Goal: Communication & Community: Answer question/provide support

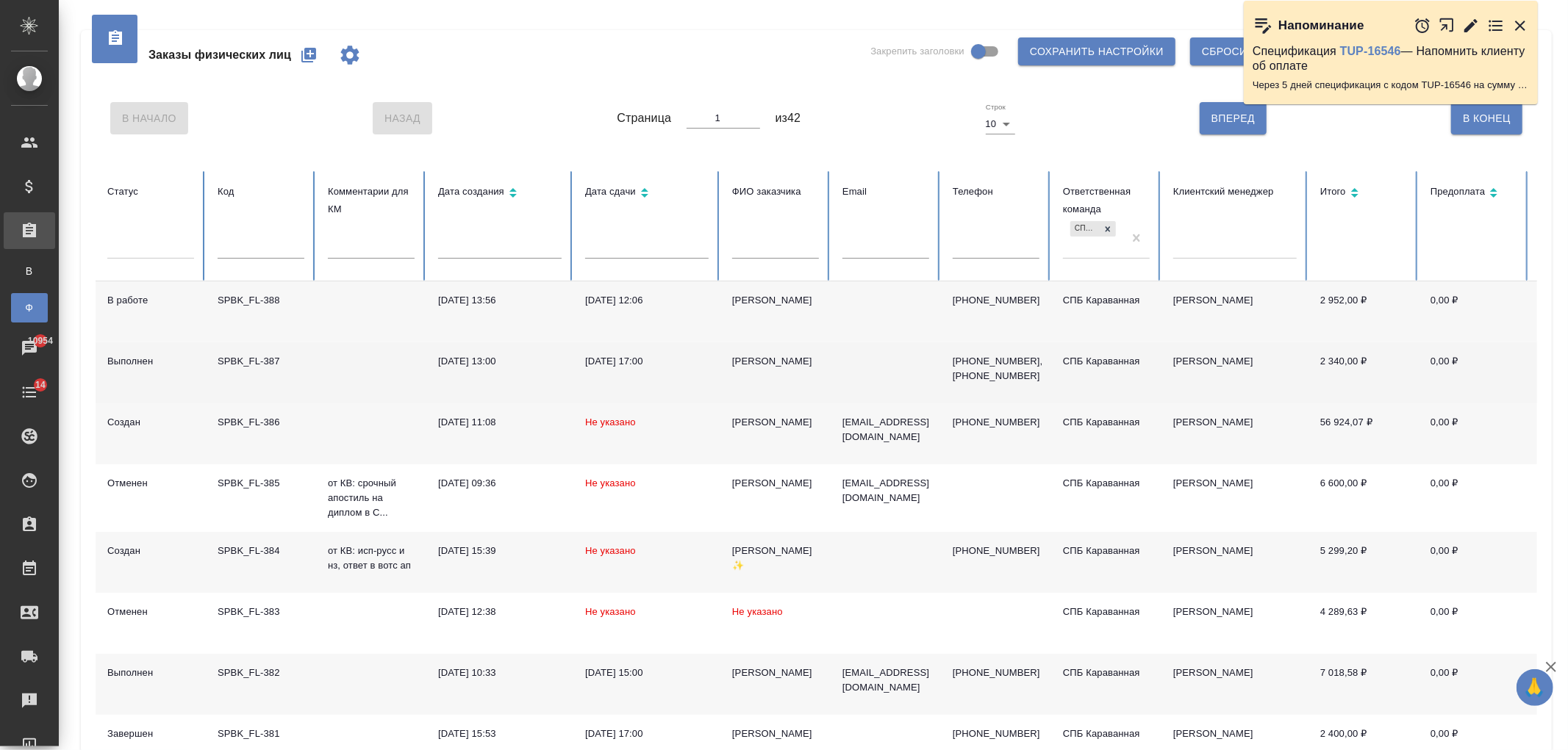
click at [813, 363] on div "[PERSON_NAME]" at bounding box center [775, 361] width 86 height 15
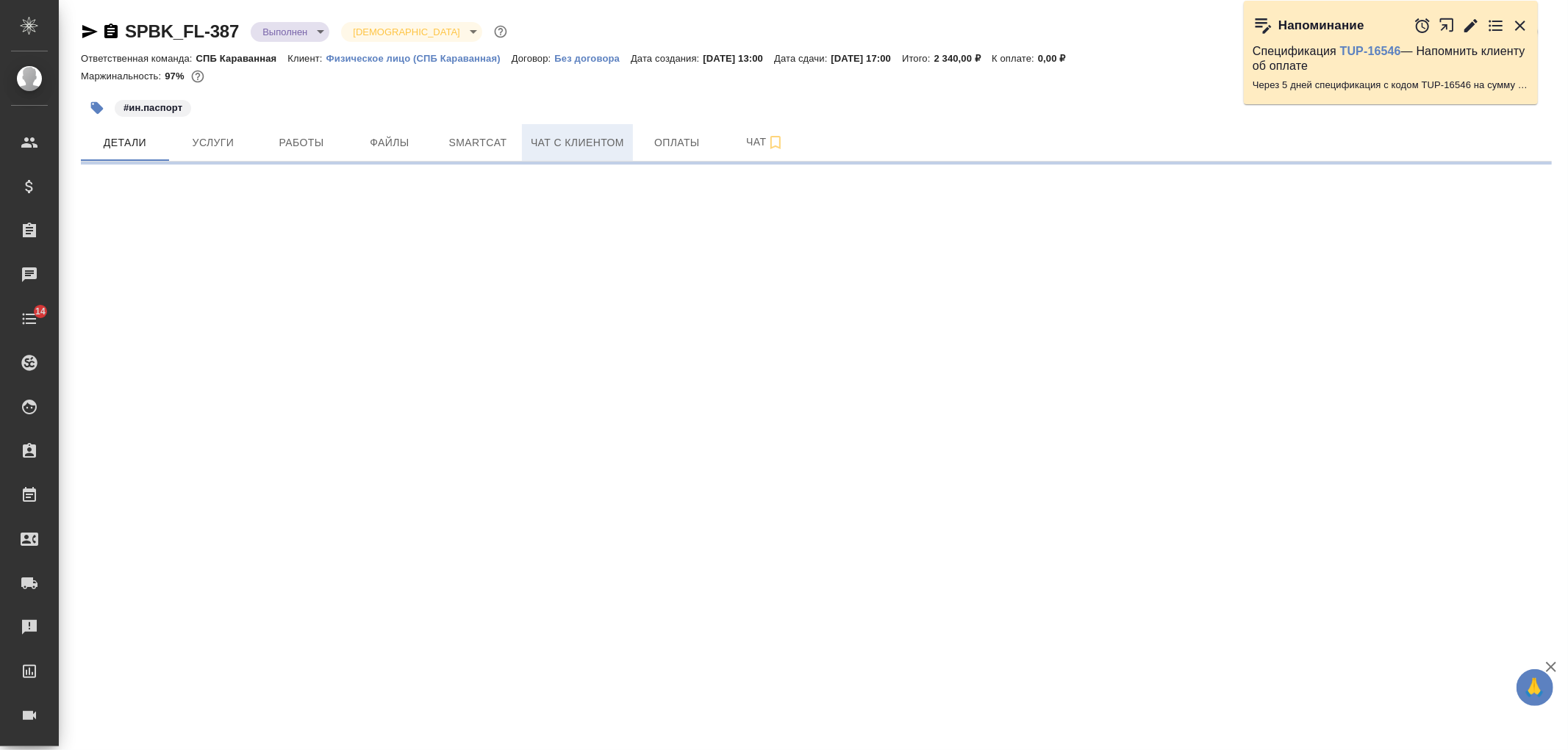
select select "RU"
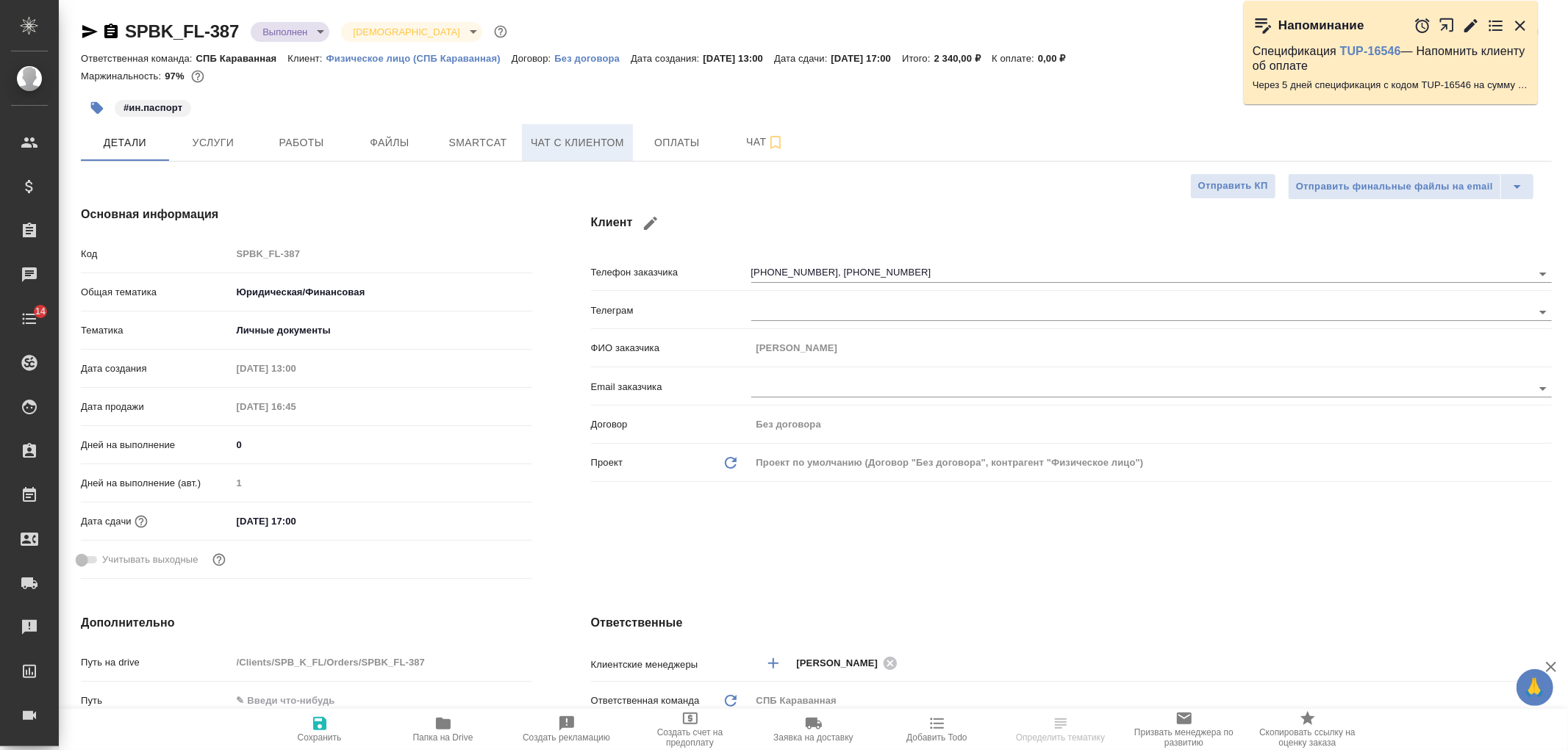
type textarea "x"
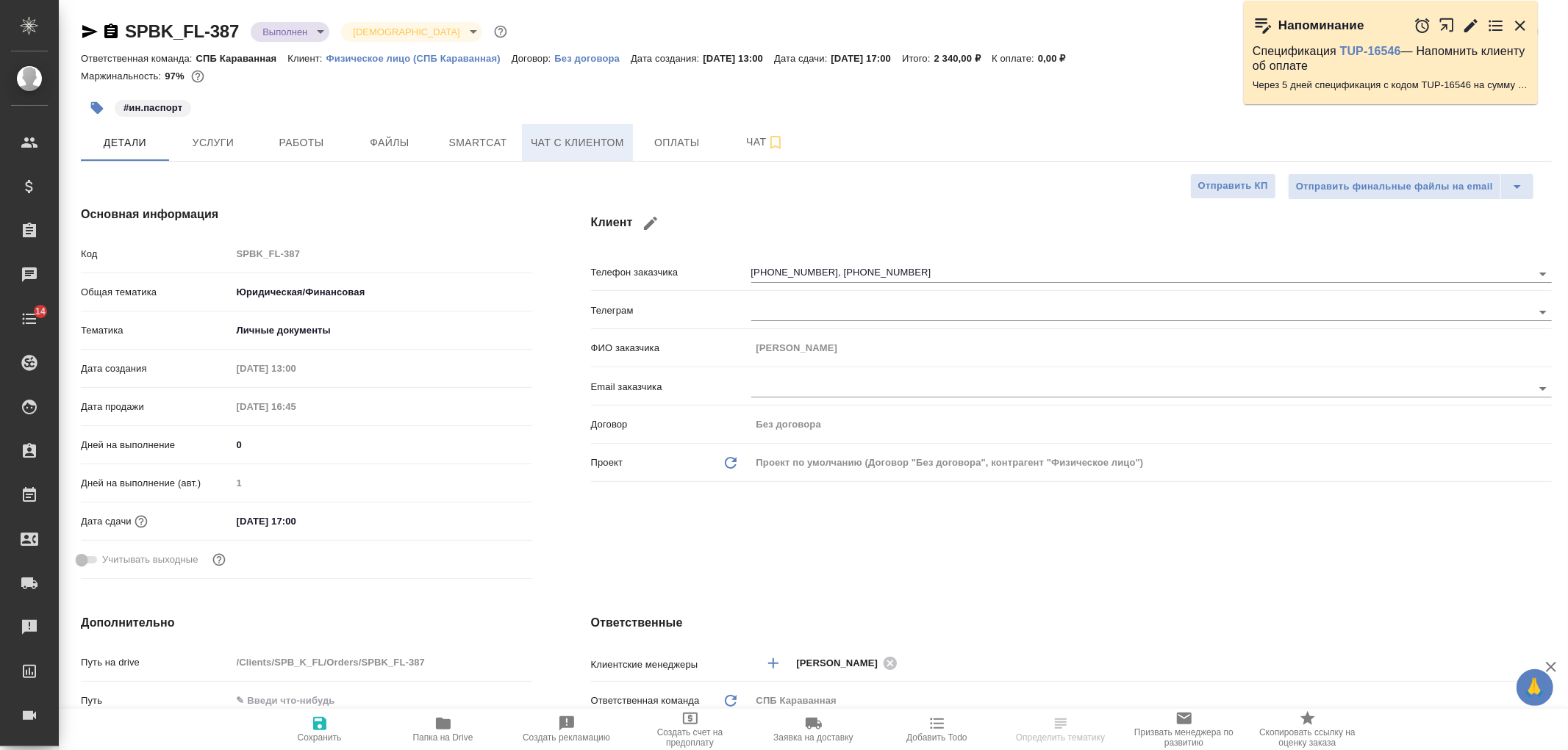
type textarea "x"
click at [602, 145] on span "Чат с клиентом" at bounding box center [578, 143] width 93 height 18
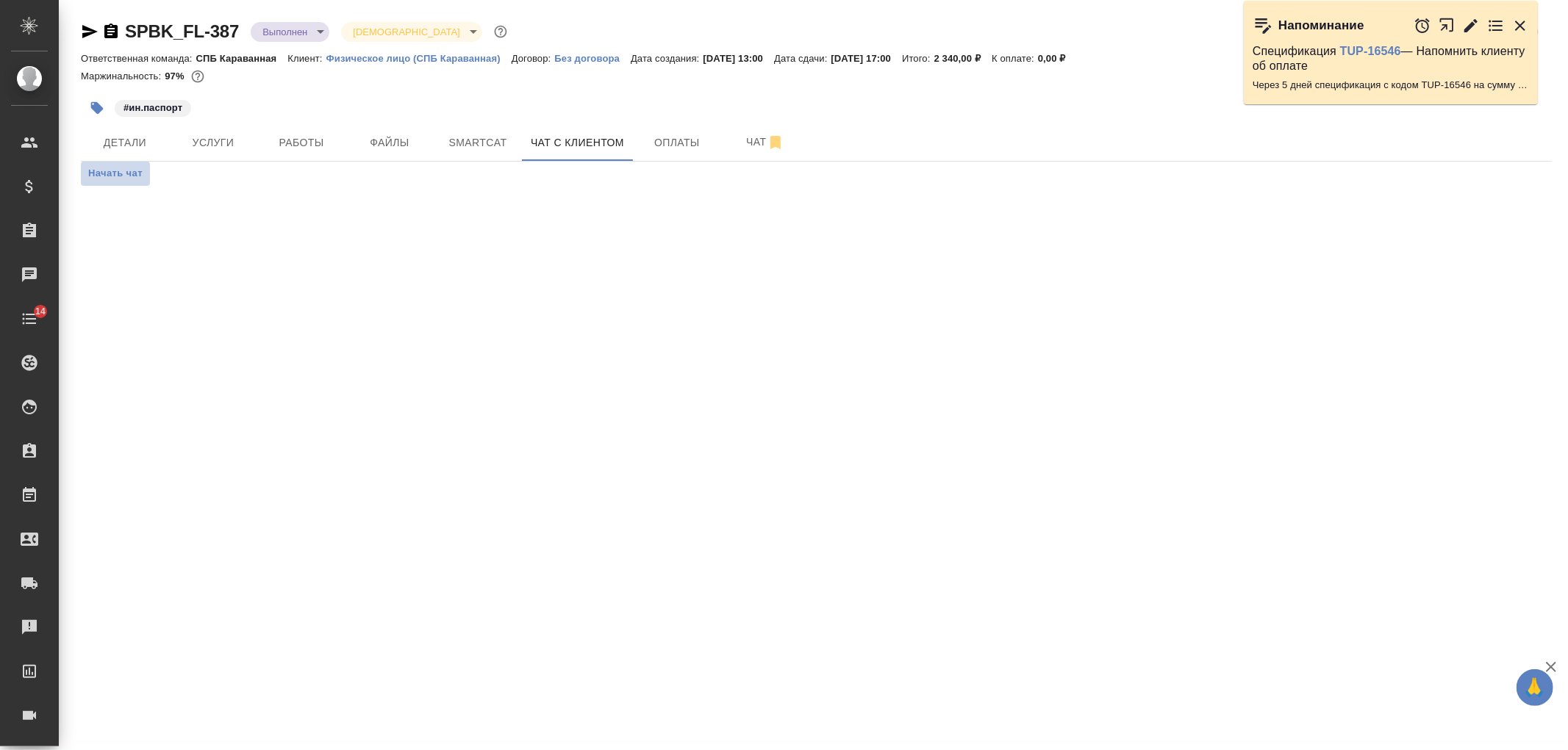
click at [130, 173] on span "Начать чат" at bounding box center [115, 174] width 54 height 17
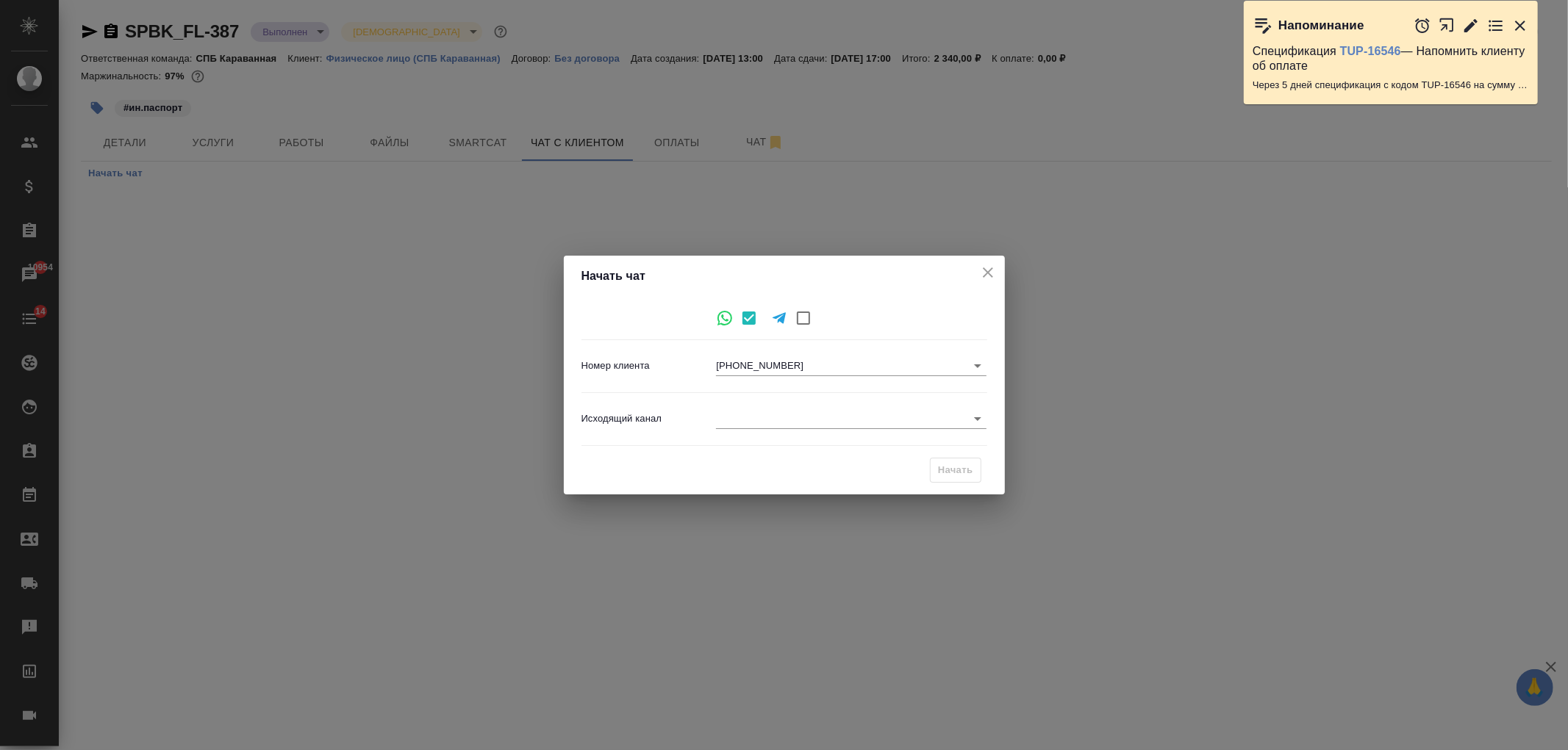
click at [975, 365] on body "🙏 .cls-1 fill:#fff; AWATERA Ivanova Arina Клиенты Спецификации Заказы 10954 Чат…" at bounding box center [784, 375] width 1568 height 750
click at [975, 365] on li "+79602645274" at bounding box center [851, 365] width 270 height 23
click at [805, 406] on div "Исходящий канал ​" at bounding box center [784, 419] width 406 height 41
click at [811, 423] on body "🙏 .cls-1 fill:#fff; AWATERA Ivanova Arina Клиенты Спецификации Заказы 10954 Чат…" at bounding box center [784, 375] width 1568 height 750
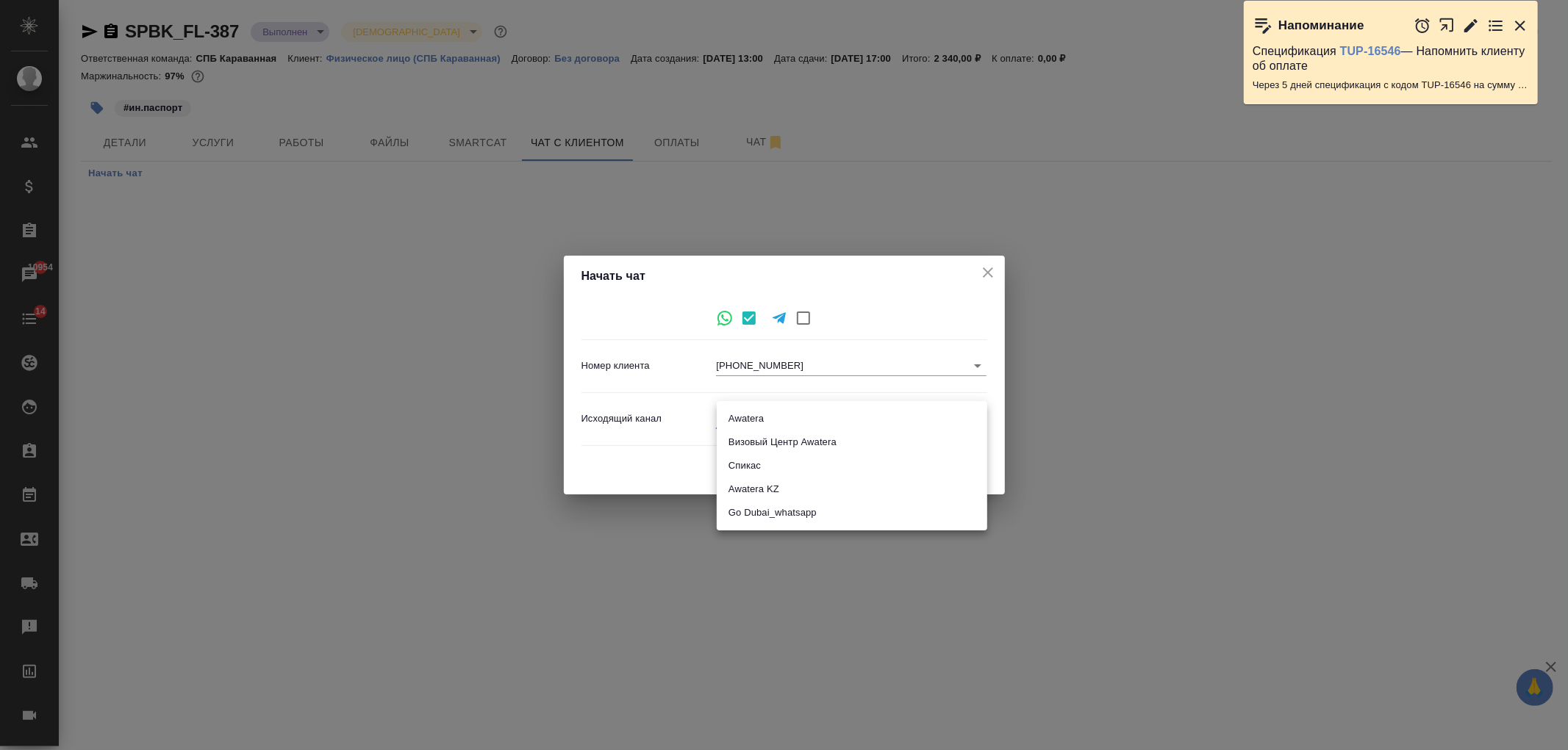
click at [767, 417] on li "Awatera" at bounding box center [851, 419] width 270 height 23
type input "2"
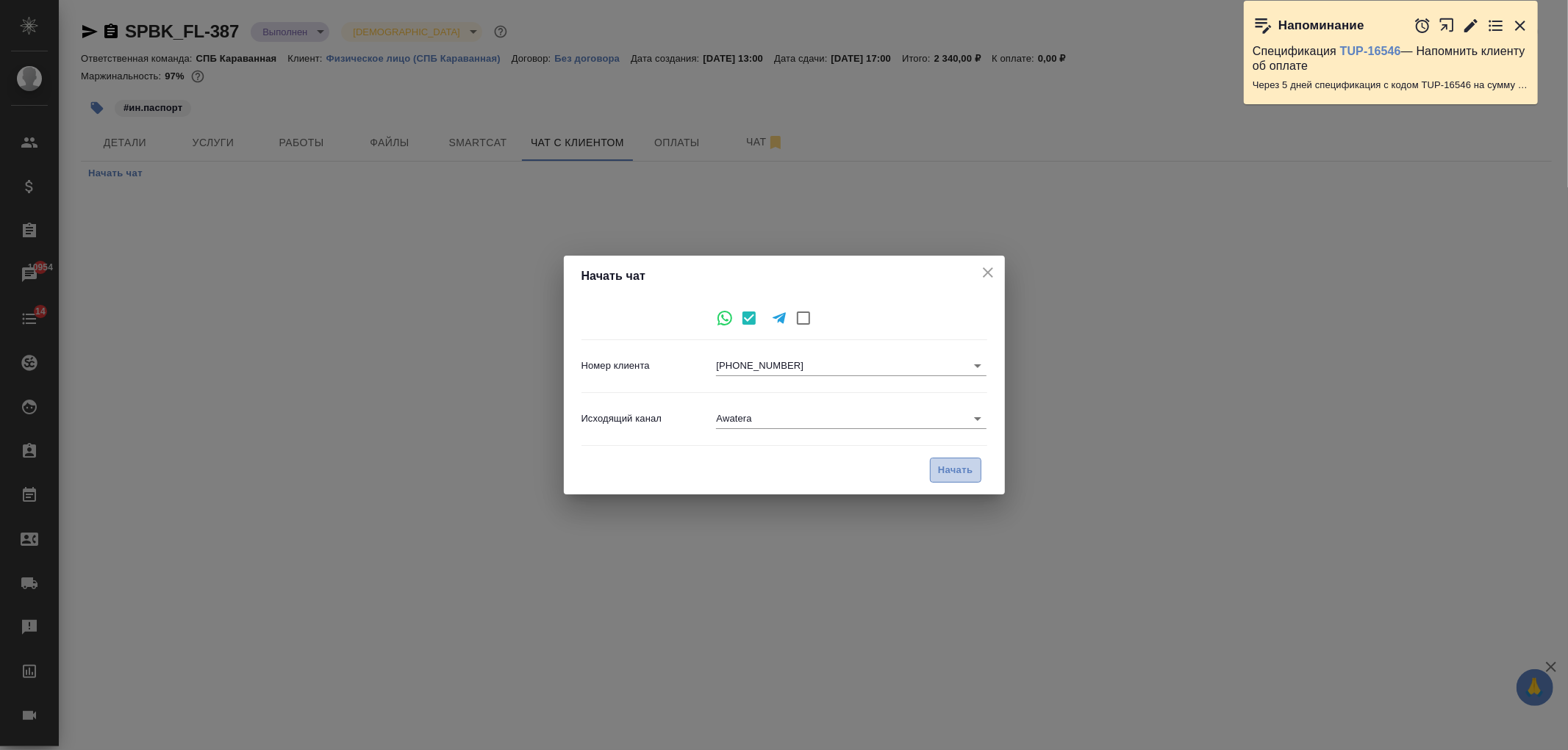
click at [951, 473] on span "Начать" at bounding box center [956, 470] width 35 height 17
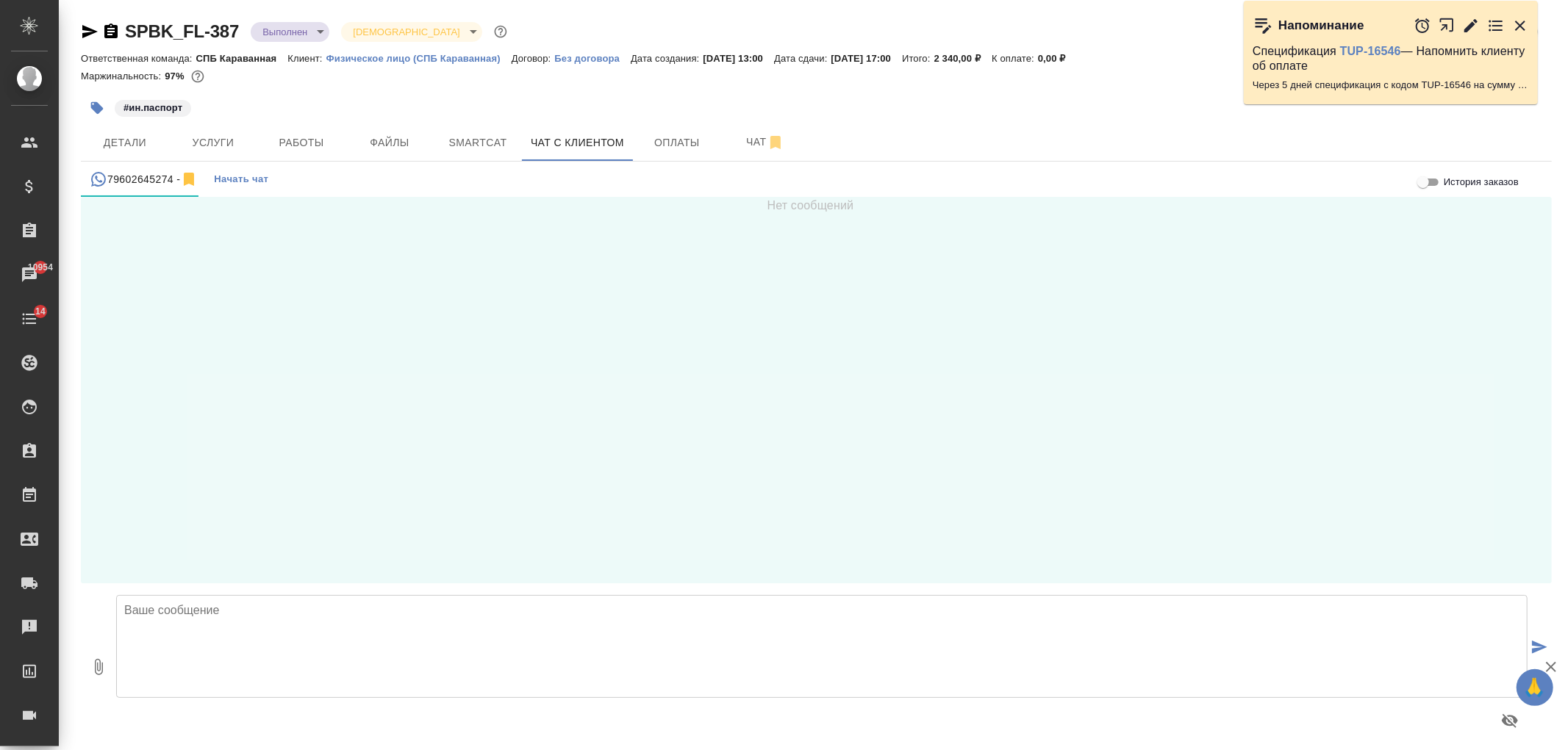
click at [610, 646] on textarea at bounding box center [822, 646] width 1411 height 103
type textarea "Елена, добрый день! Перевод паспорта готов, его можно забрать."
click at [523, 625] on textarea "Елена, добрый день! Перевод паспорта готов, его можно забрать." at bounding box center [822, 646] width 1411 height 103
click at [103, 671] on icon "button" at bounding box center [98, 667] width 17 height 17
type input "C:\fakepath\doc01480420250909160547.pdf"
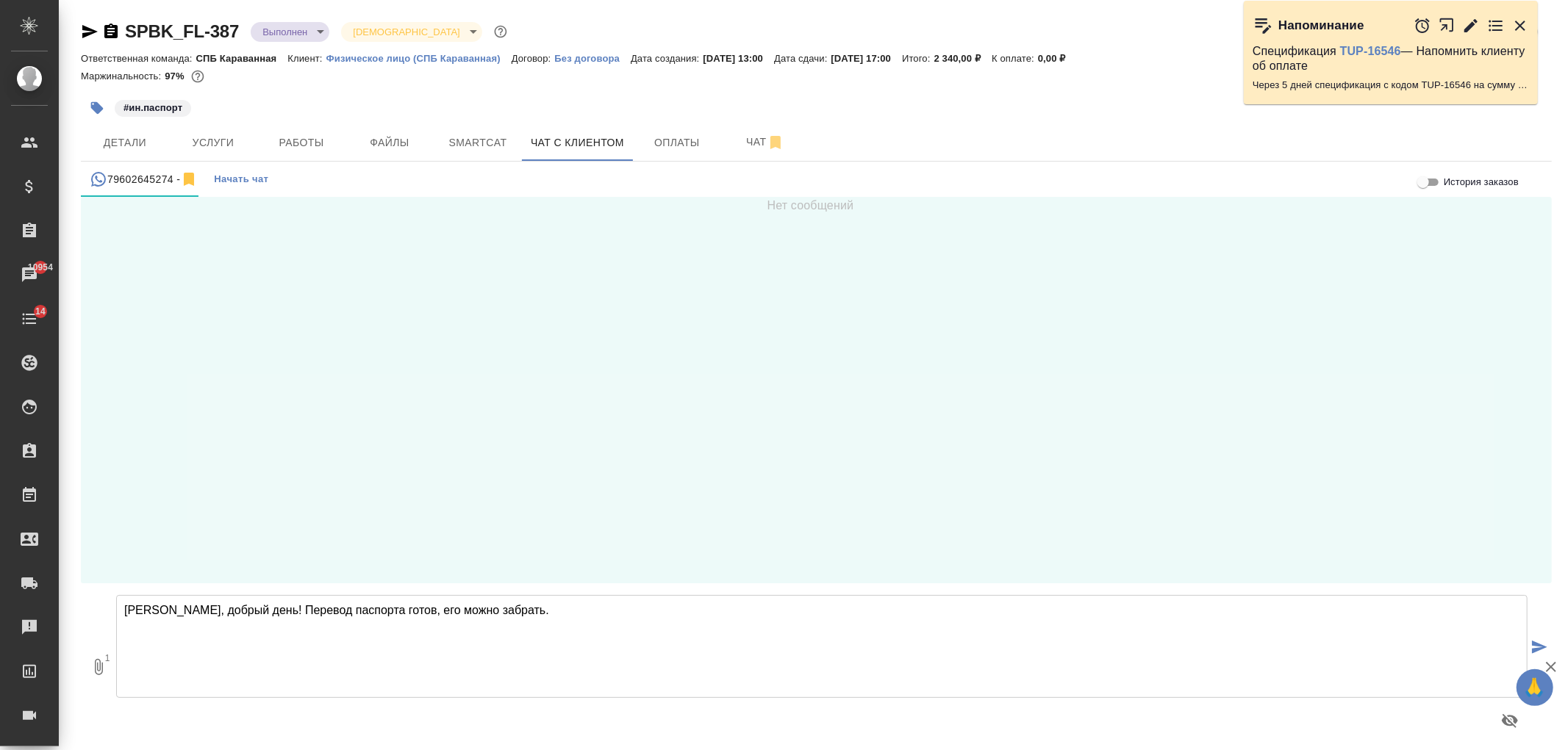
click at [557, 608] on textarea "Елена, добрый день! Перевод паспорта готов, его можно забрать." at bounding box center [822, 646] width 1411 height 103
type textarea "Елена, добрый день! Перевод паспорта готов, его можно забрать. Скан прилагаю"
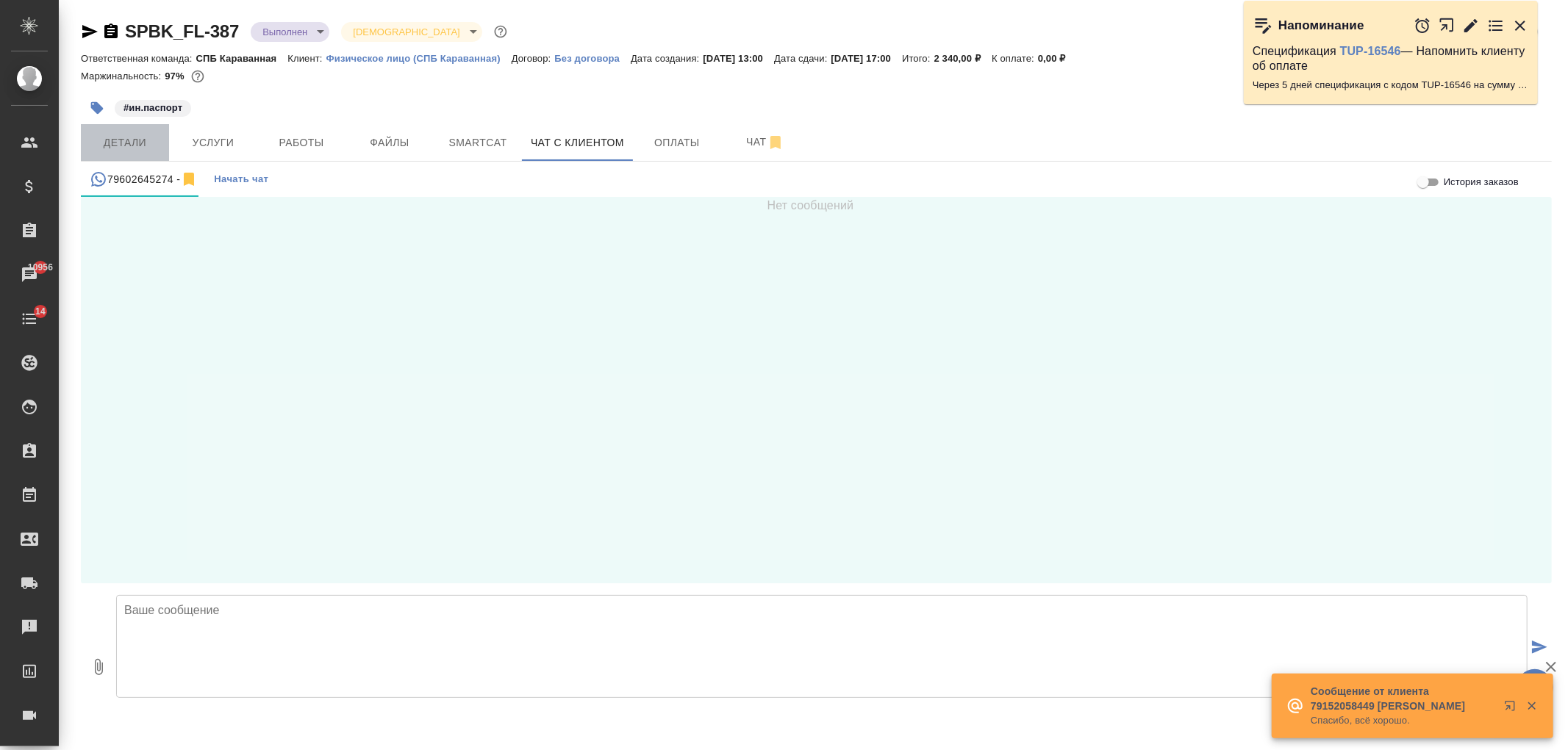
click at [143, 142] on span "Детали" at bounding box center [125, 143] width 71 height 18
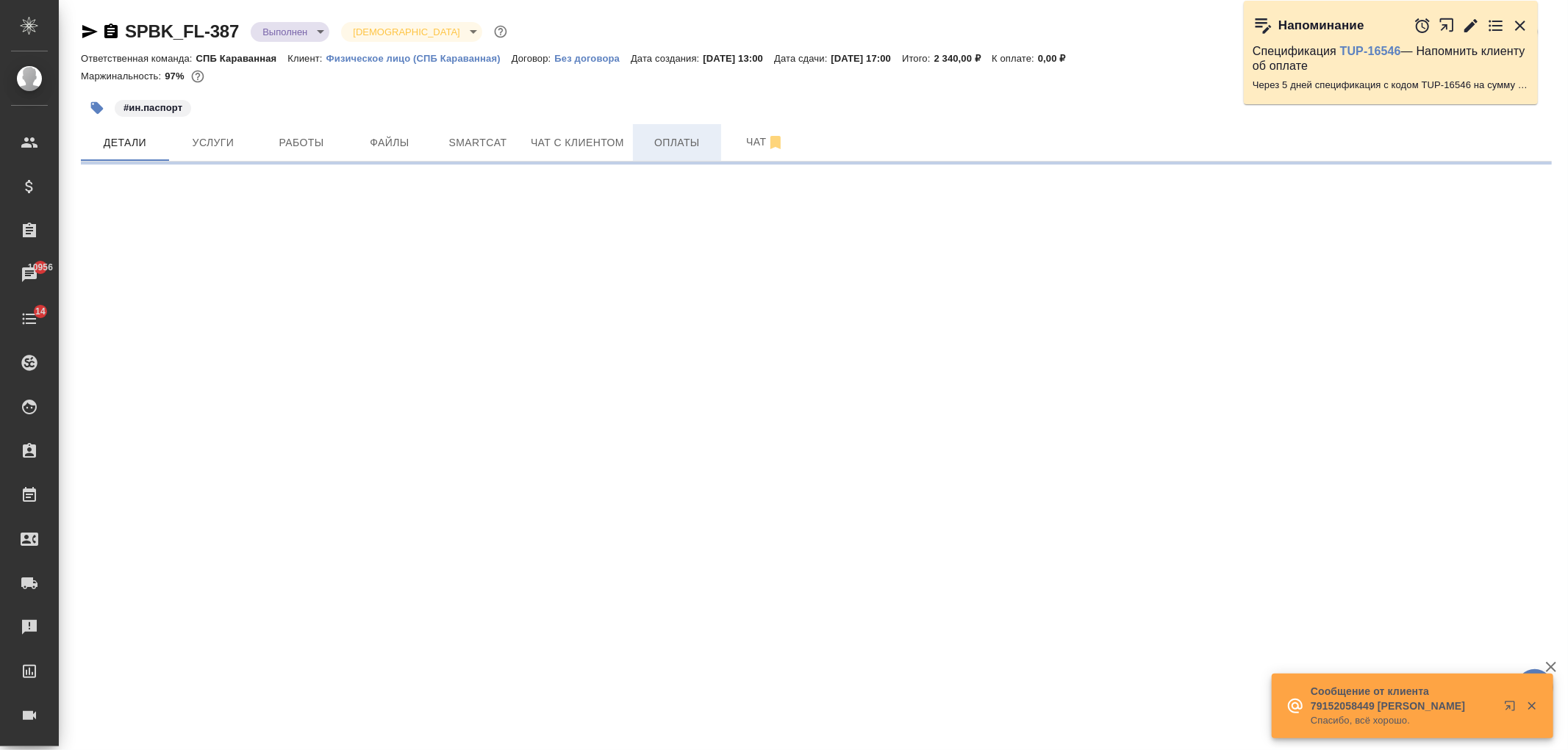
select select "RU"
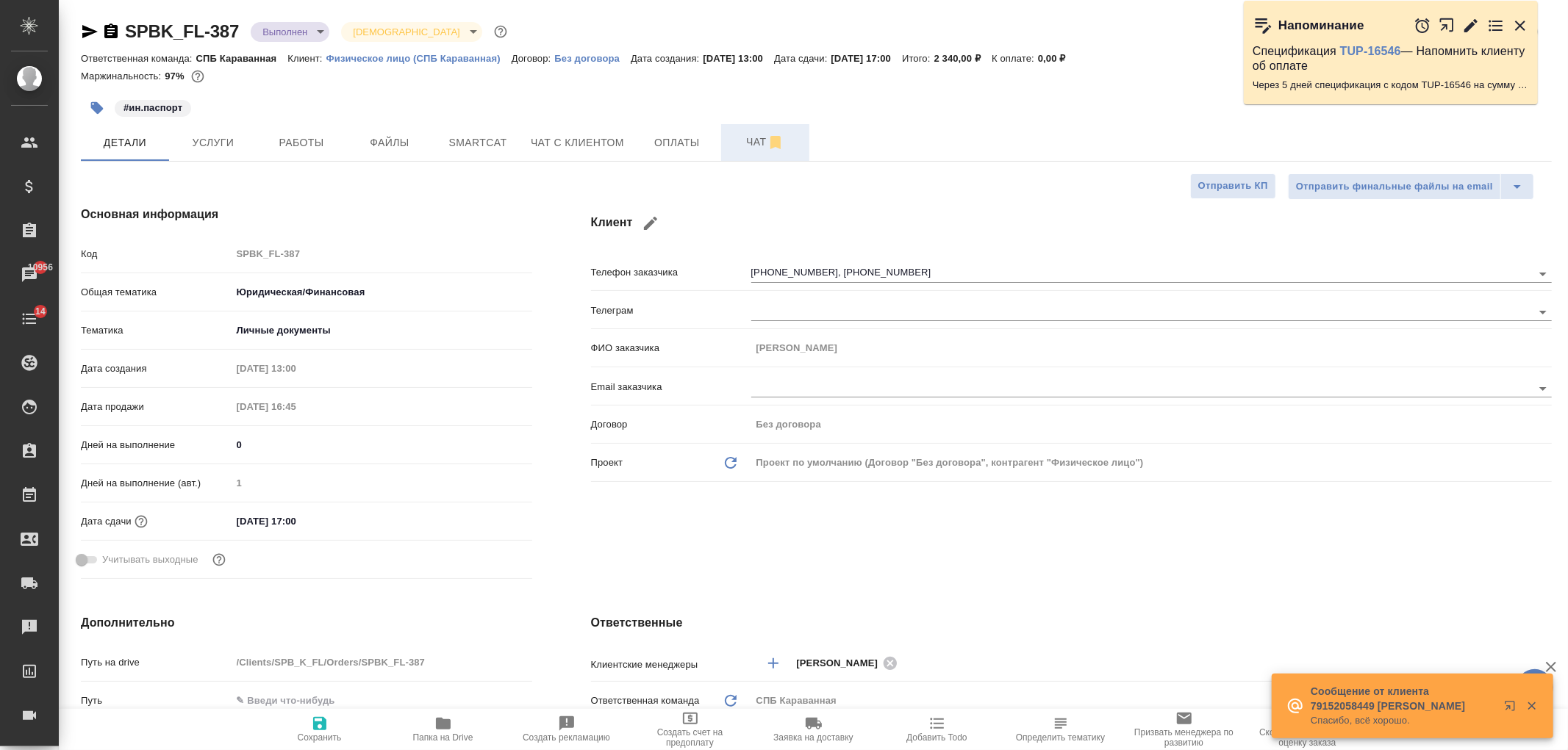
type textarea "x"
click at [587, 155] on button "Чат с клиентом" at bounding box center [578, 142] width 111 height 37
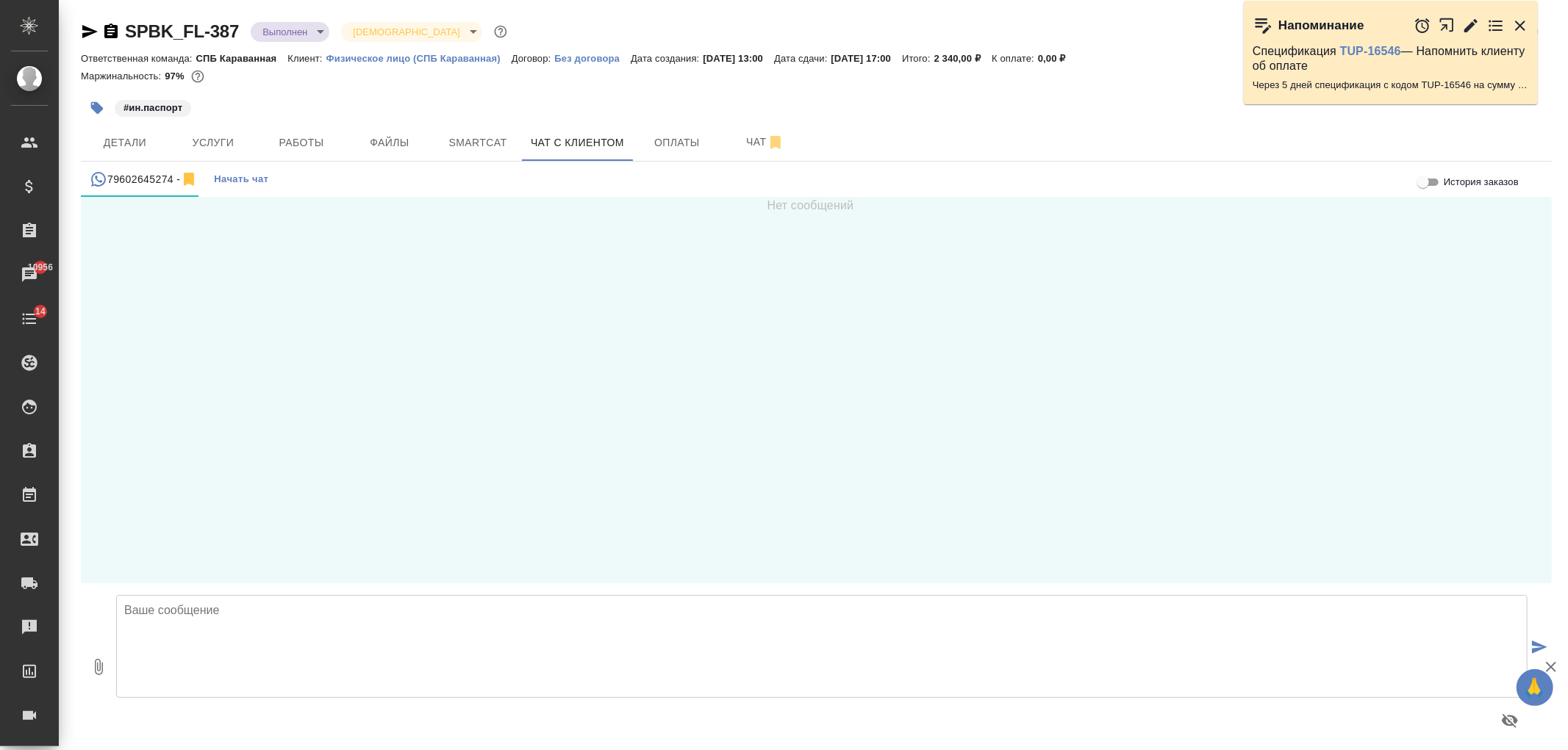
click at [238, 181] on span "Начать чат" at bounding box center [240, 179] width 54 height 17
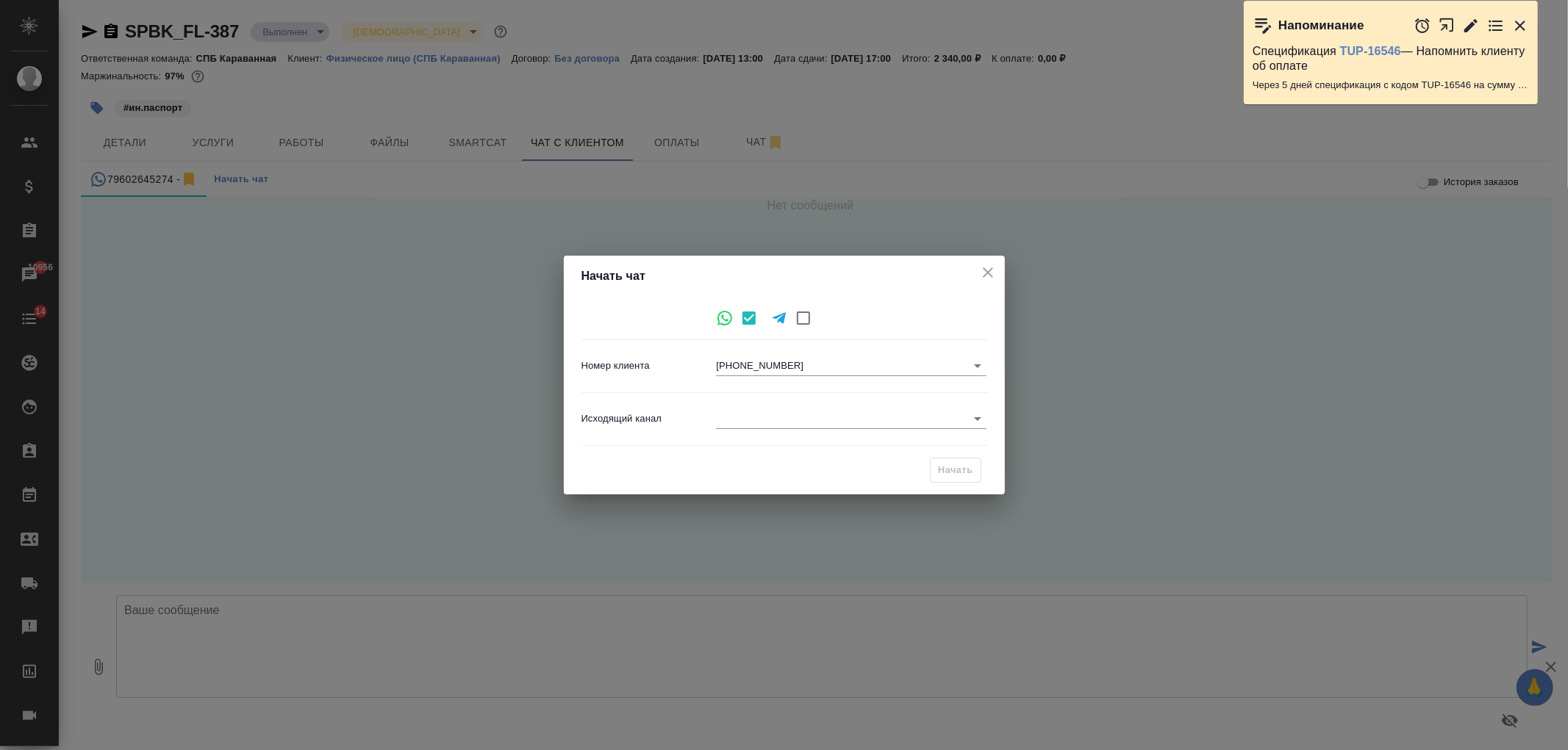
click at [789, 360] on body "🙏 .cls-1 fill:#fff; AWATERA Ivanova Arina Клиенты Спецификации Заказы 10956 Чат…" at bounding box center [784, 375] width 1568 height 750
click at [801, 397] on li "+381607183294" at bounding box center [851, 390] width 270 height 23
type input "70422c17aa57a5336086455f"
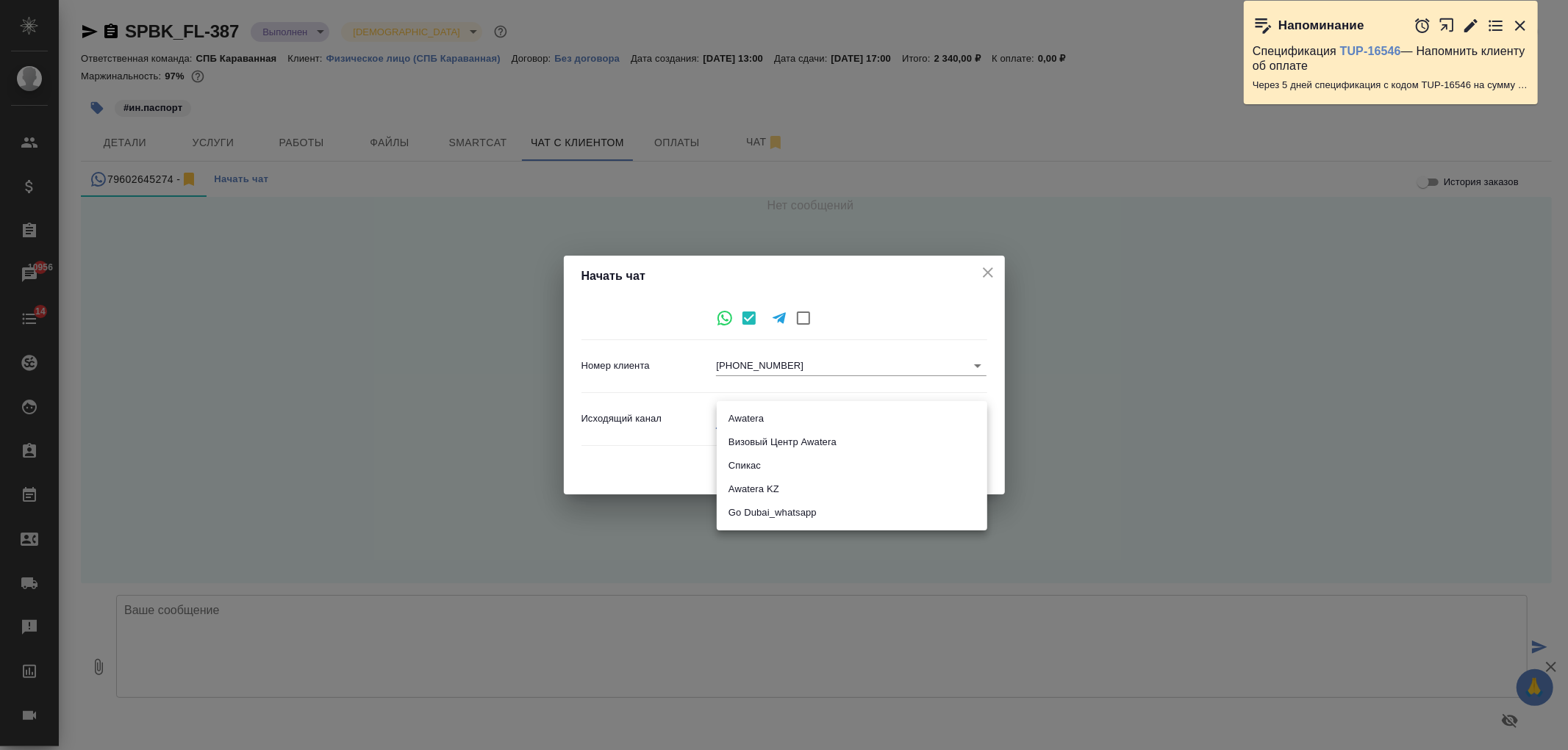
click at [803, 426] on body "🙏 .cls-1 fill:#fff; AWATERA Ivanova Arina Клиенты Спецификации Заказы 10956 Чат…" at bounding box center [784, 375] width 1568 height 750
click at [769, 417] on li "Awatera" at bounding box center [851, 419] width 270 height 23
type input "2"
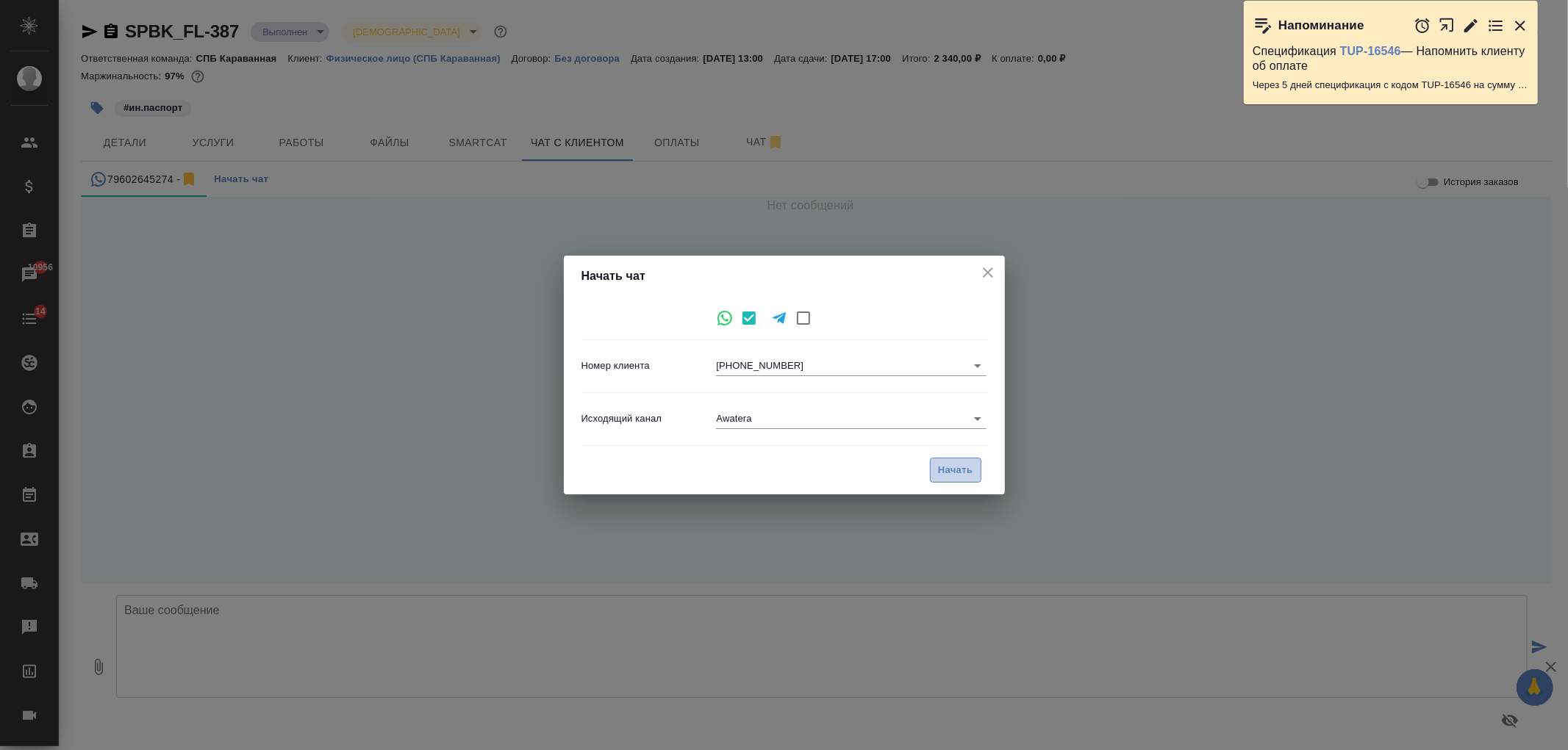
click at [951, 476] on span "Начать" at bounding box center [956, 470] width 35 height 17
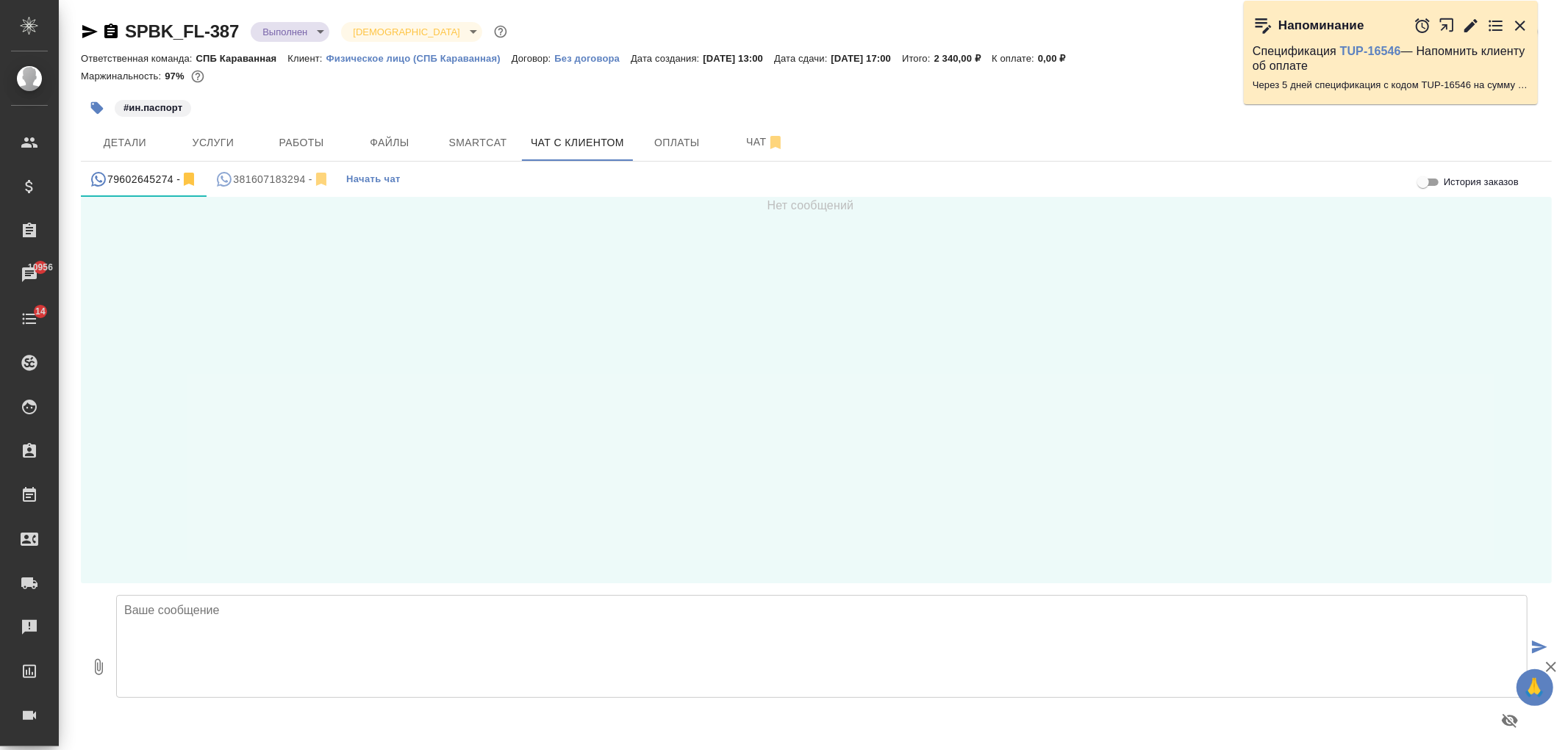
click at [279, 174] on div "381607183294 -" at bounding box center [273, 179] width 115 height 18
click at [364, 633] on textarea at bounding box center [822, 646] width 1411 height 103
type textarea "Елена, добрый день! Перевод паспорта готов, можно его забирать. Скан прилагаю."
click at [99, 666] on icon "button" at bounding box center [99, 666] width 8 height 16
type input "C:\fakepath\doc01480420250909160547.pdf"
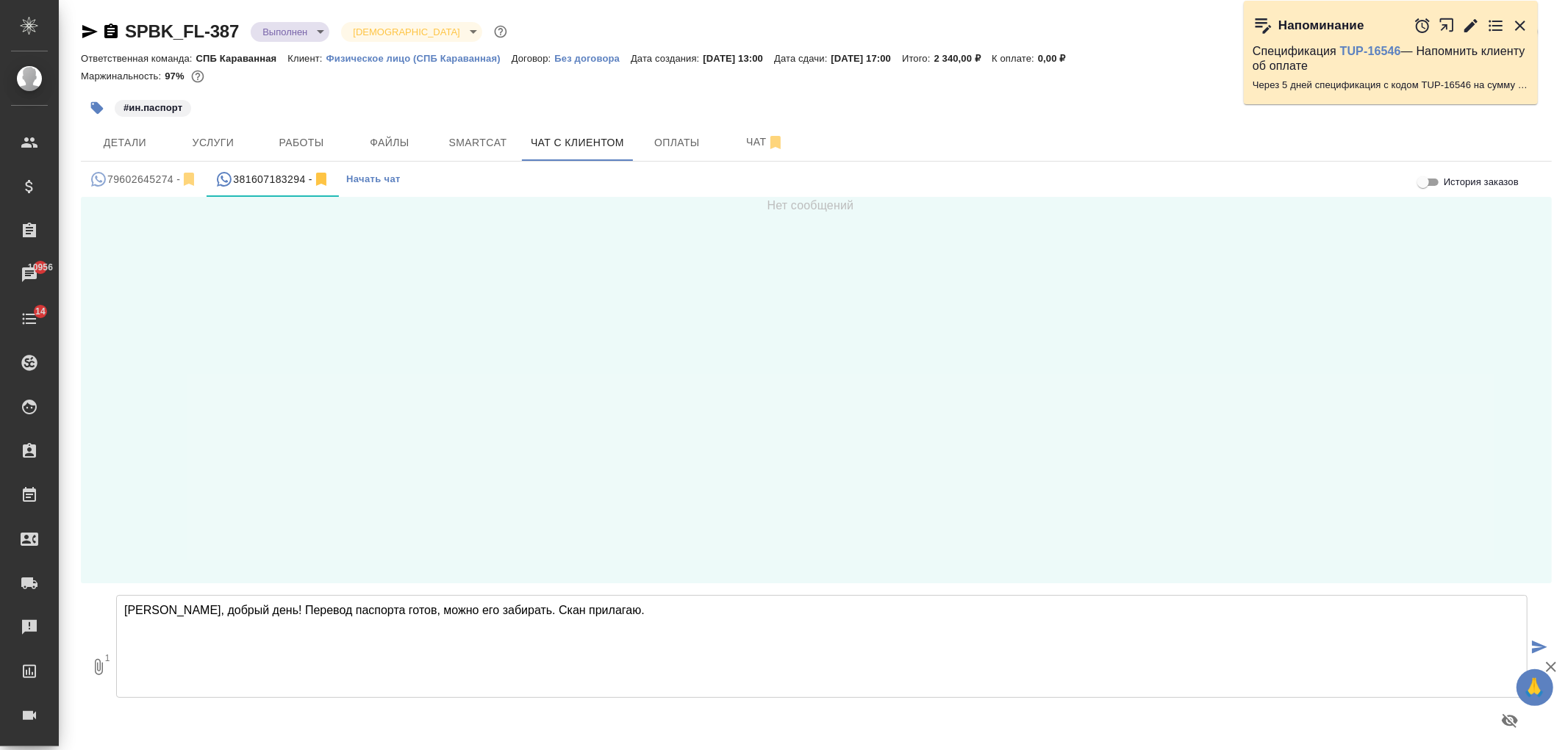
click at [605, 630] on textarea "Елена, добрый день! Перевод паспорта готов, можно его забирать. Скан прилагаю." at bounding box center [822, 646] width 1411 height 103
type textarea "Елена, добрый день! Перевод паспорта готов, можно его забирать. Скан прилагаю."
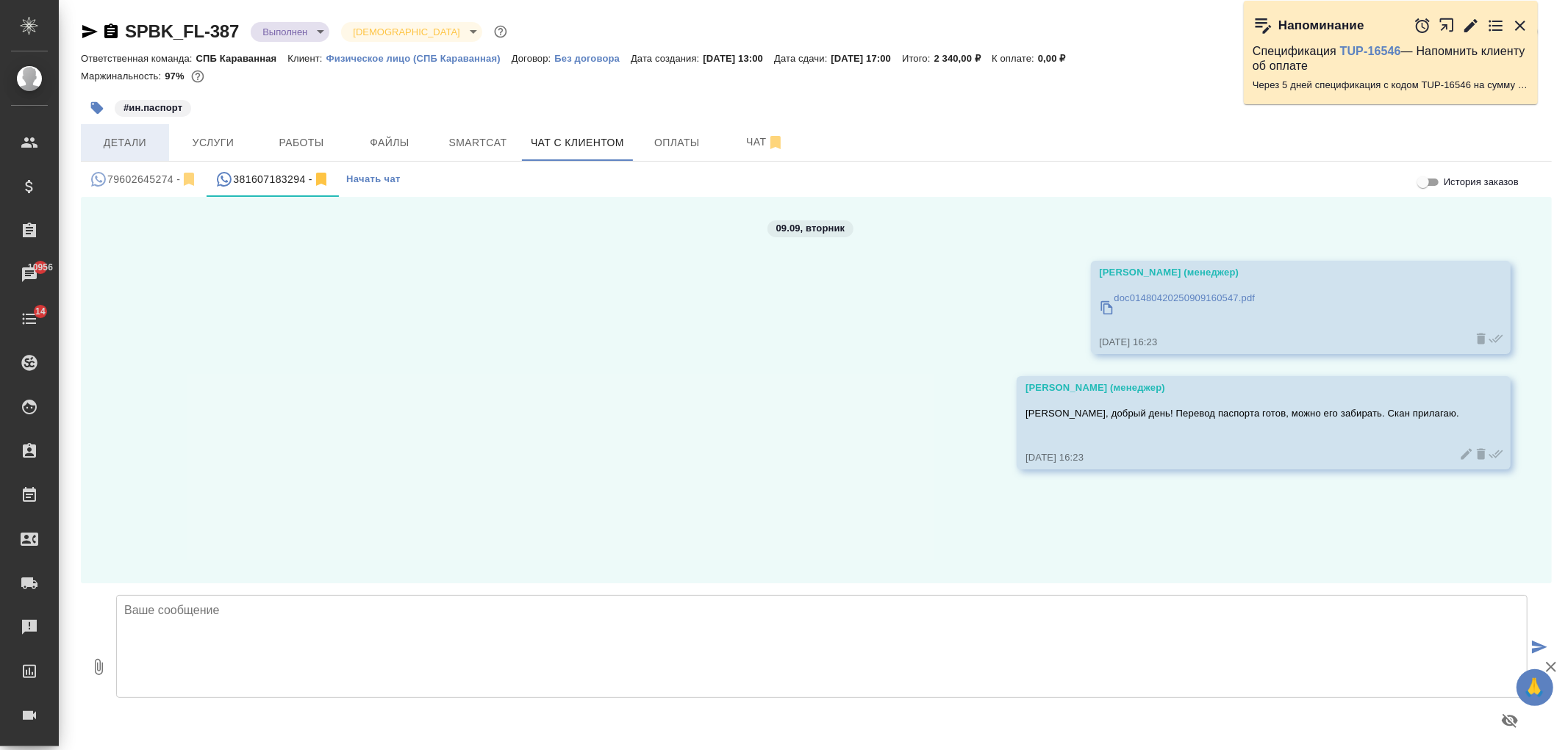
click at [156, 143] on span "Детали" at bounding box center [125, 143] width 71 height 18
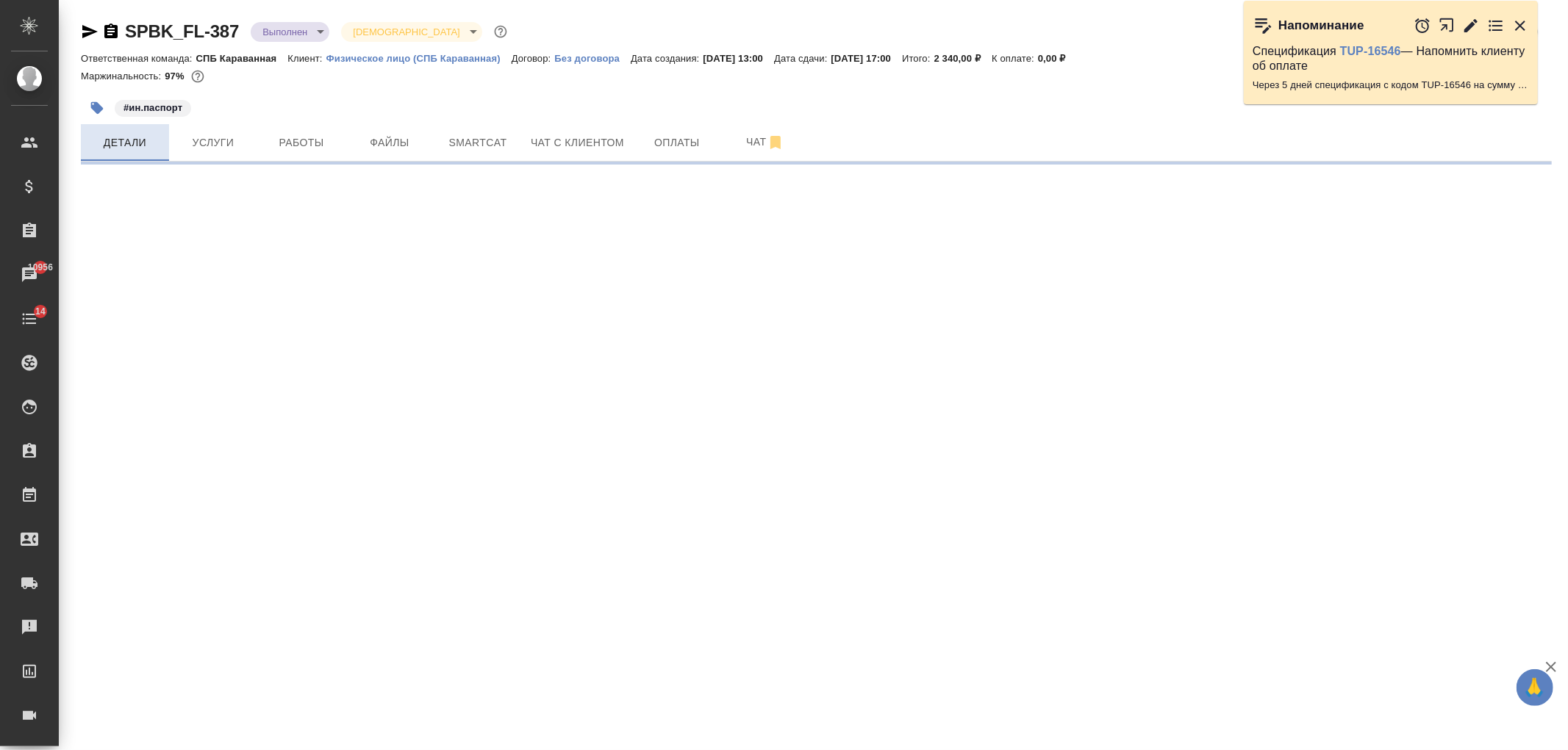
select select "RU"
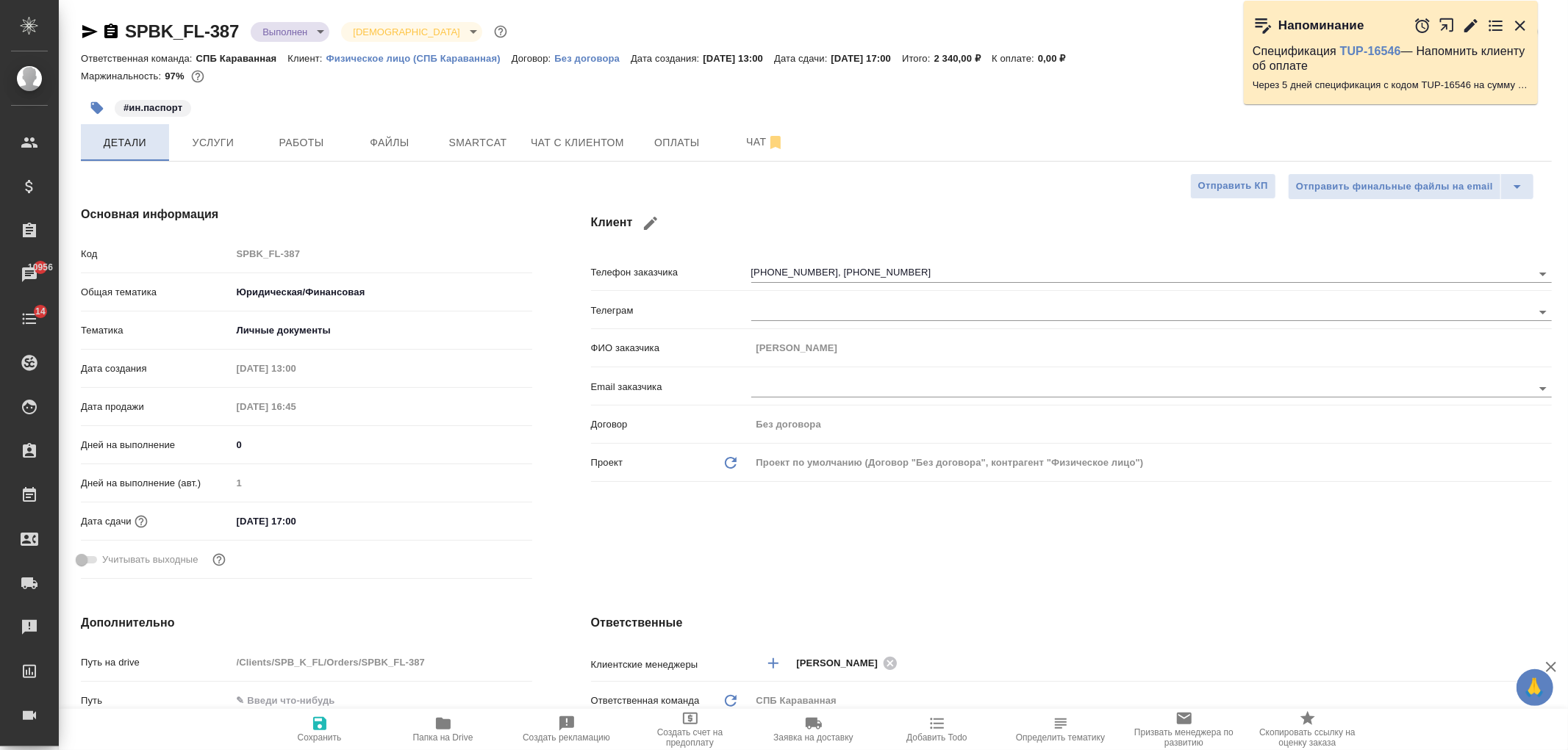
type textarea "x"
click at [577, 157] on button "Чат с клиентом" at bounding box center [578, 142] width 111 height 37
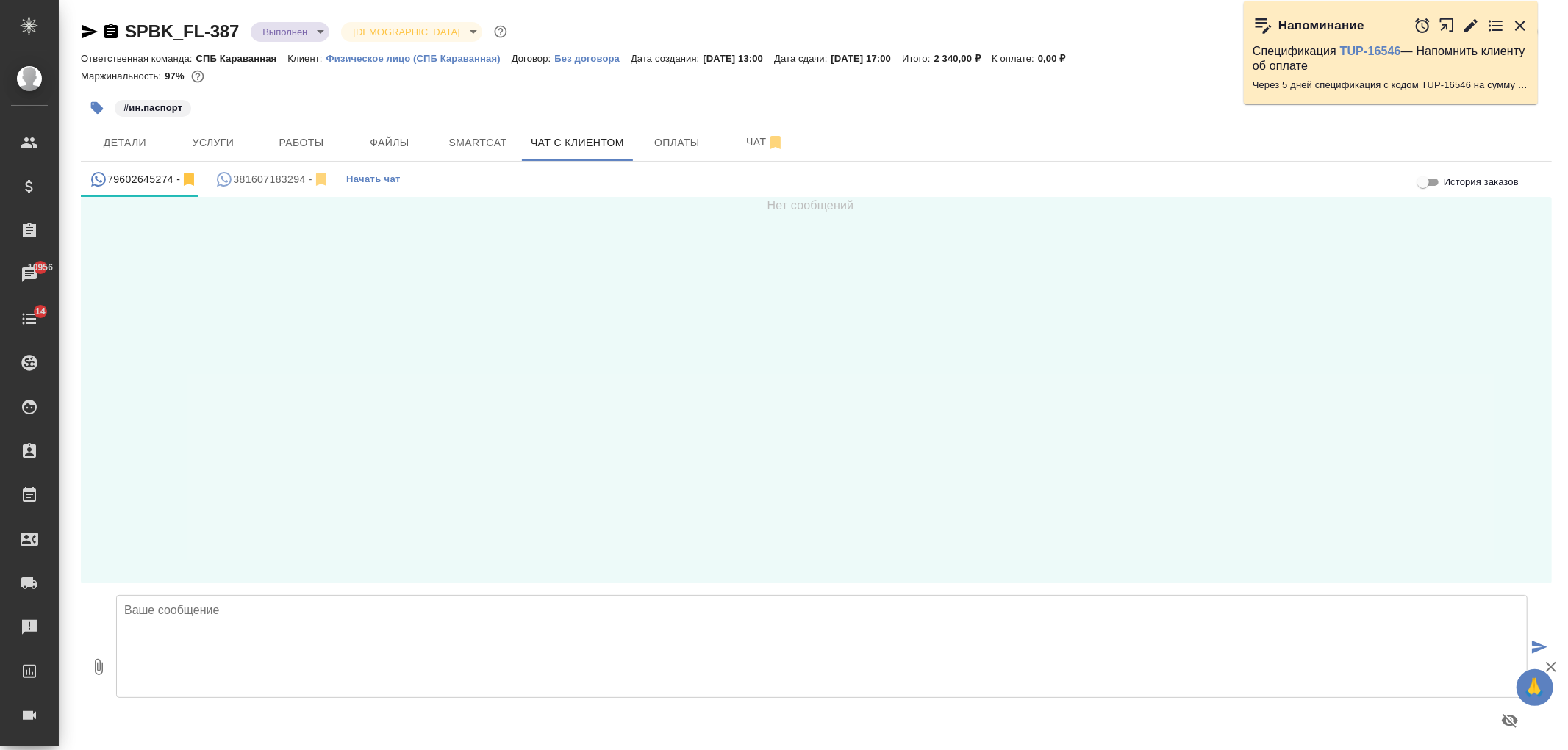
click at [273, 177] on div "381607183294 -" at bounding box center [273, 179] width 115 height 18
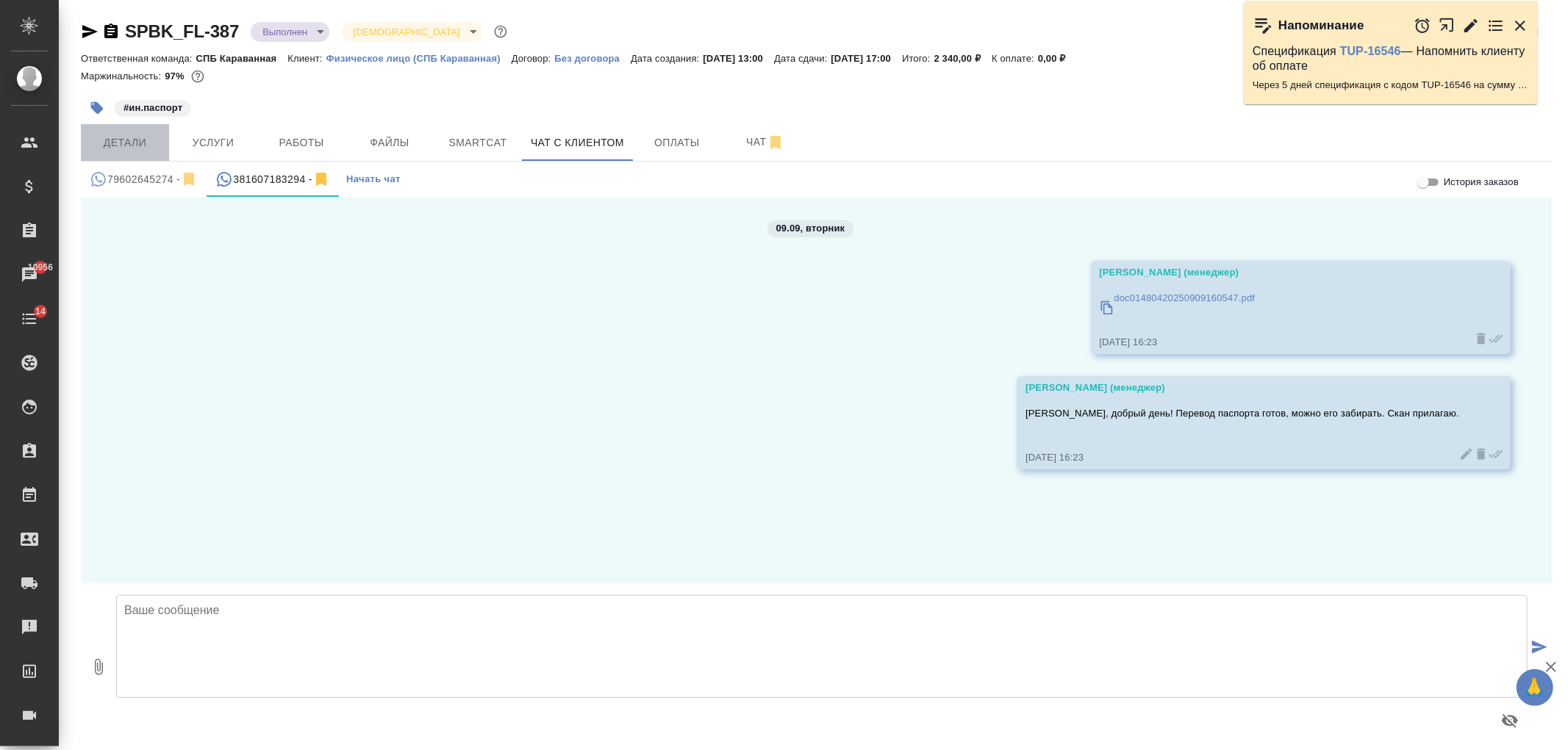
click at [114, 148] on span "Детали" at bounding box center [125, 143] width 71 height 18
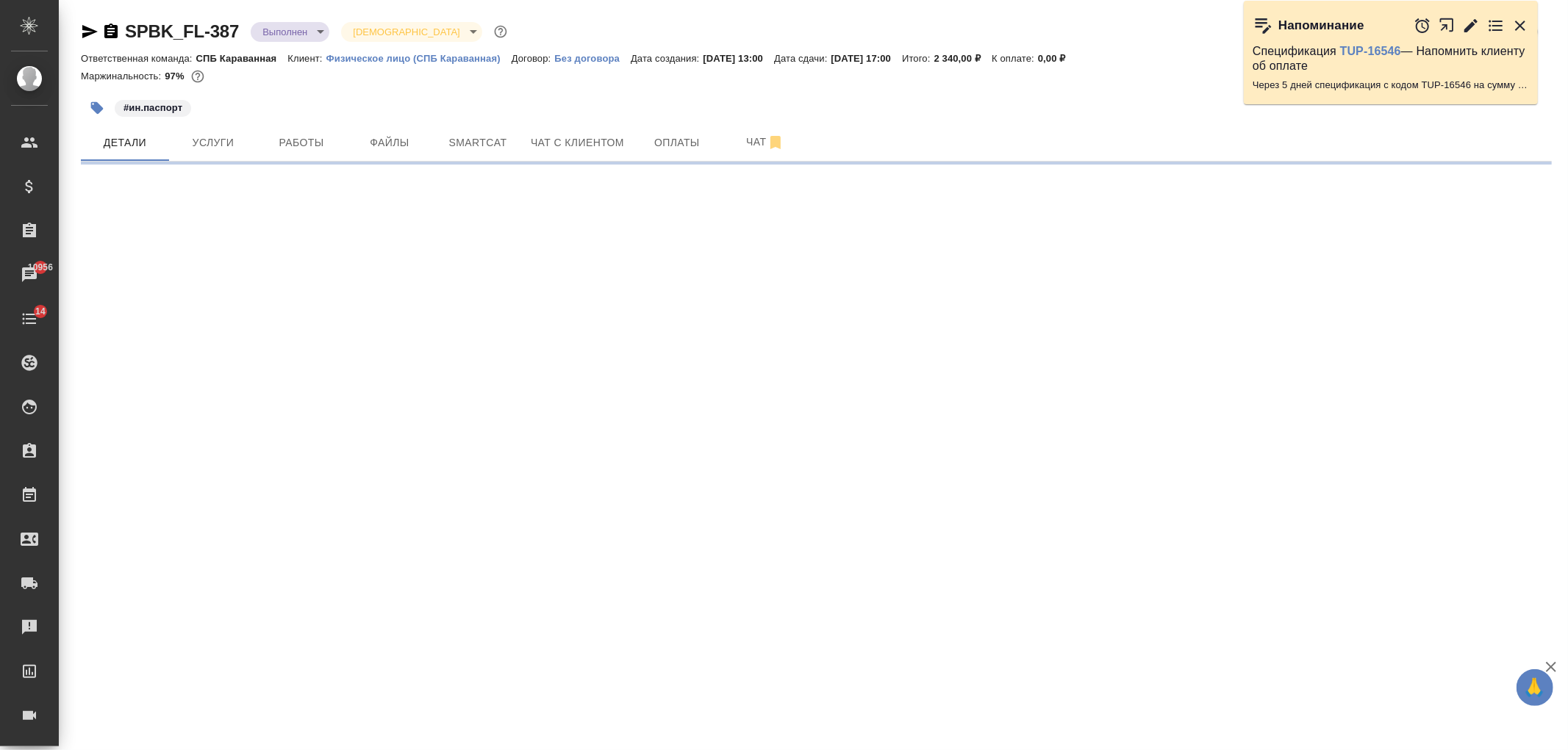
select select "RU"
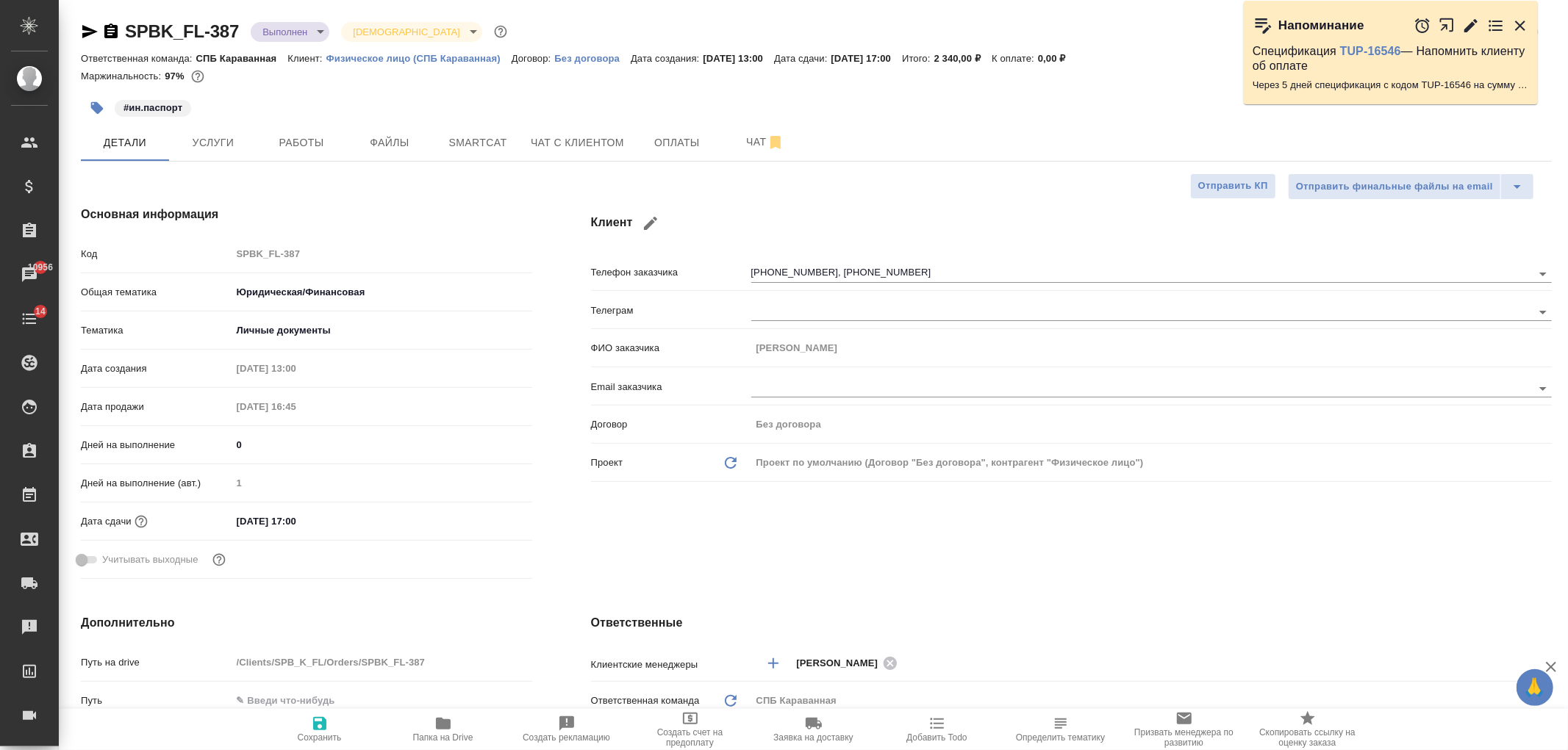
type textarea "x"
click at [548, 129] on button "Чат с клиентом" at bounding box center [578, 142] width 111 height 37
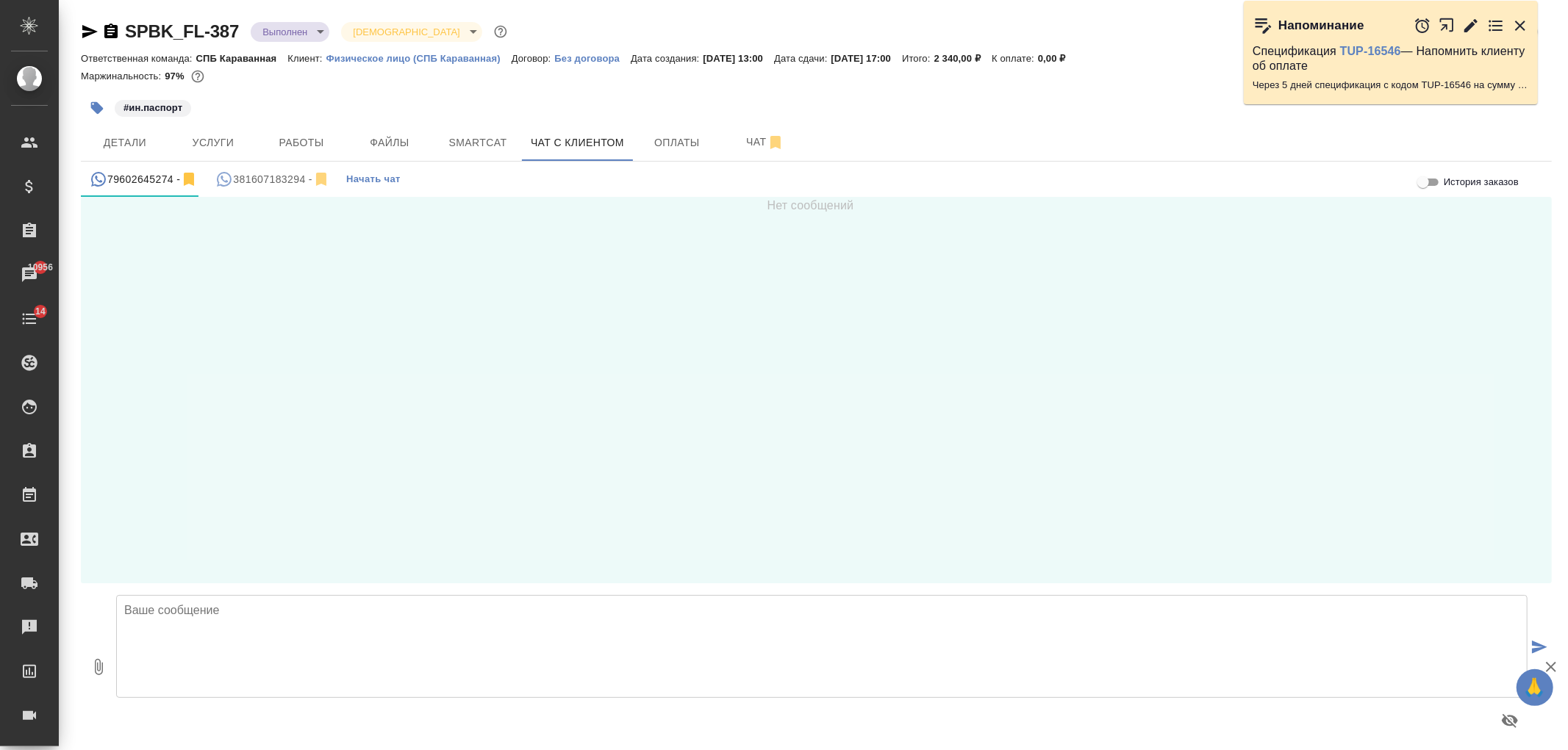
click at [255, 164] on button "381607183294 -" at bounding box center [273, 179] width 132 height 35
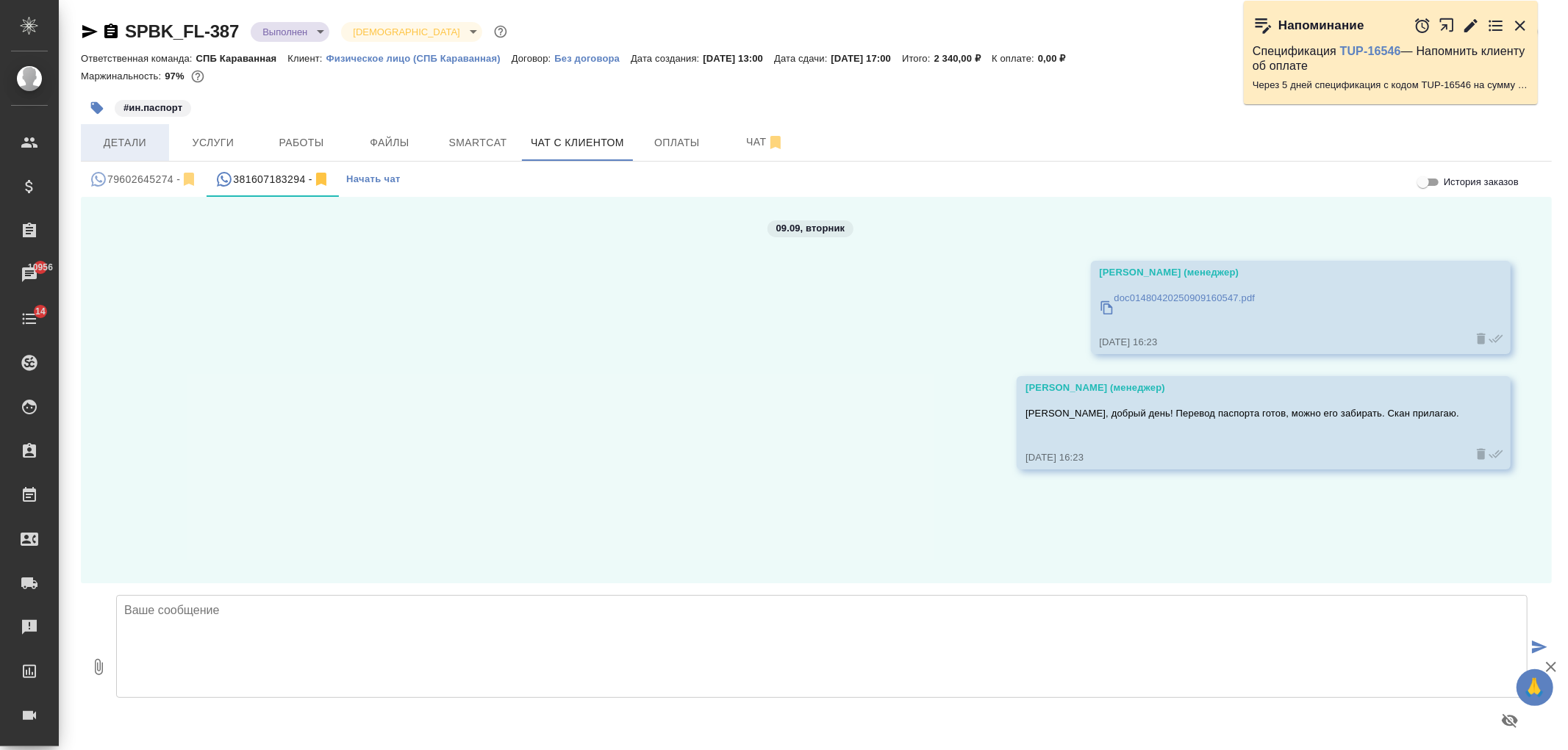
click at [109, 149] on span "Детали" at bounding box center [125, 143] width 71 height 18
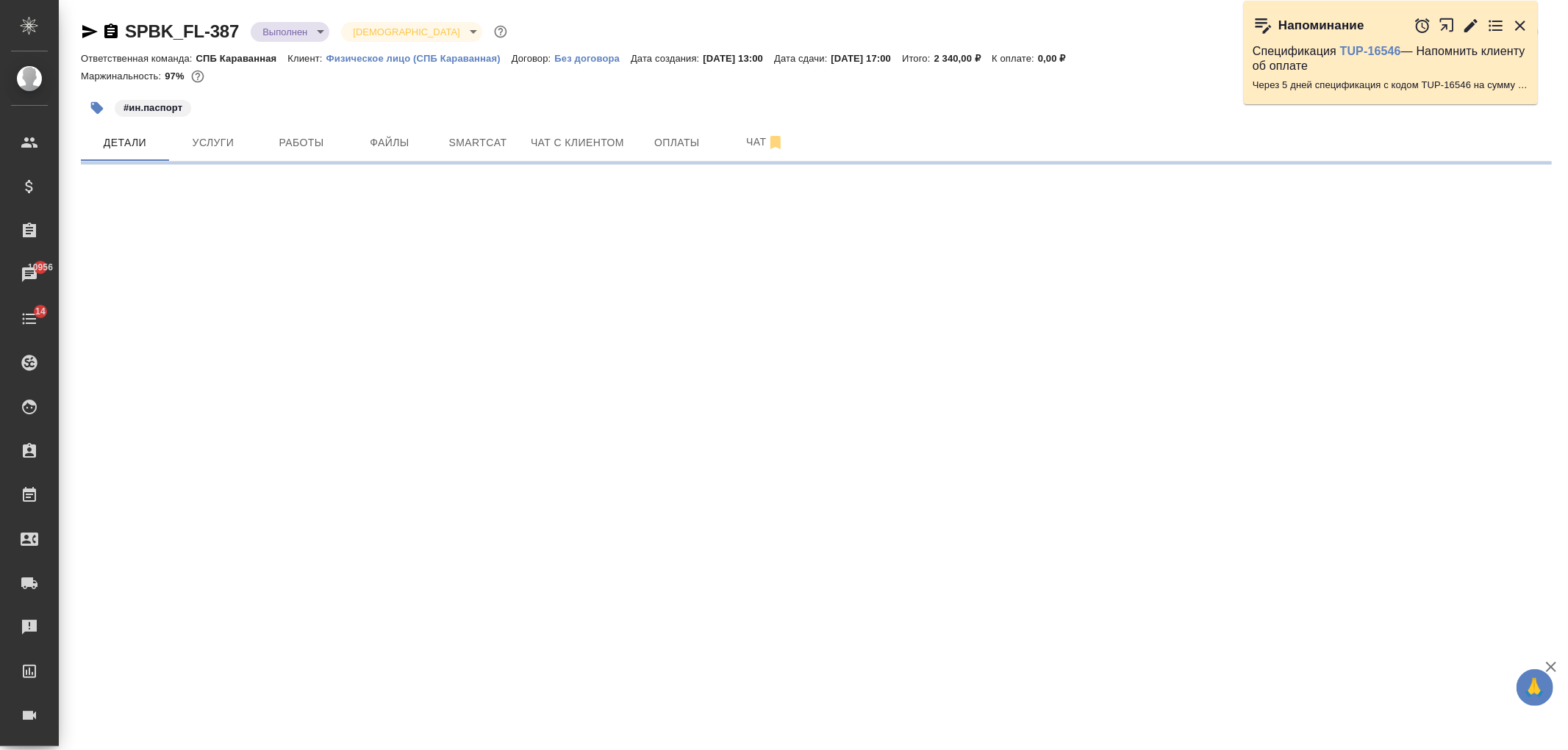
select select "RU"
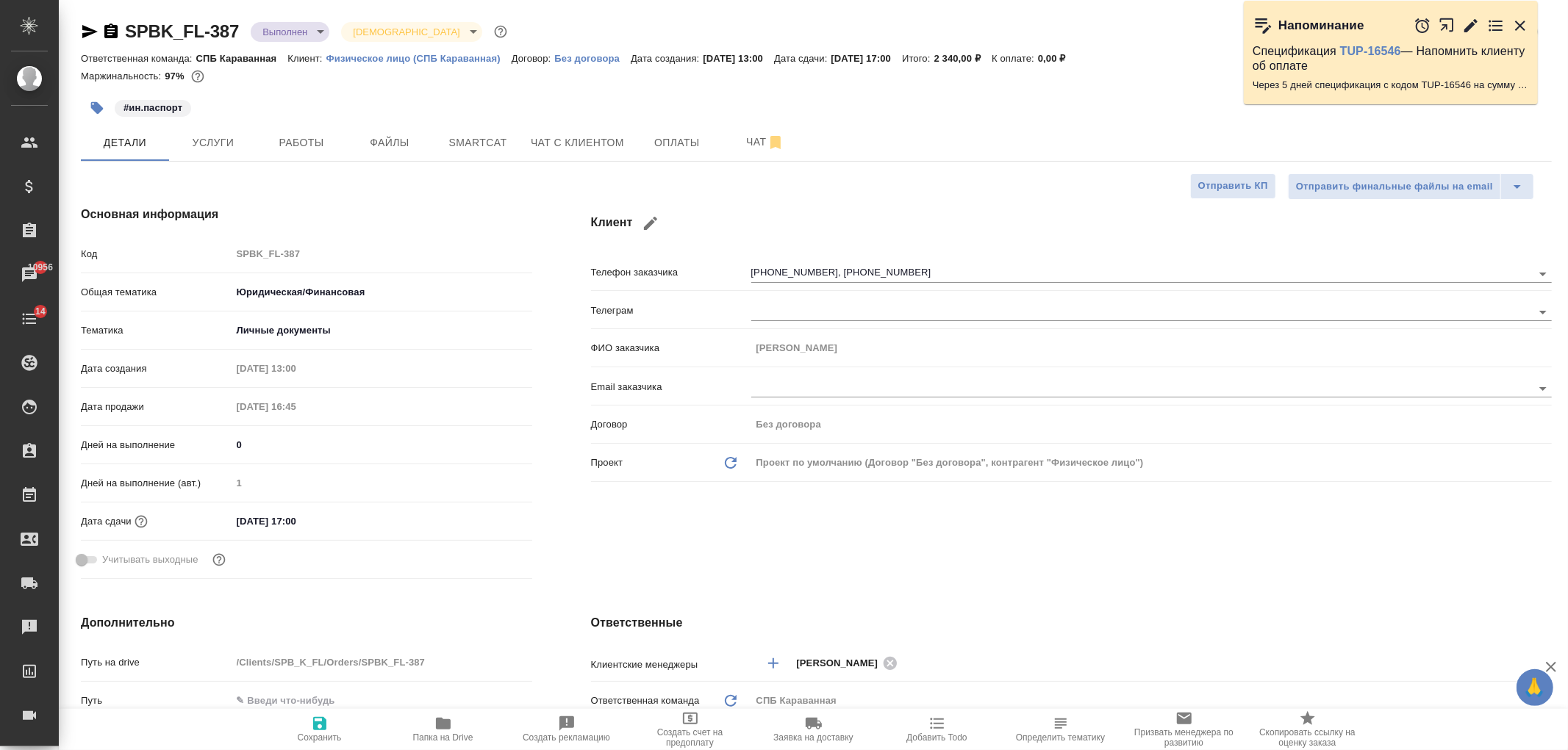
type textarea "x"
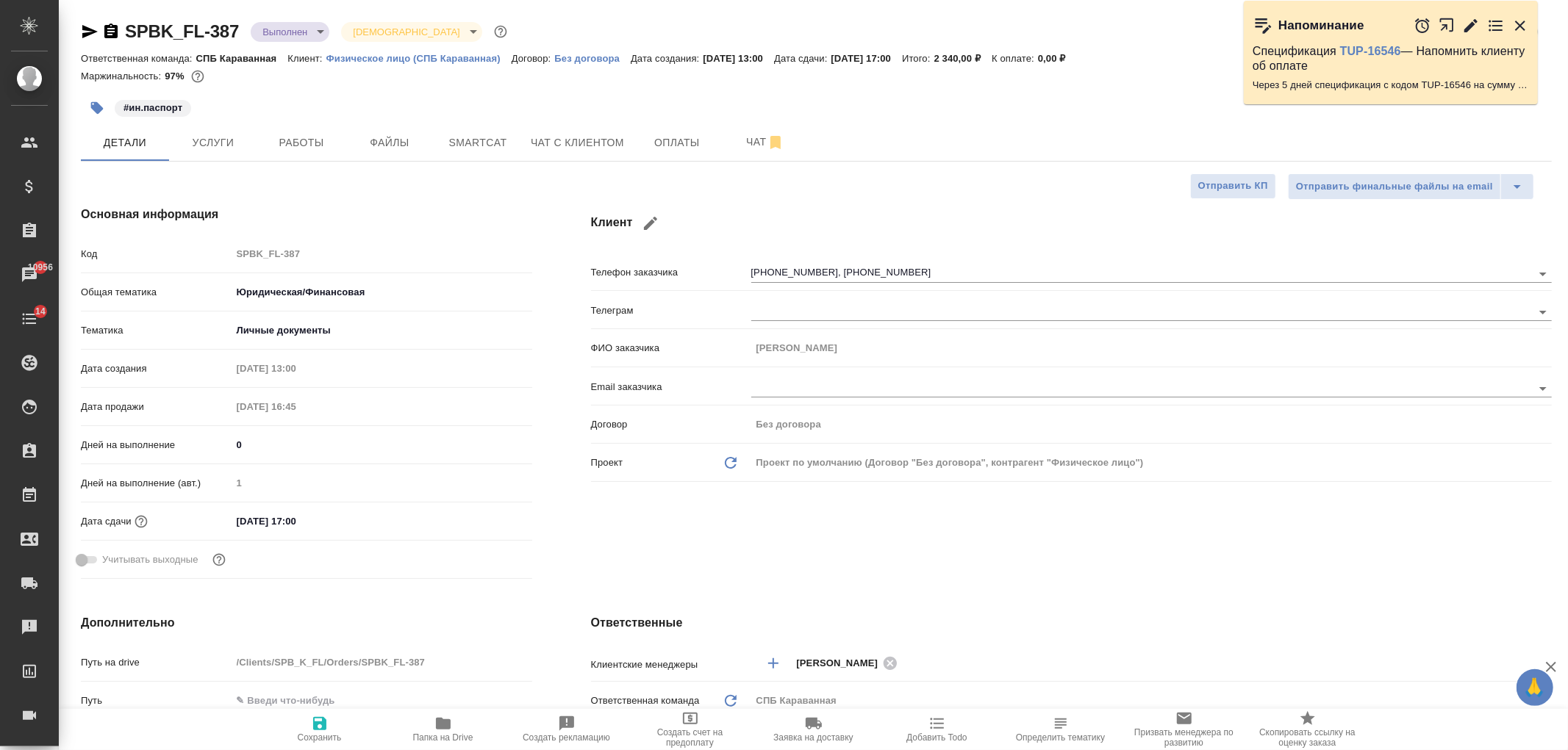
type textarea "x"
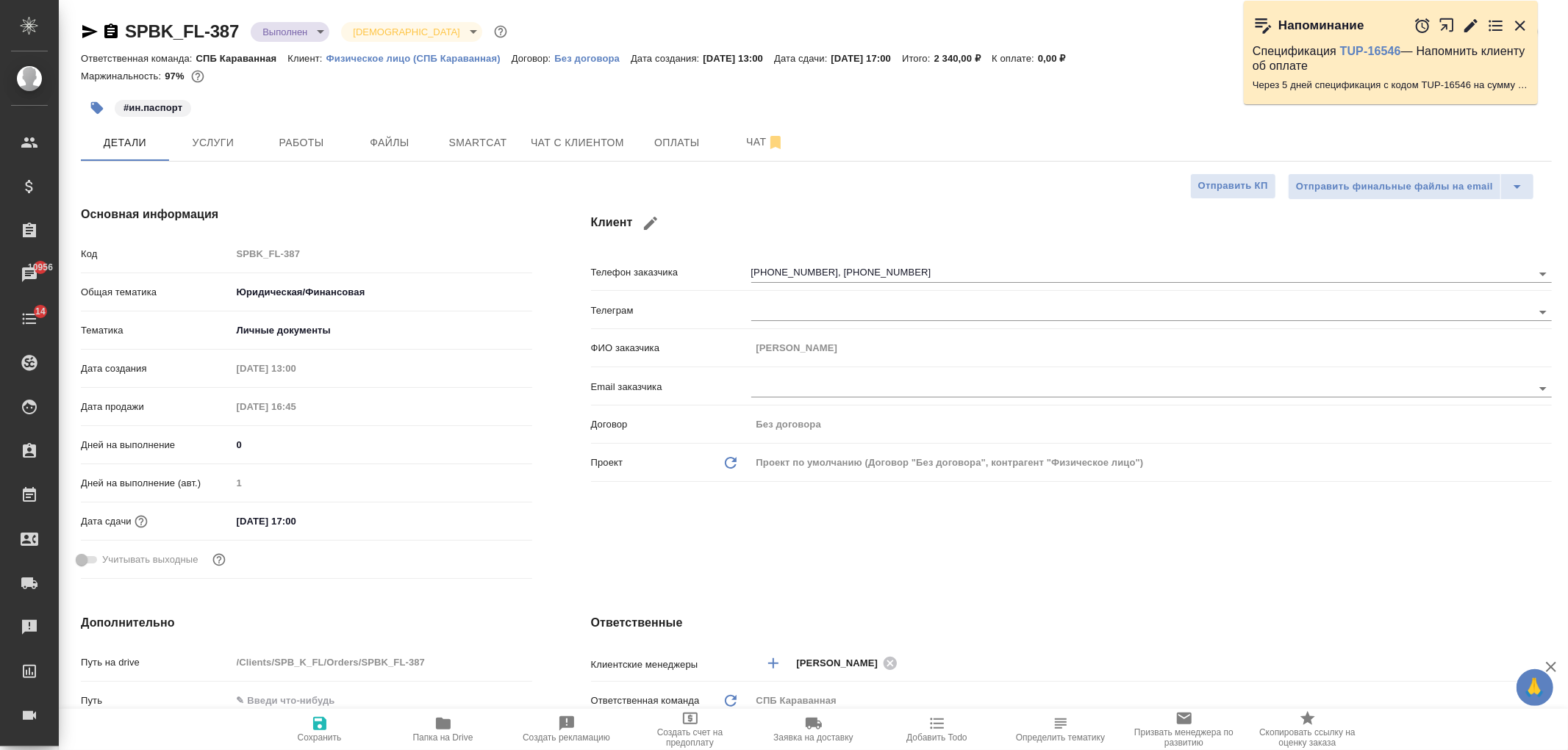
type textarea "x"
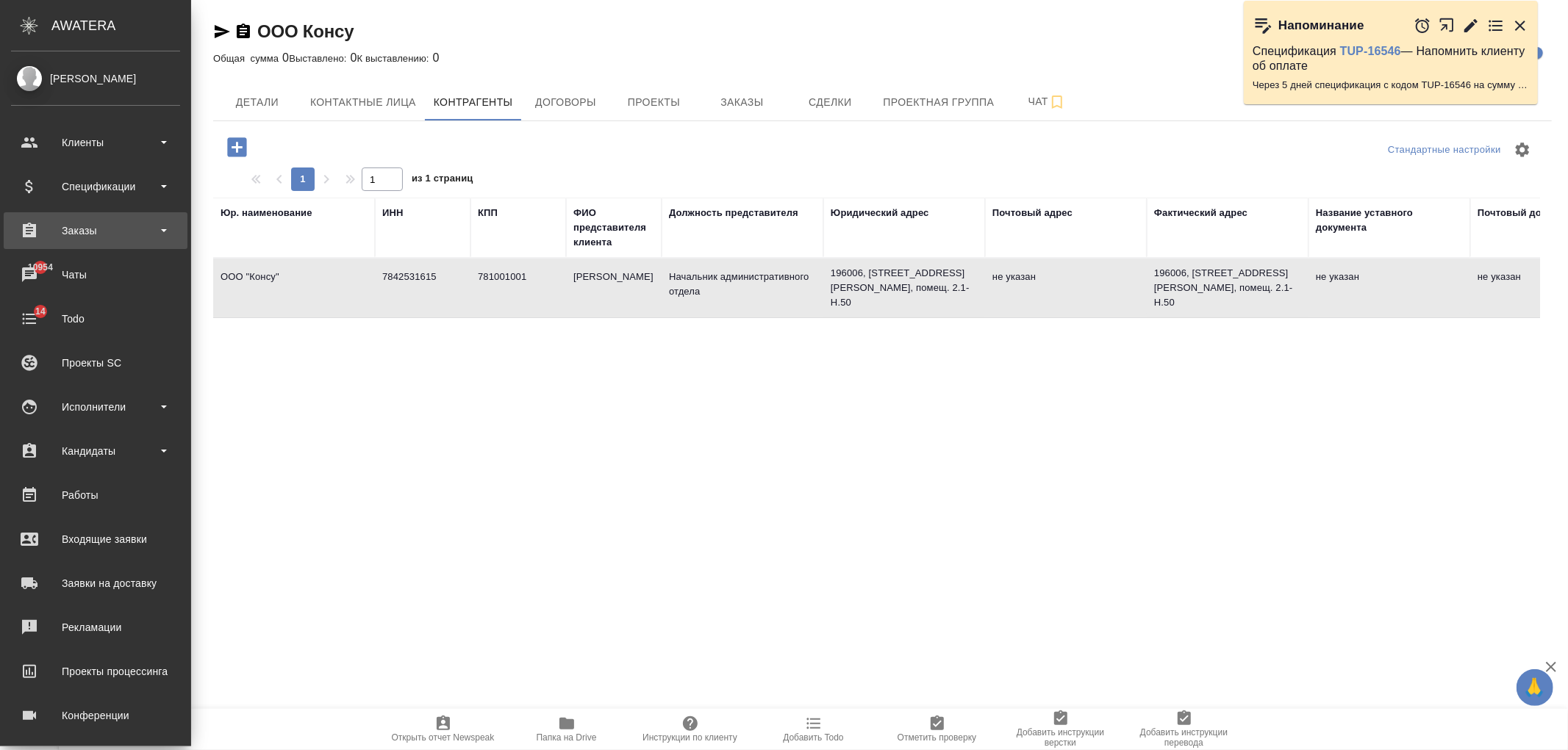
click at [120, 230] on div "Заказы" at bounding box center [95, 230] width 169 height 22
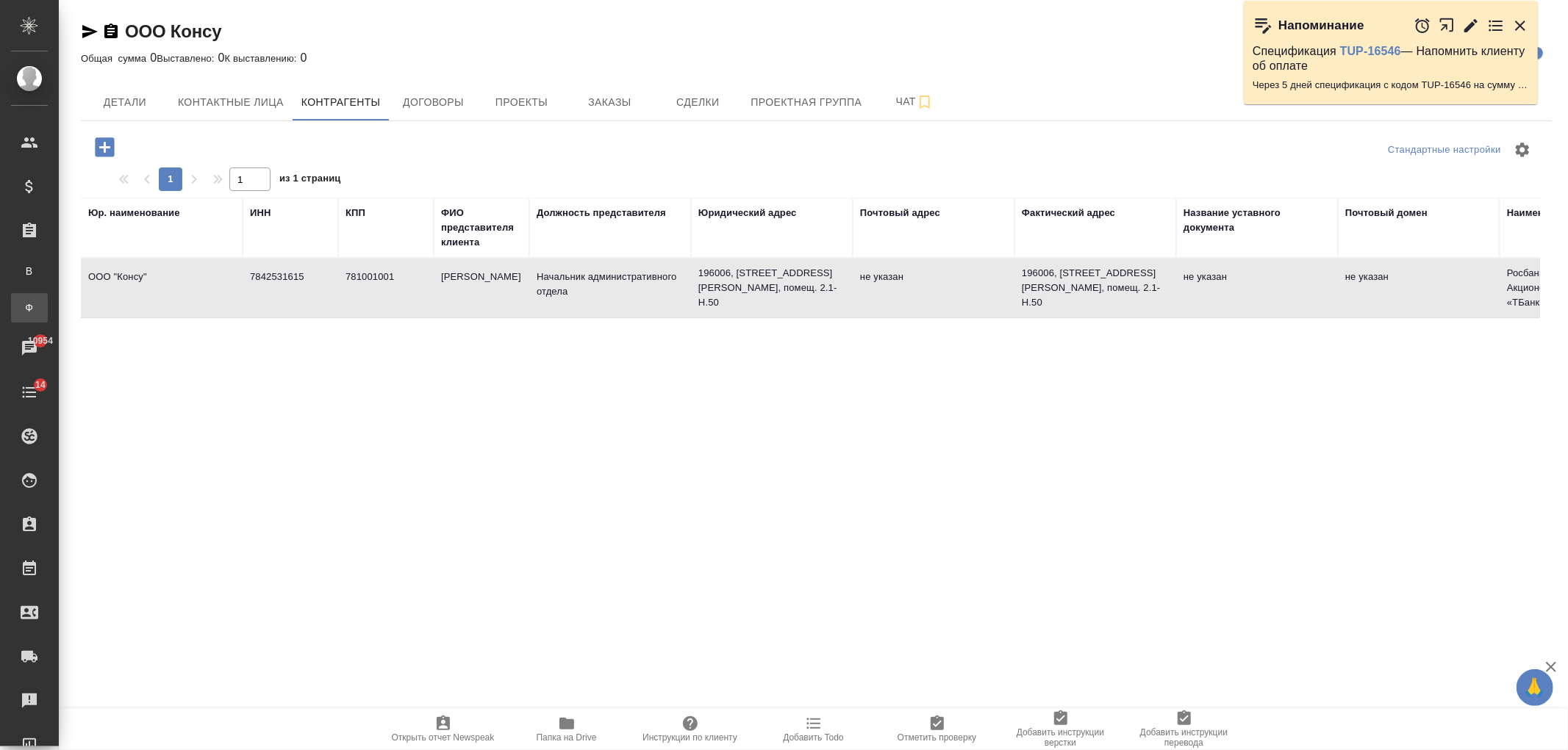
click at [22, 307] on div "Заказы физ. лиц" at bounding box center [11, 308] width 22 height 15
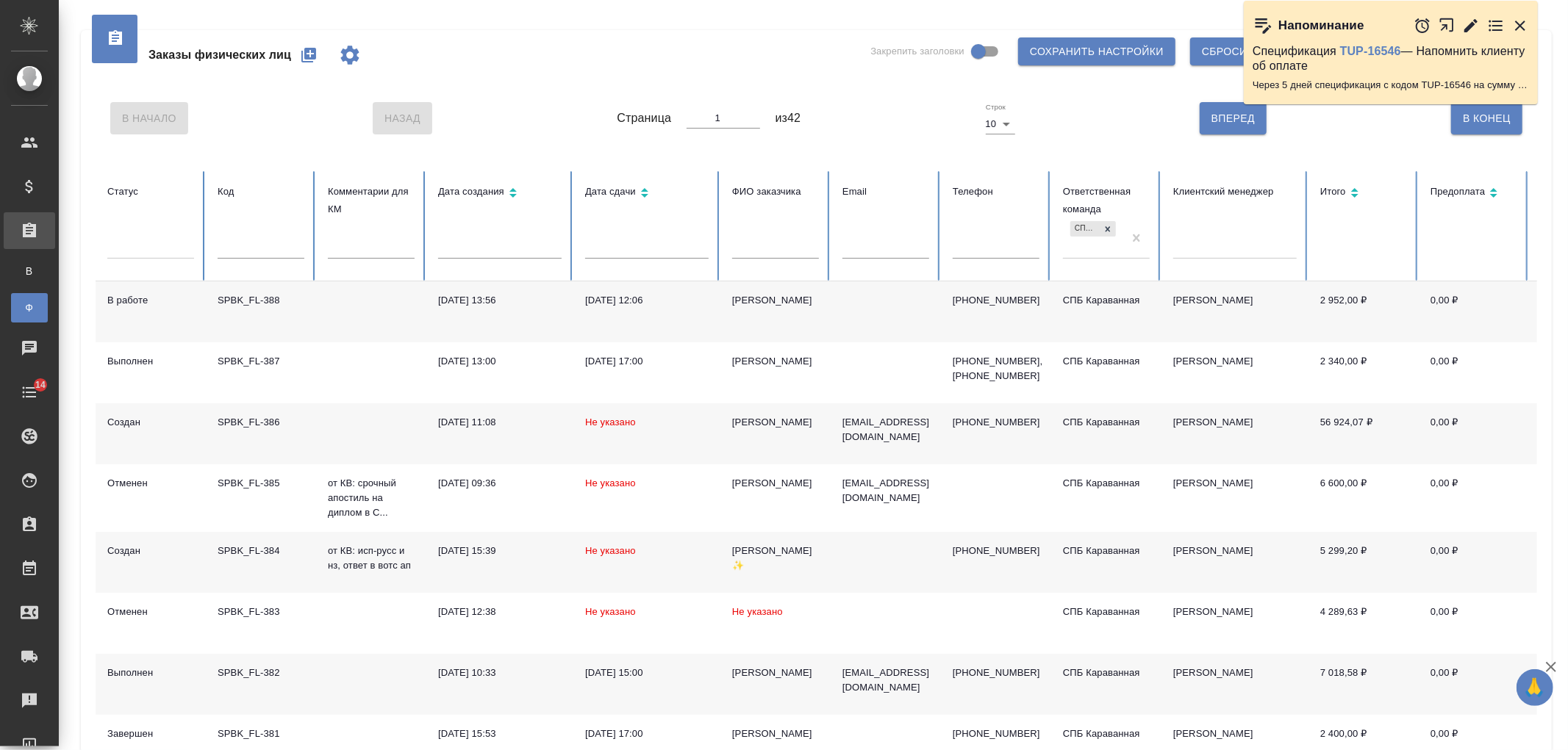
click at [306, 56] on icon "button" at bounding box center [309, 55] width 15 height 15
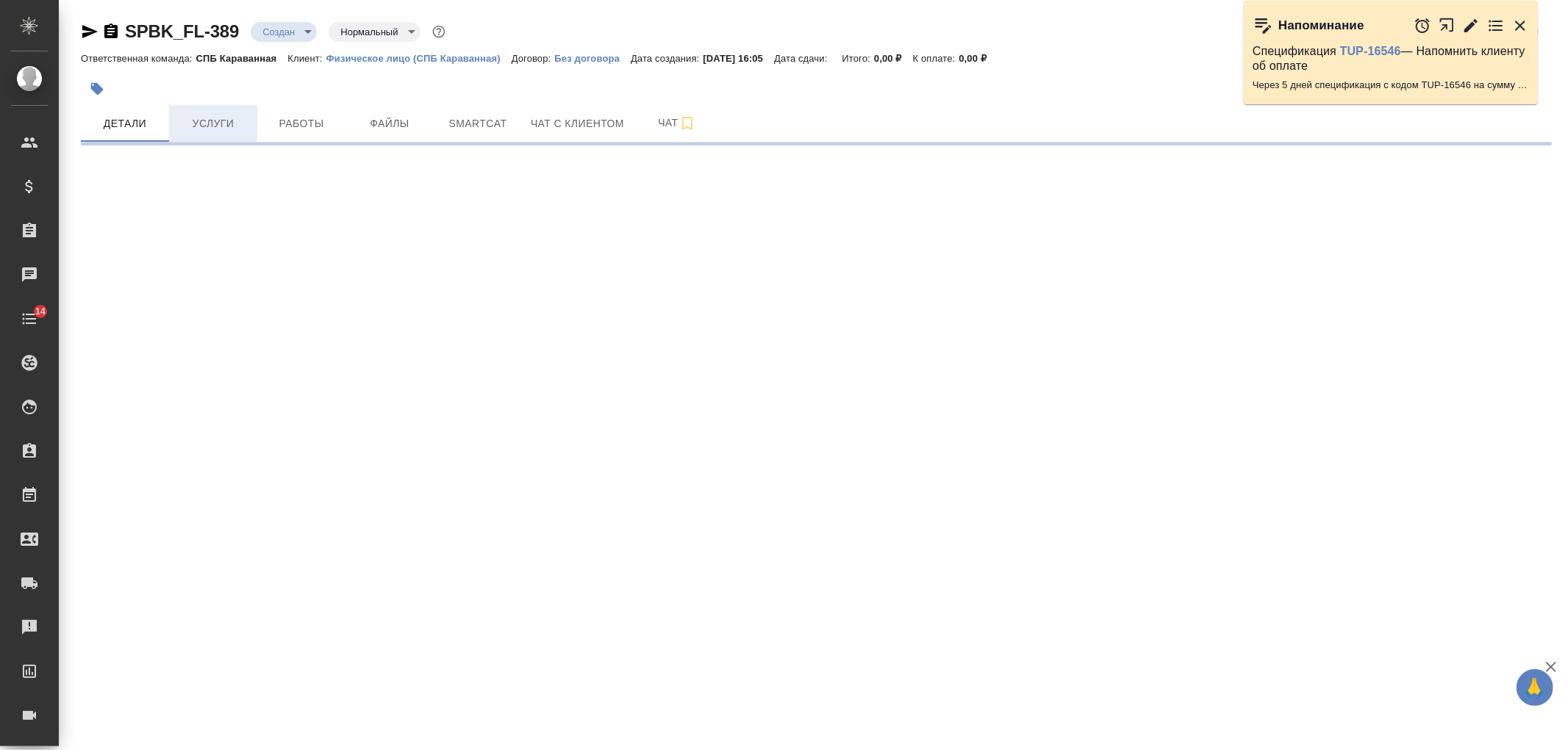
select select "RU"
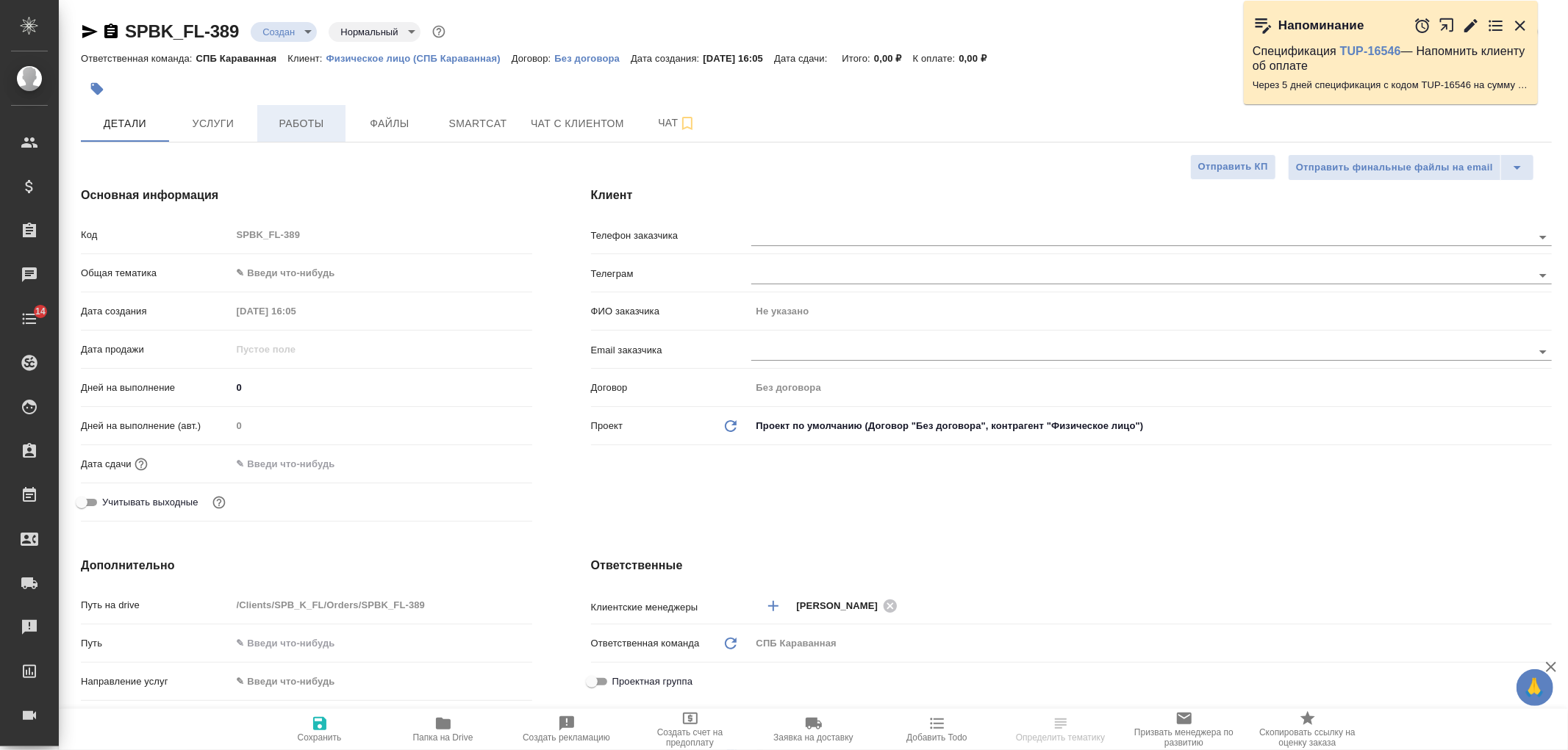
type textarea "x"
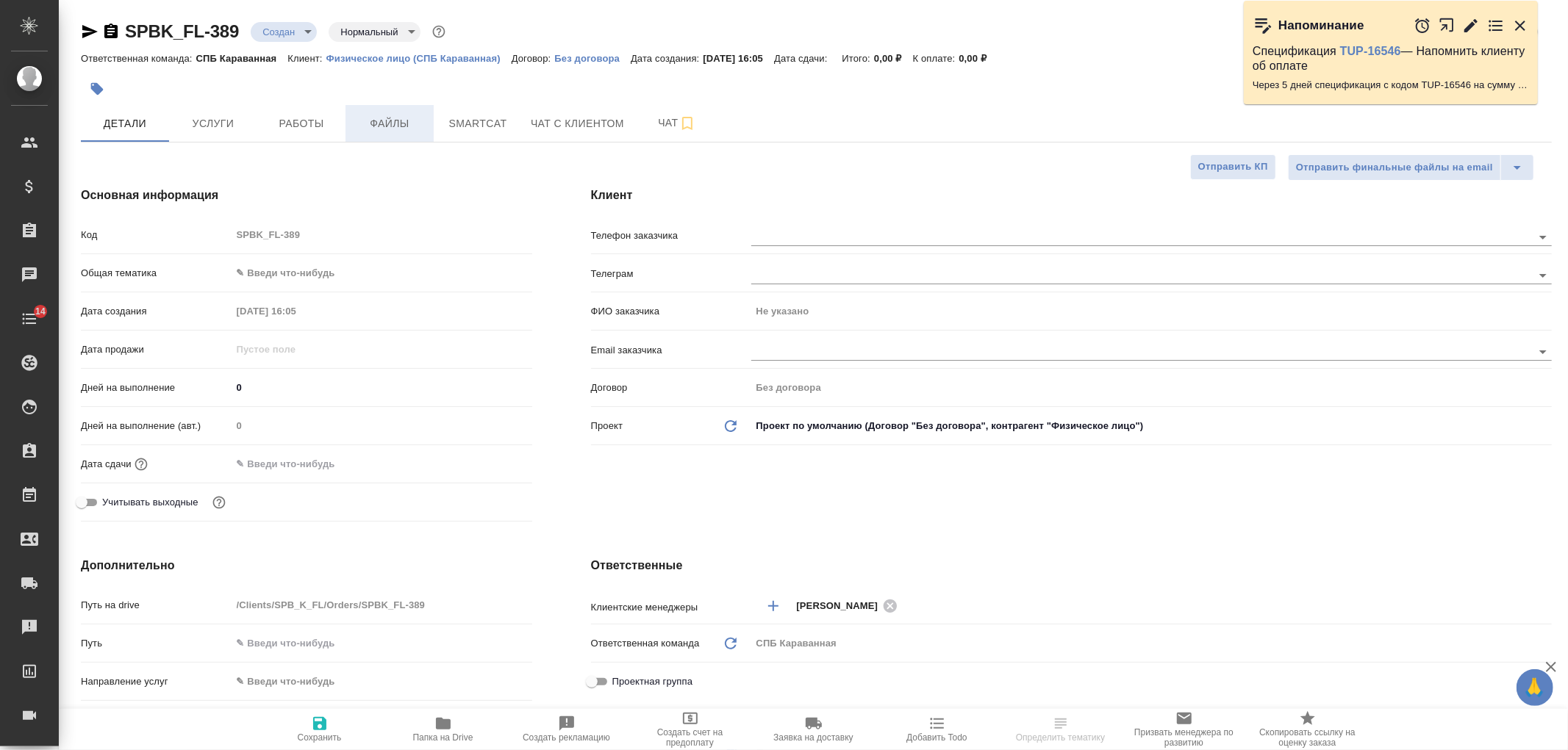
type textarea "x"
click at [856, 245] on body "🙏 .cls-1 fill:#fff; AWATERA [PERSON_NAME] Спецификации Заказы Чаты 14 Todo Прое…" at bounding box center [784, 375] width 1568 height 750
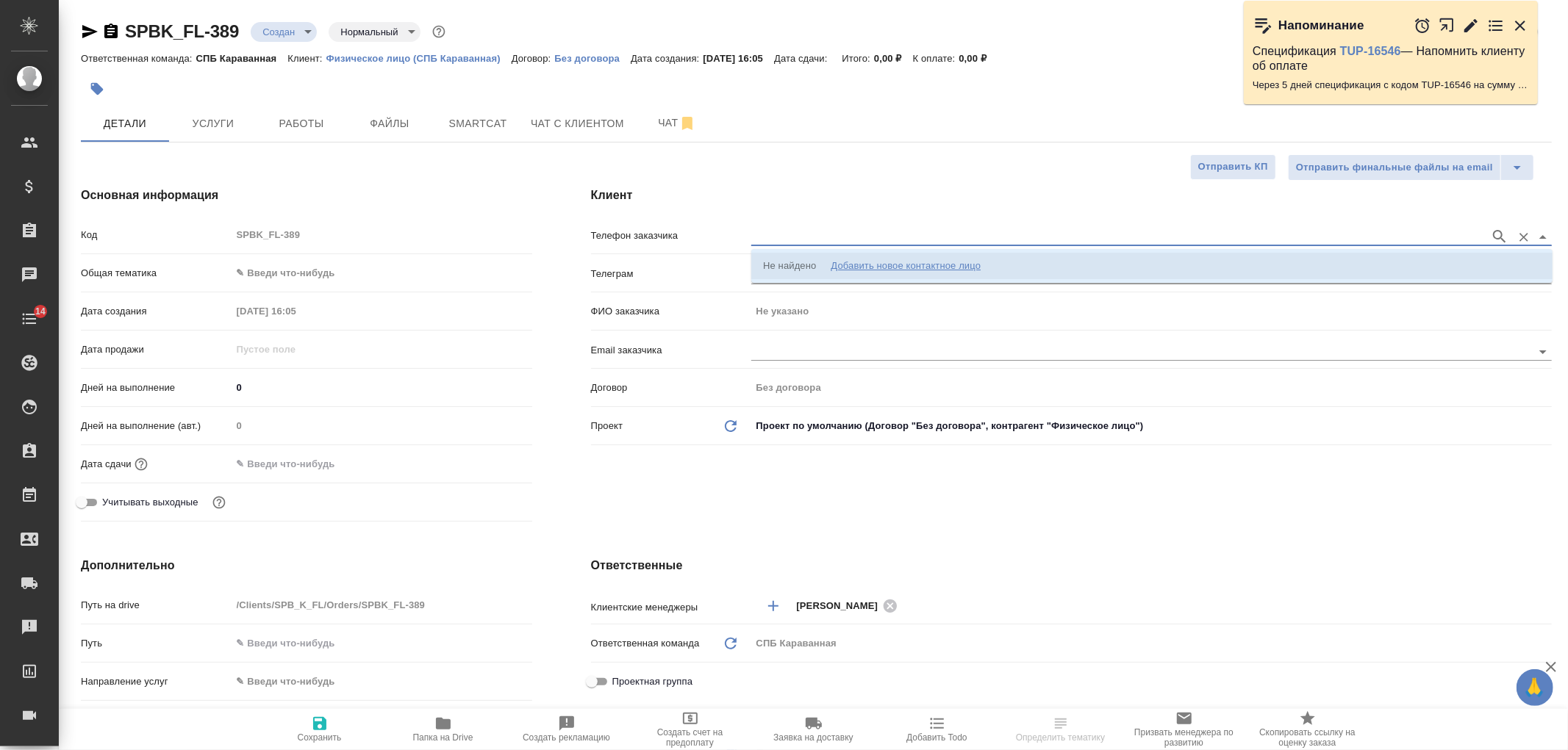
click at [817, 277] on li "Не найдено Добавить новое контактное лицо" at bounding box center [1152, 266] width 801 height 27
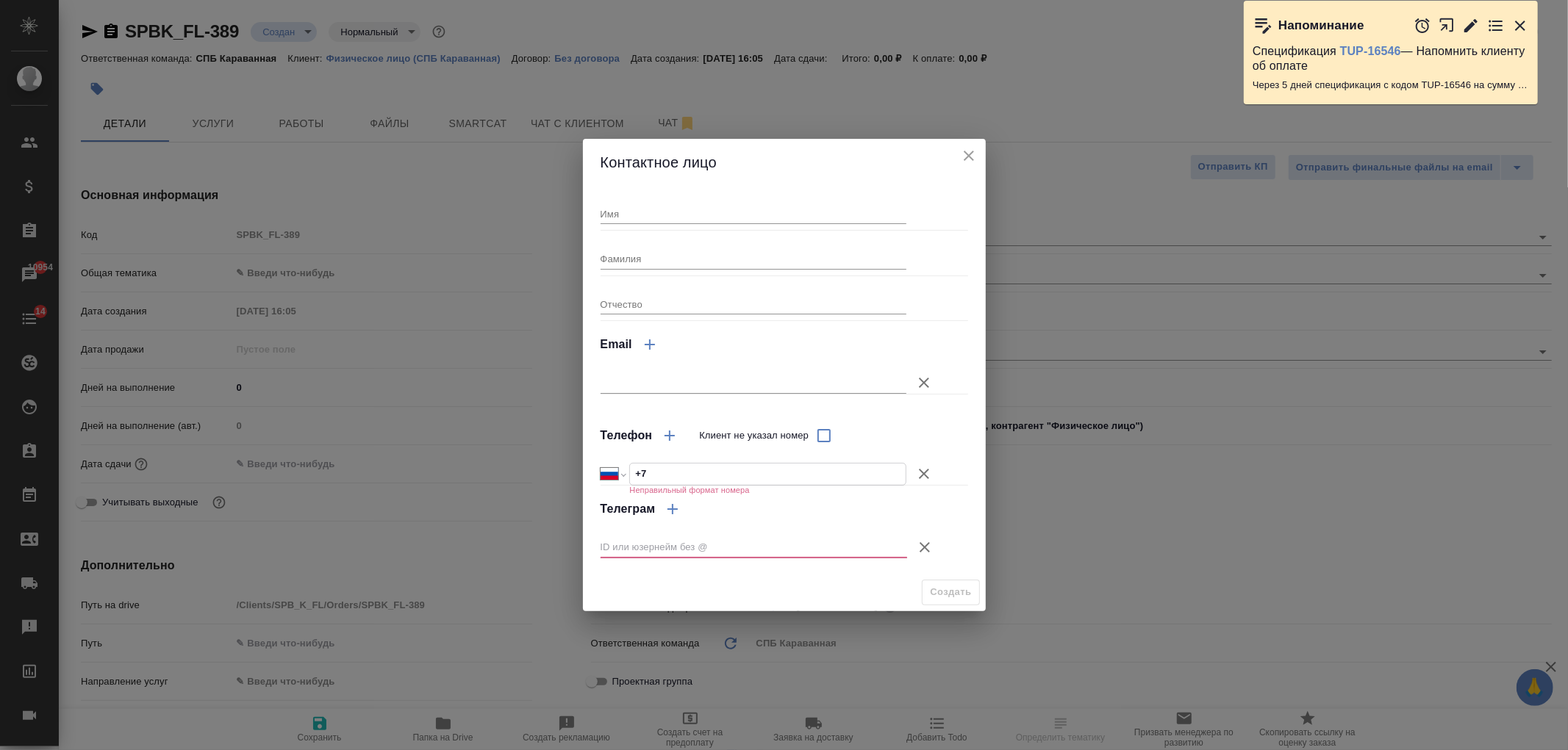
click at [666, 474] on input "+7" at bounding box center [768, 474] width 276 height 22
type input "+7 916"
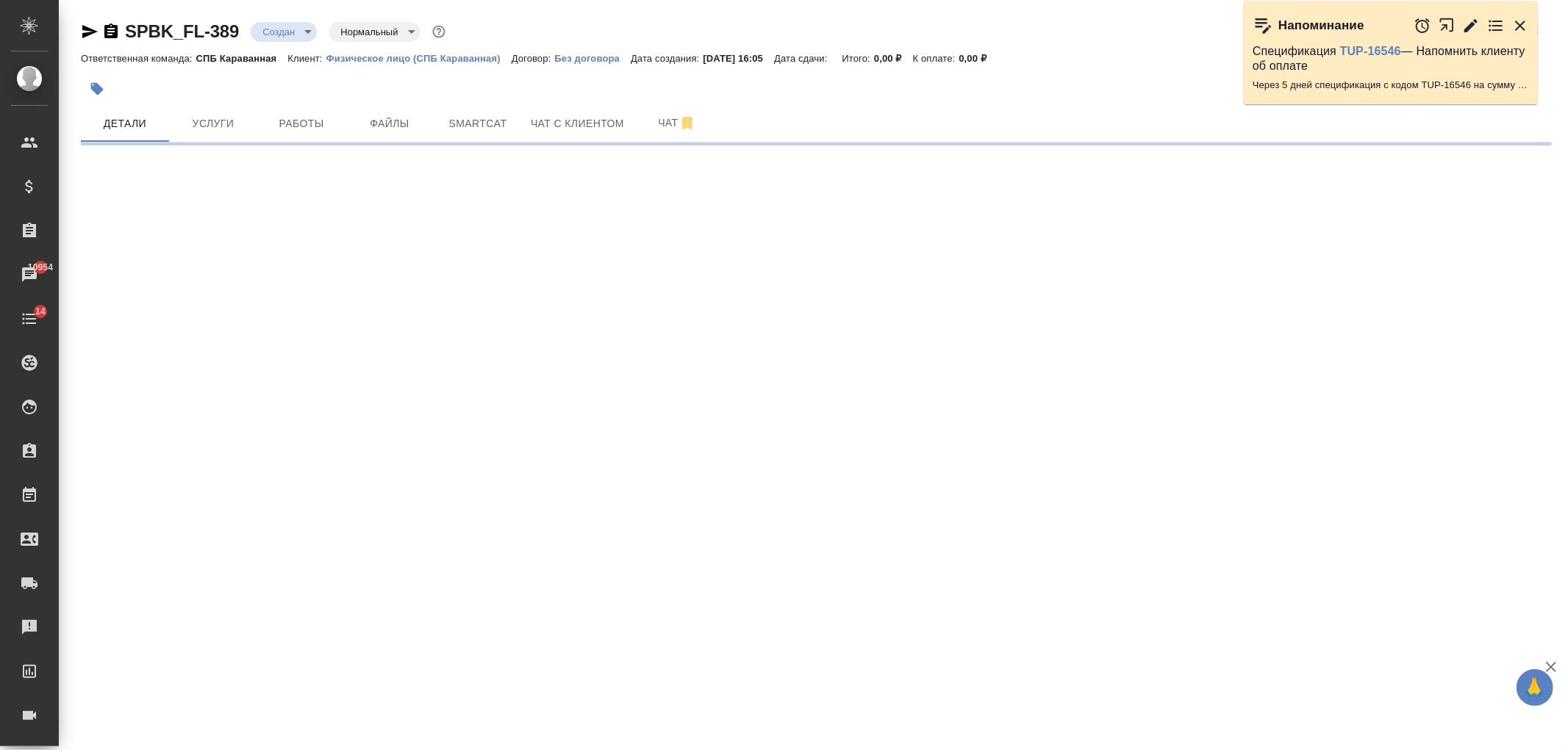
select select "RU"
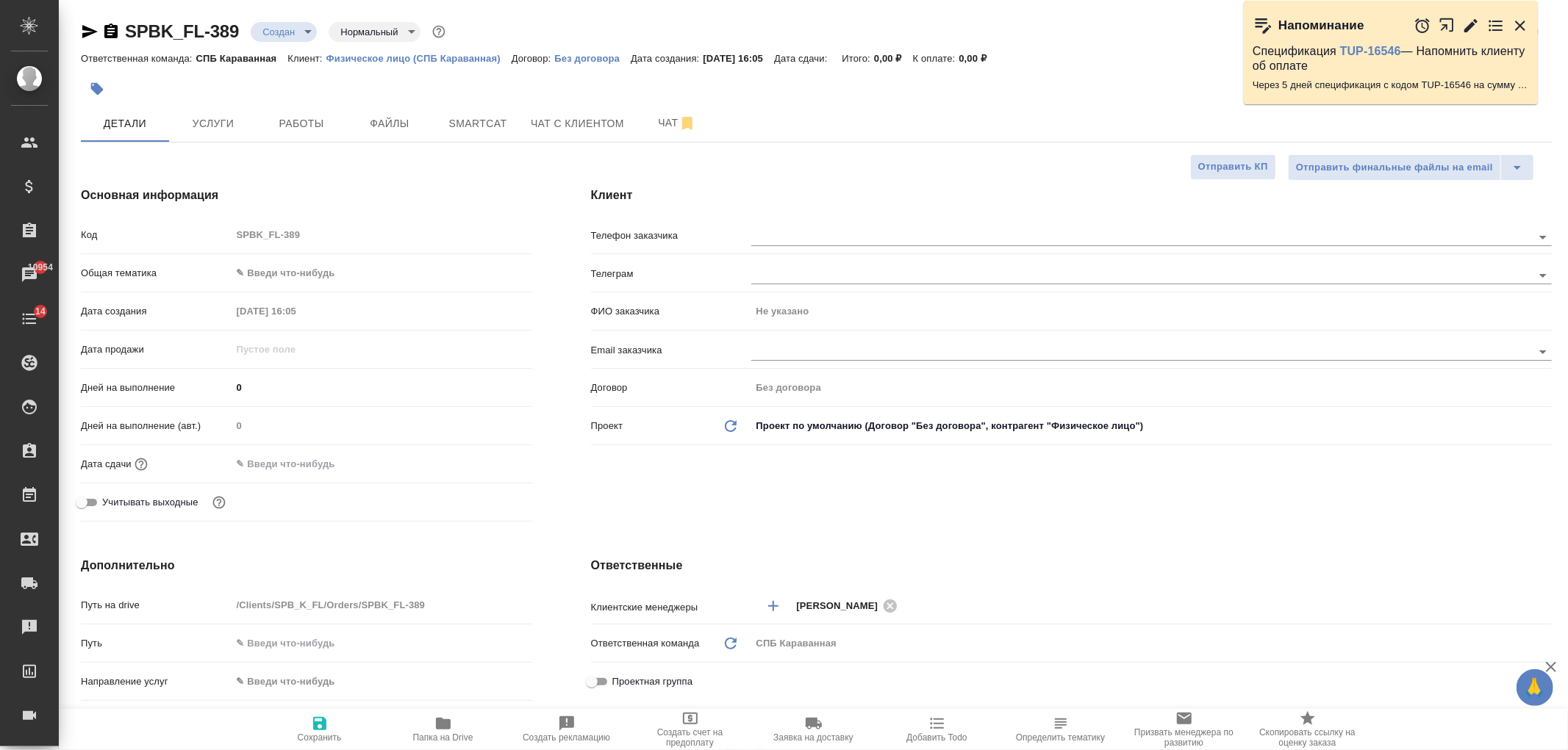
type textarea "x"
click at [794, 350] on input "text" at bounding box center [1117, 350] width 731 height 17
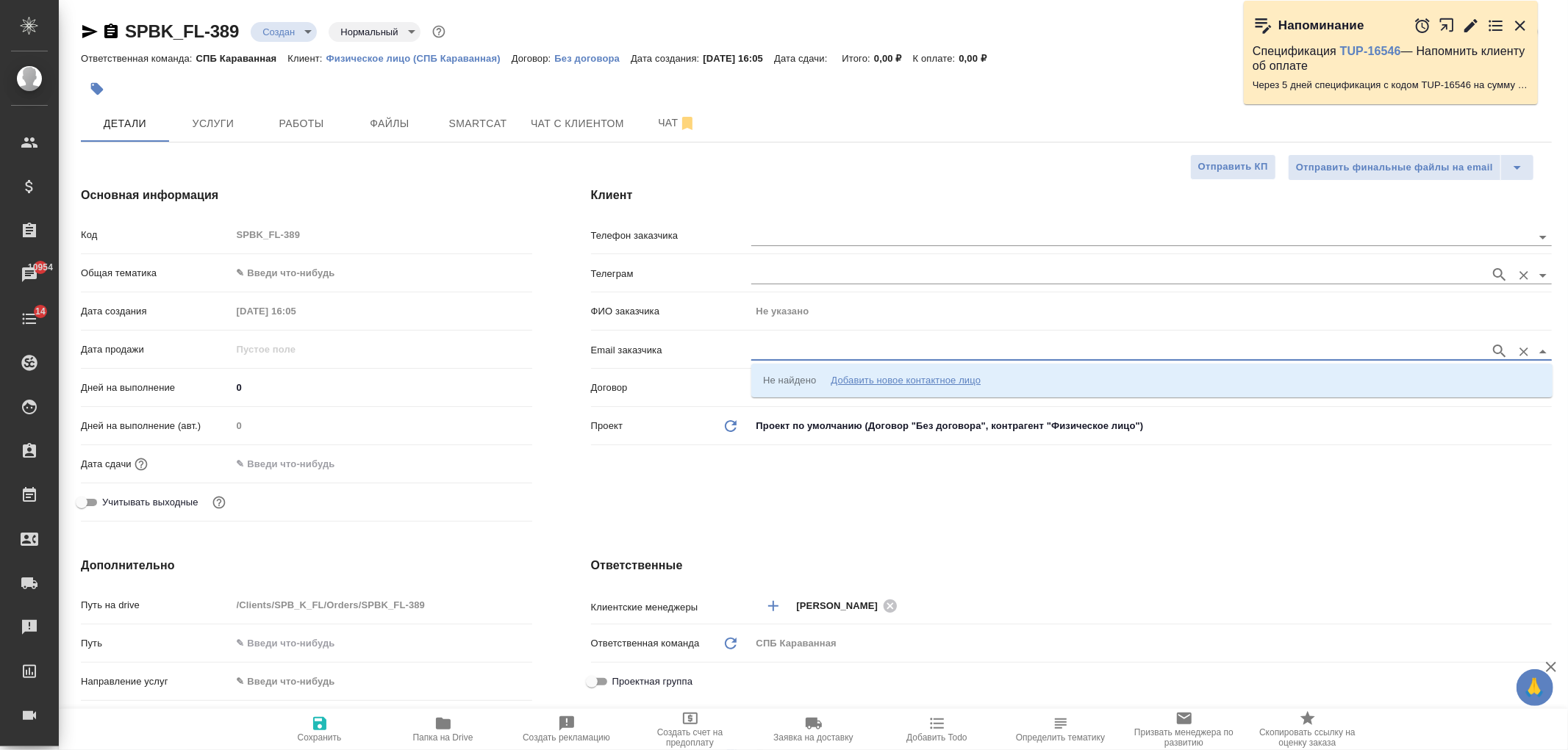
click at [781, 276] on input "text" at bounding box center [1117, 274] width 731 height 17
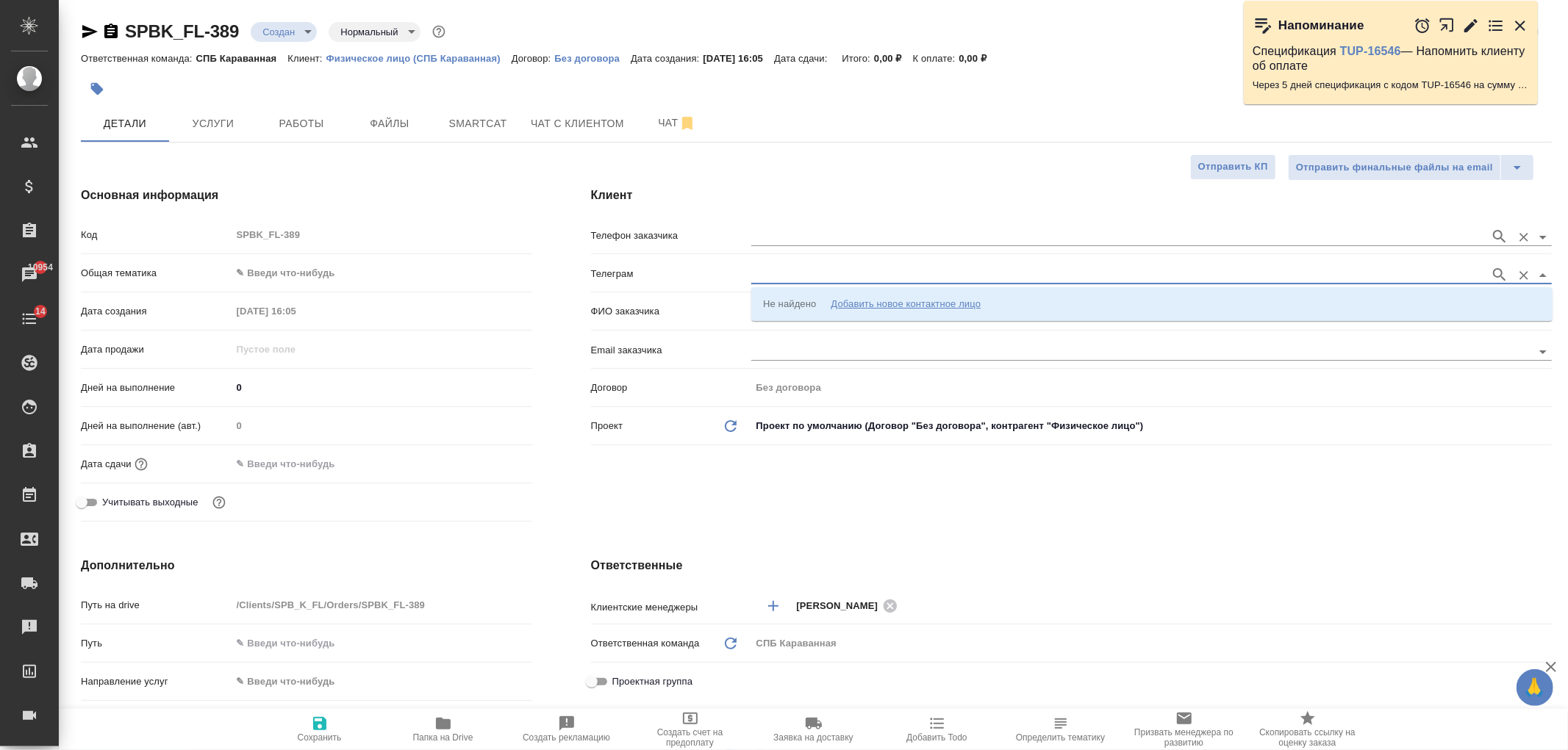
click at [783, 247] on div at bounding box center [1151, 235] width 800 height 27
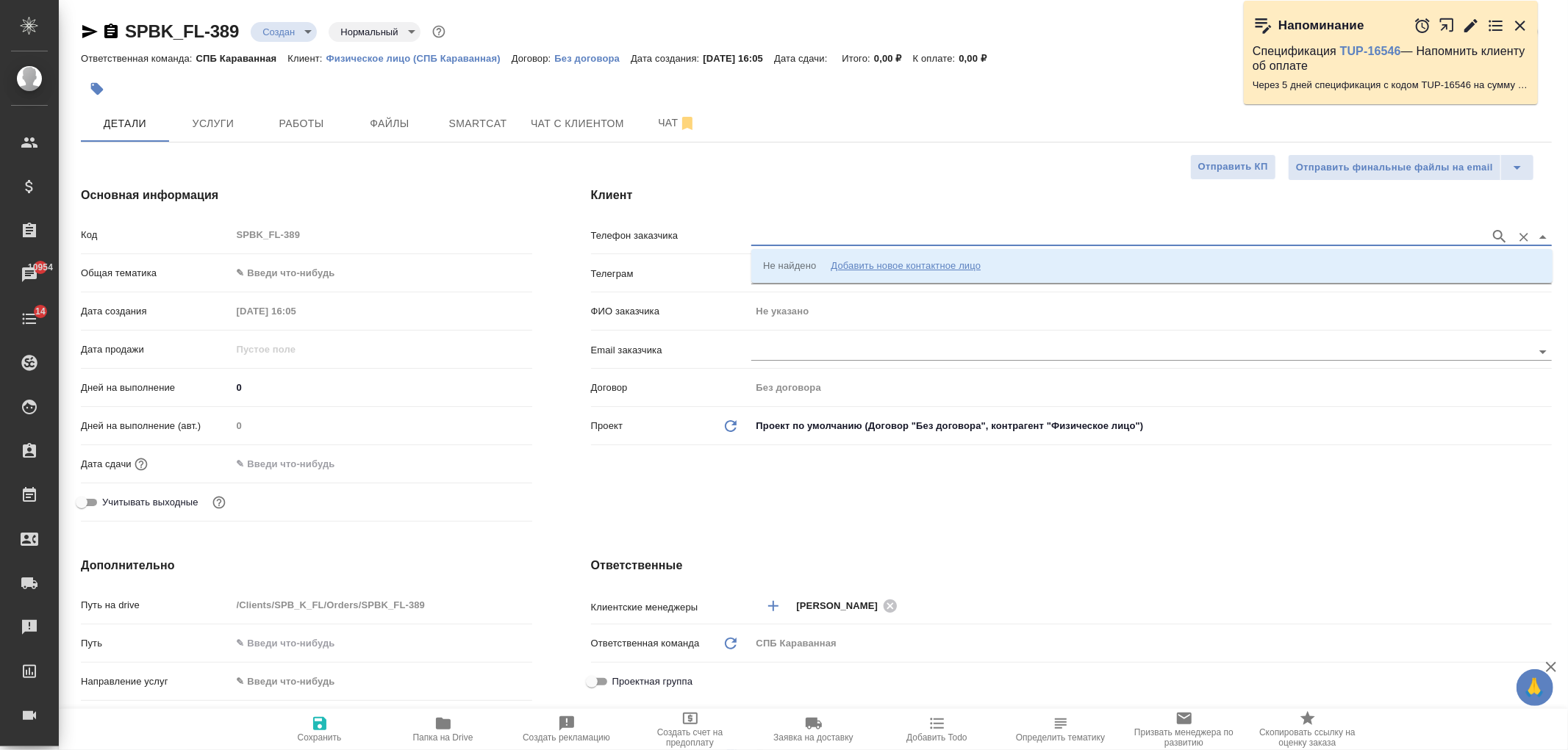
click at [784, 235] on input "text" at bounding box center [1117, 236] width 731 height 17
click at [794, 267] on div "Не найдено" at bounding box center [789, 266] width 53 height 15
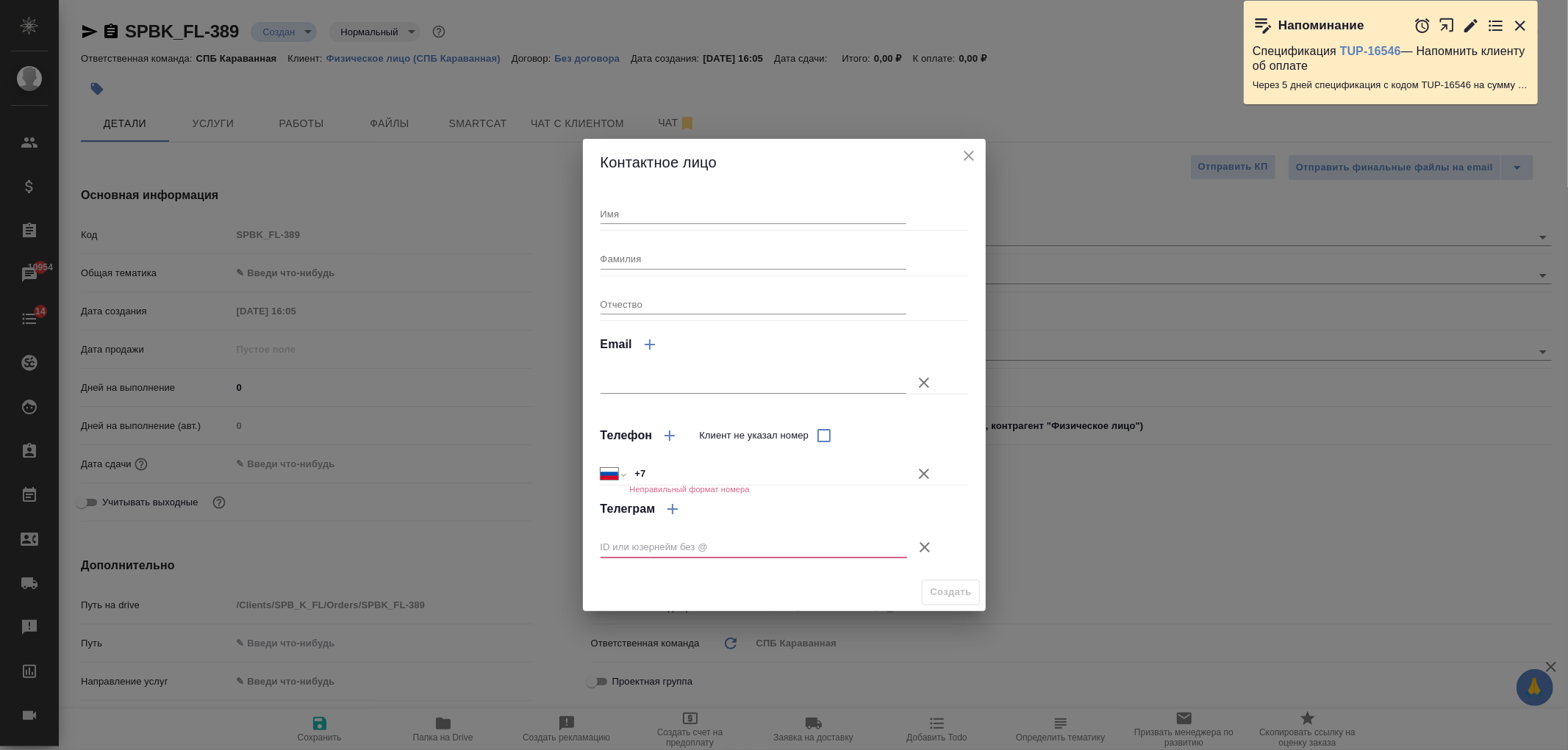
click at [703, 461] on div "Международный [GEOGRAPHIC_DATA] [GEOGRAPHIC_DATA] [GEOGRAPHIC_DATA] [GEOGRAPHIC…" at bounding box center [784, 466] width 367 height 26
click at [697, 476] on input "+7" at bounding box center [768, 474] width 276 height 22
type input "+7 916 555 52 62"
click at [930, 549] on icon "button" at bounding box center [924, 547] width 17 height 17
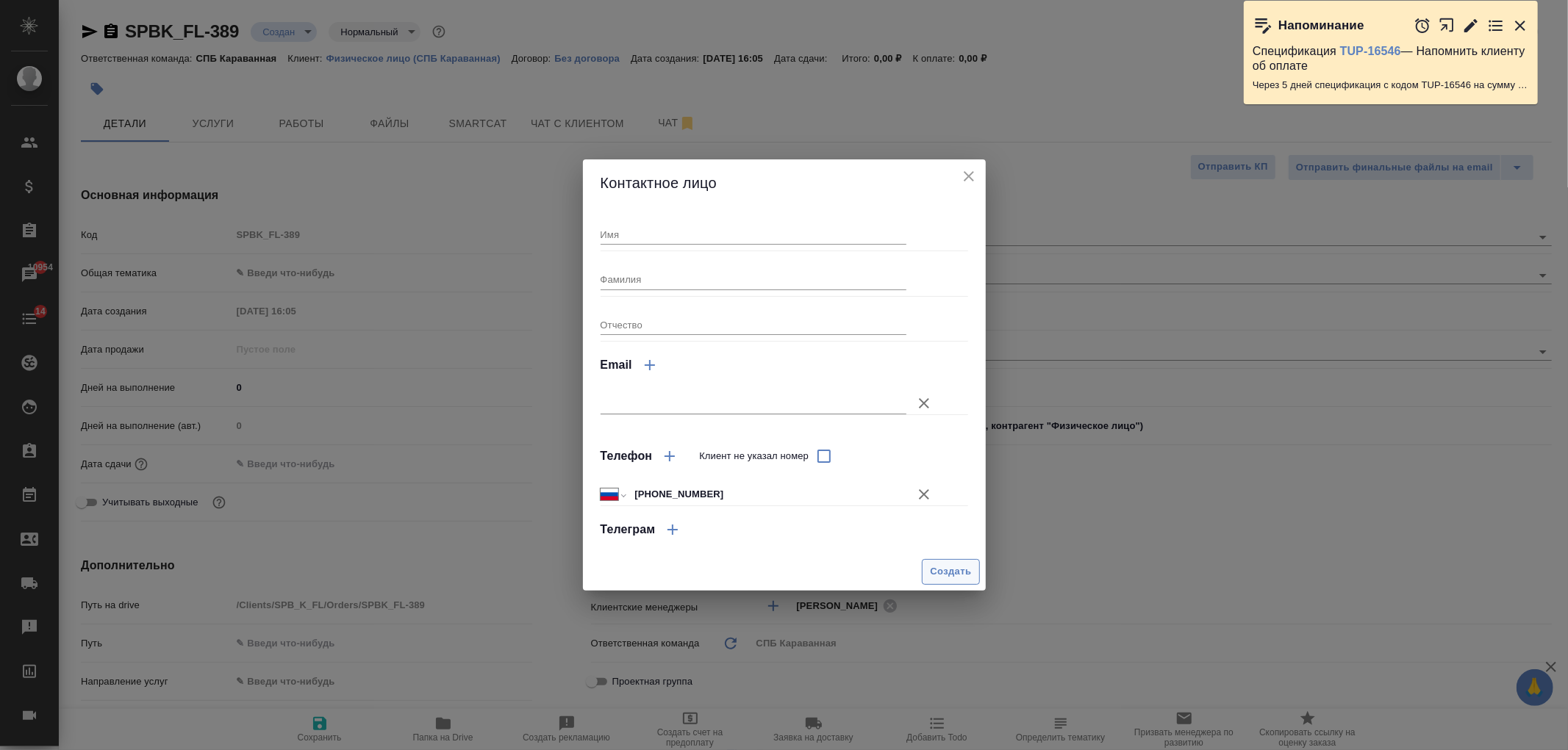
click at [943, 570] on span "Создать" at bounding box center [951, 571] width 42 height 17
type textarea "x"
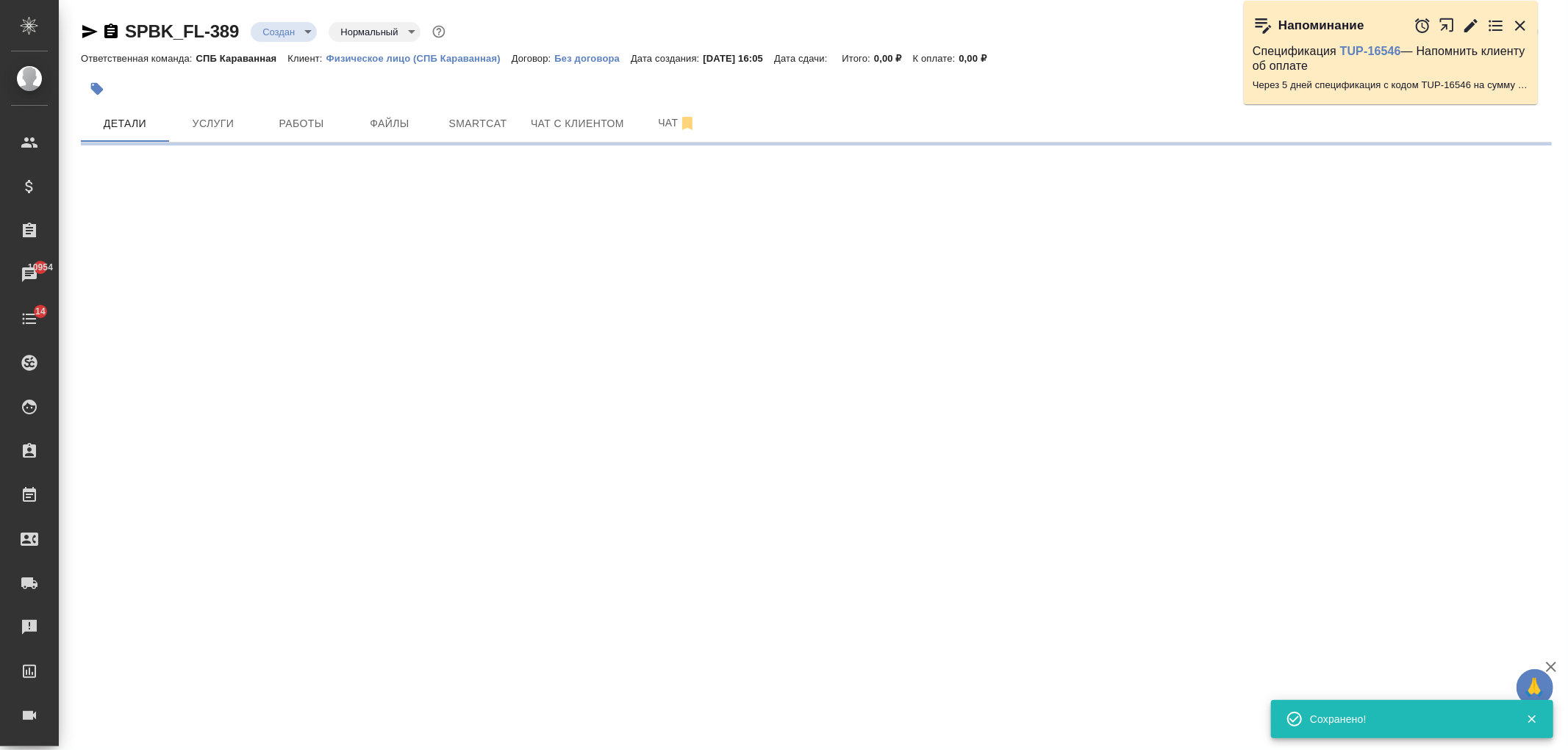
type input "holyTrinity"
select select "RU"
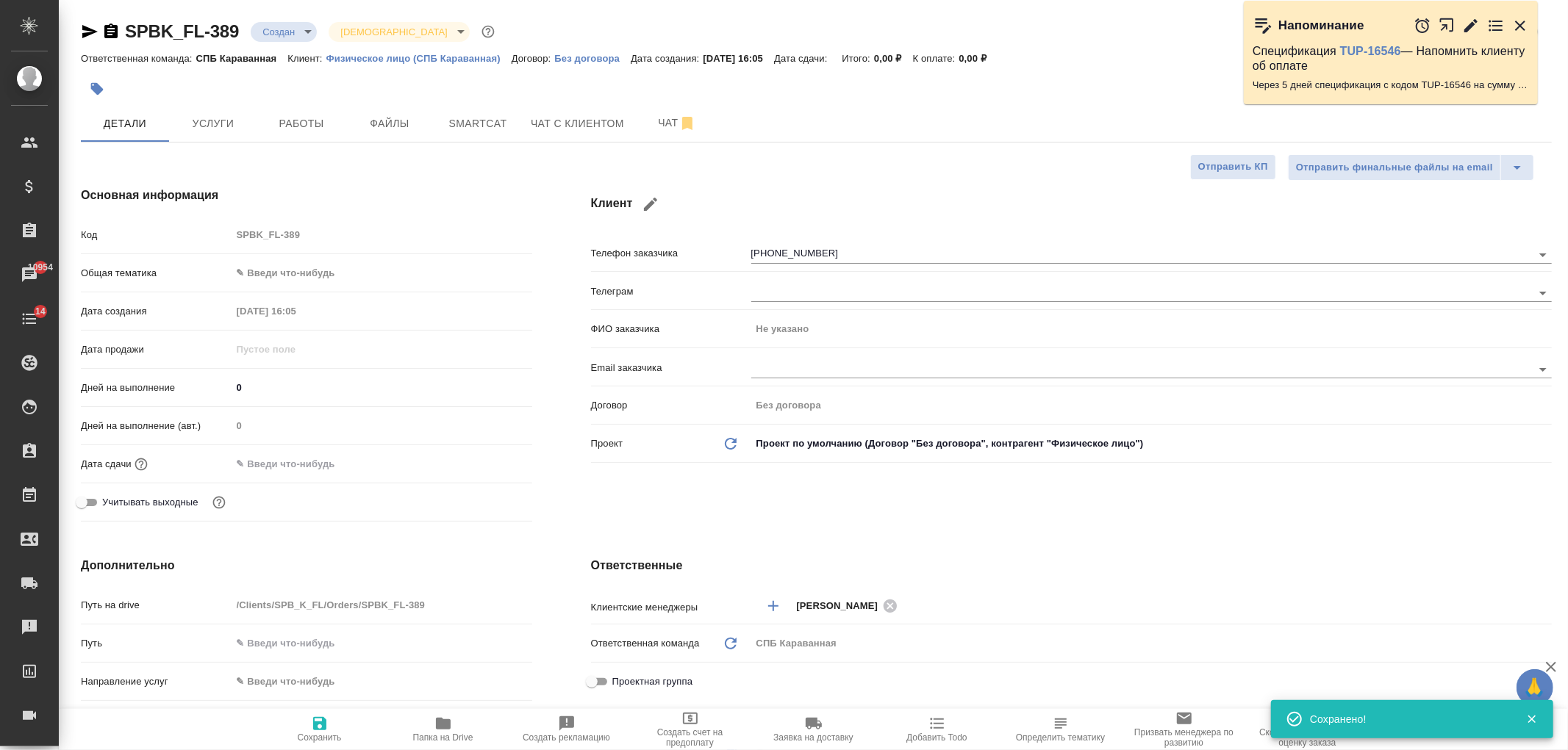
type textarea "x"
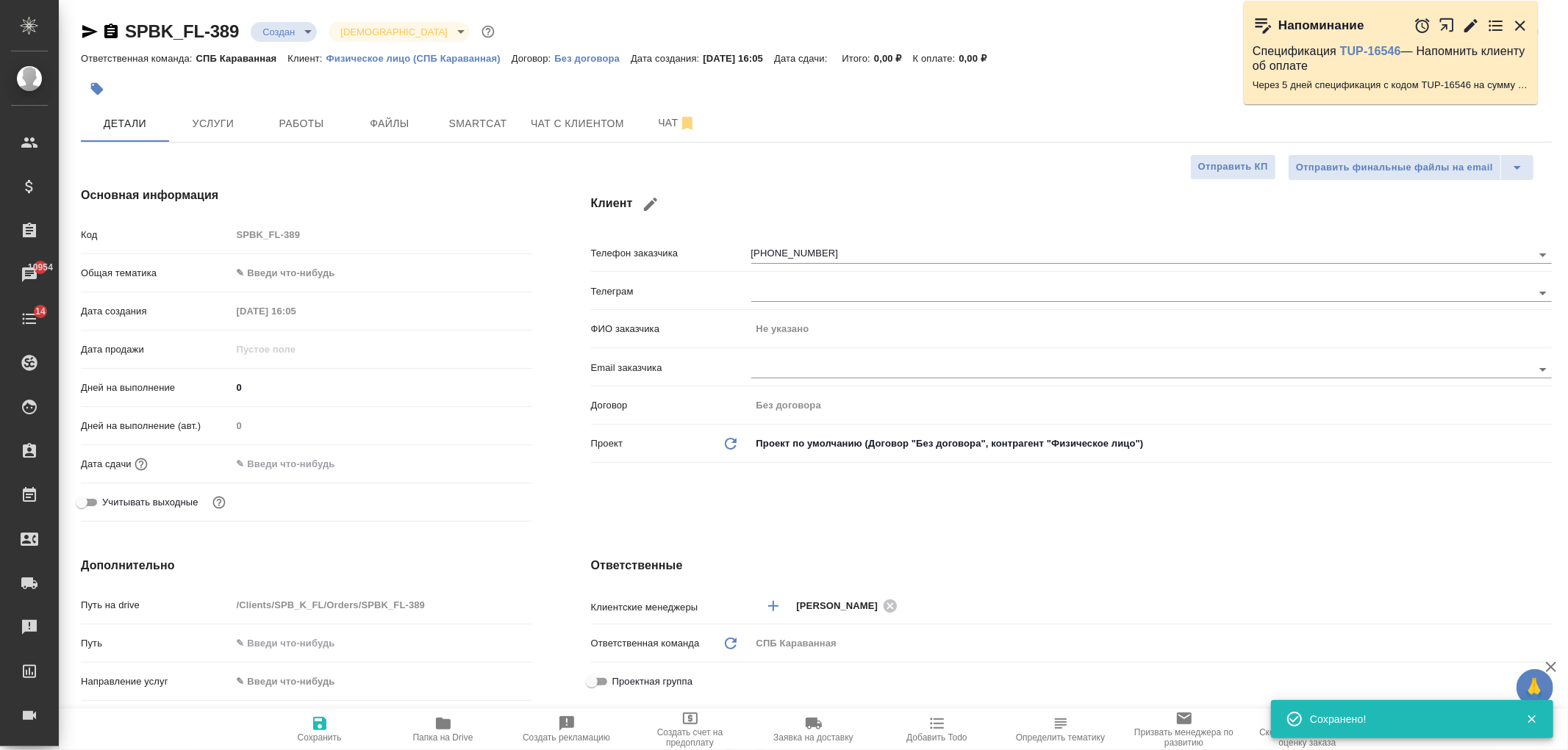
type textarea "x"
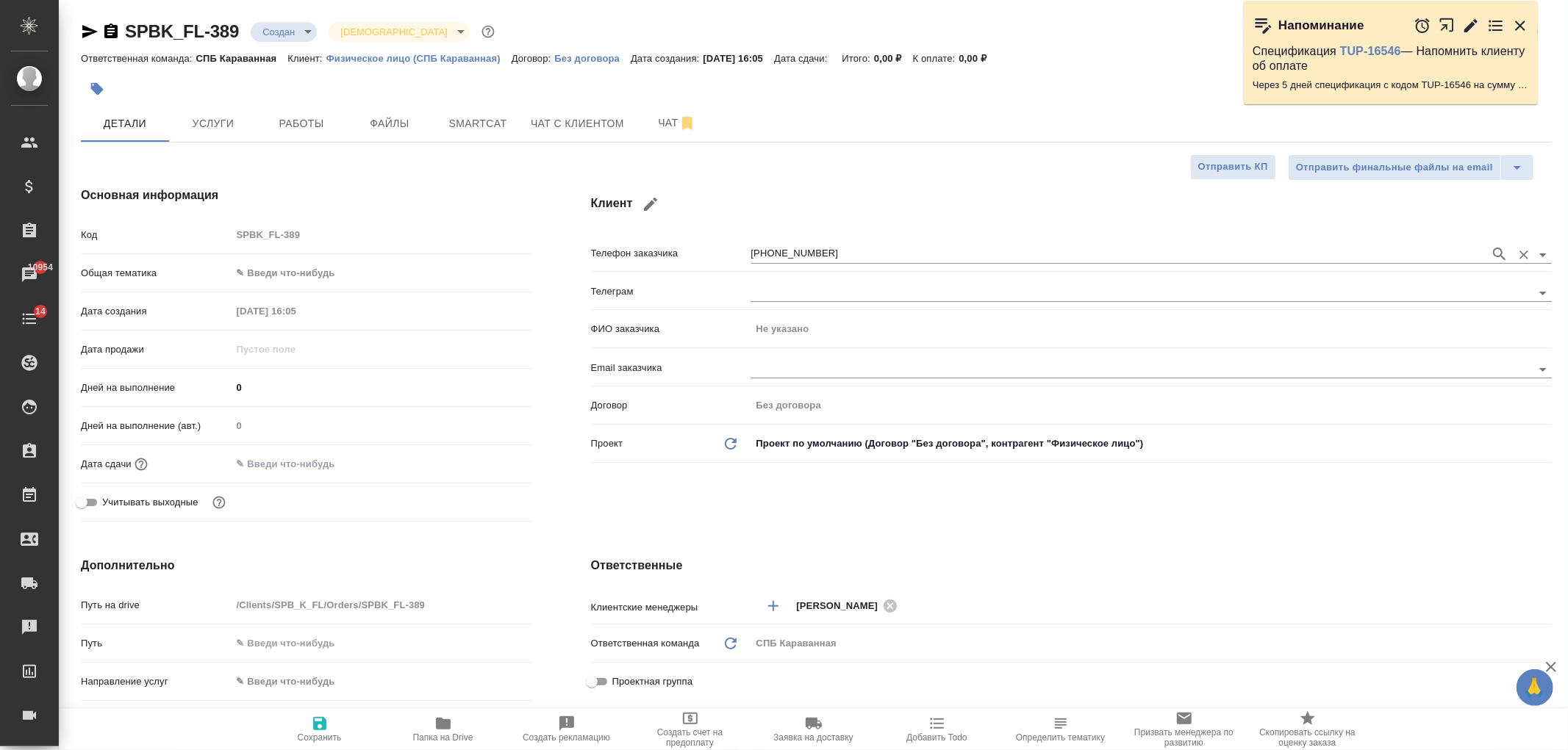
click at [799, 257] on input "+79165555262" at bounding box center [1117, 253] width 731 height 17
click at [673, 558] on h4 "Ответственные" at bounding box center [1071, 565] width 961 height 17
click at [562, 126] on span "Чат с клиентом" at bounding box center [578, 124] width 93 height 18
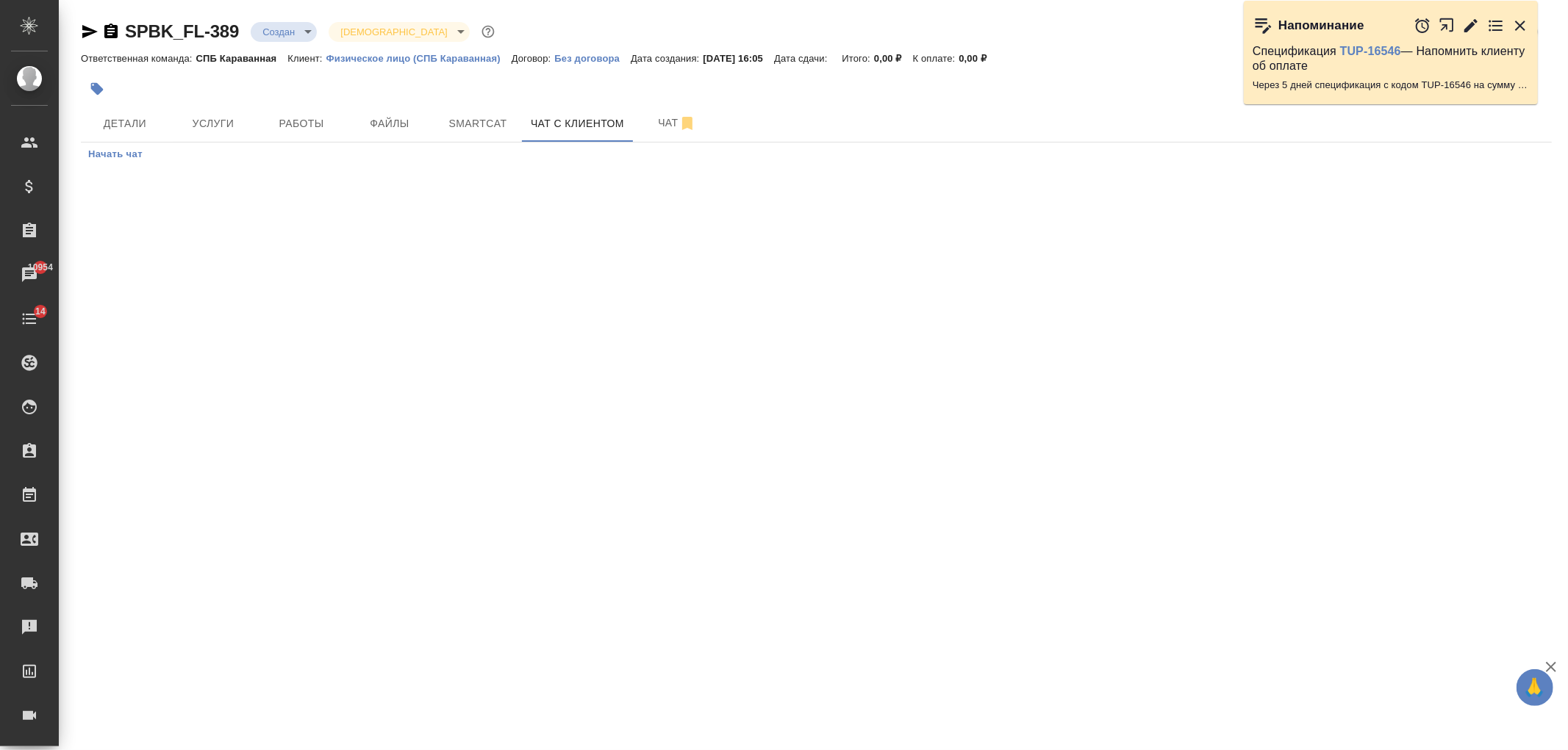
click at [121, 143] on button "Начать чат" at bounding box center [115, 154] width 69 height 24
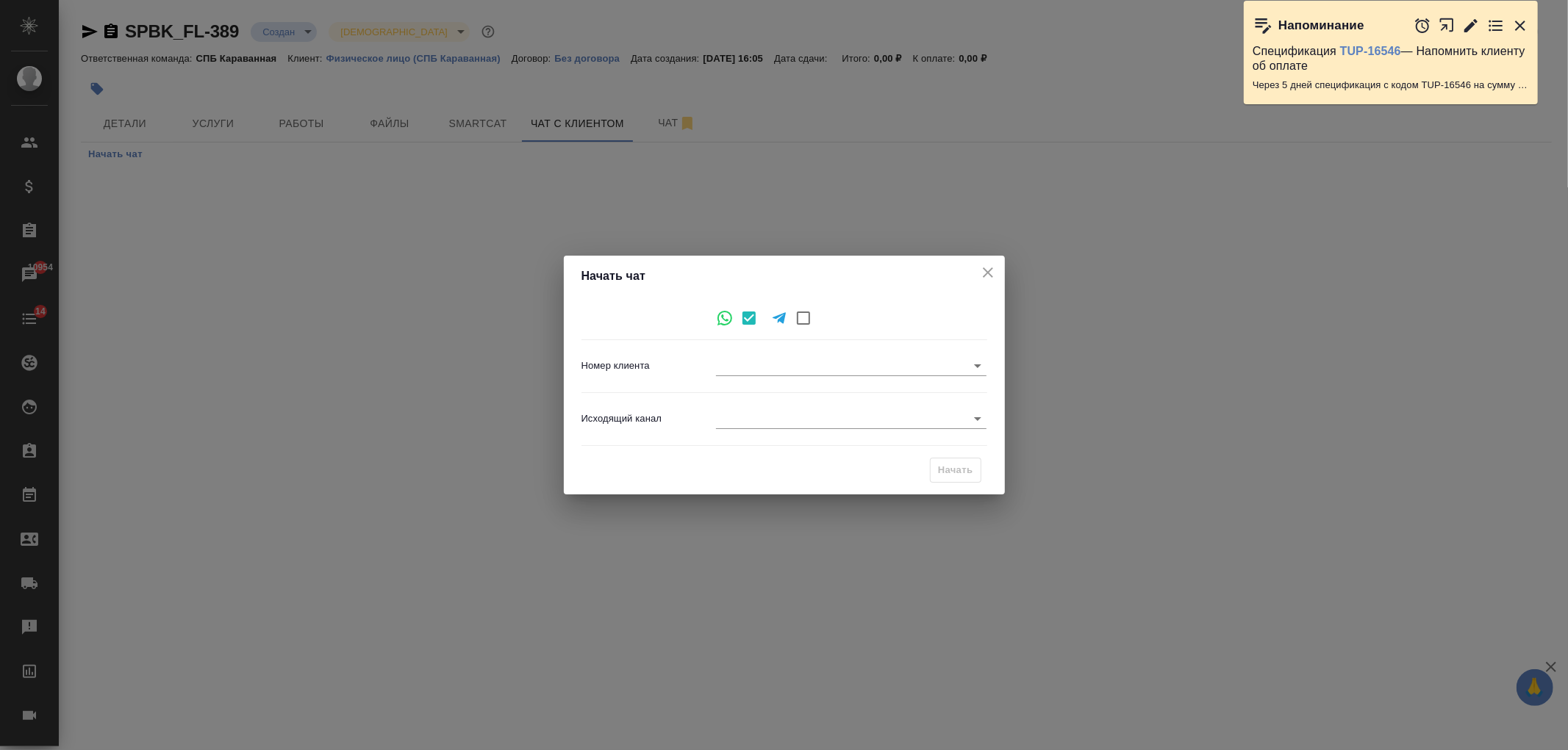
type input "69f9f7178d95d0feda71266f"
click at [828, 415] on body "🙏 .cls-1 fill:#fff; AWATERA Ivanova Arina Клиенты Спецификации Заказы 10954 Чат…" at bounding box center [784, 375] width 1568 height 750
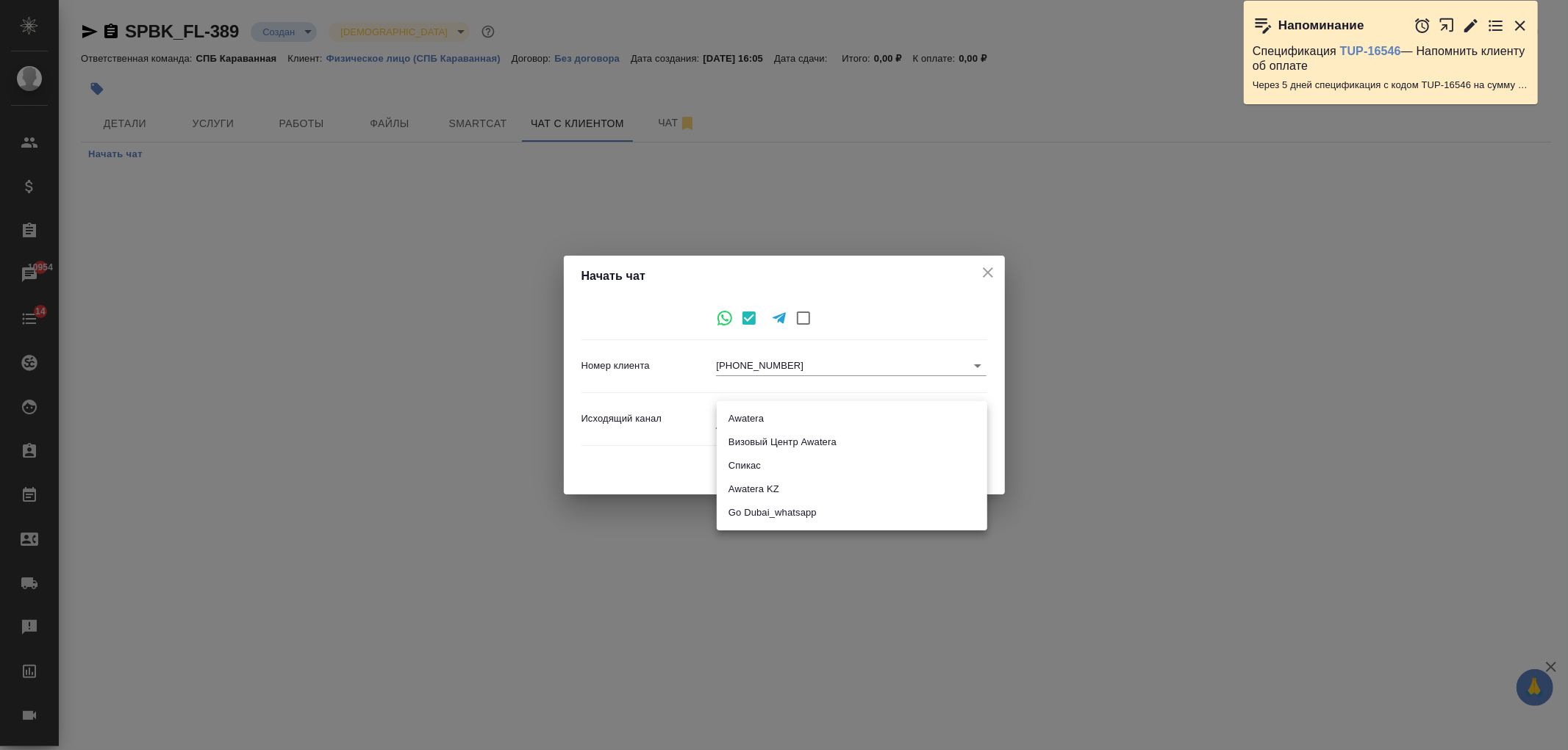
click at [767, 415] on li "Awatera" at bounding box center [851, 419] width 270 height 23
type input "2"
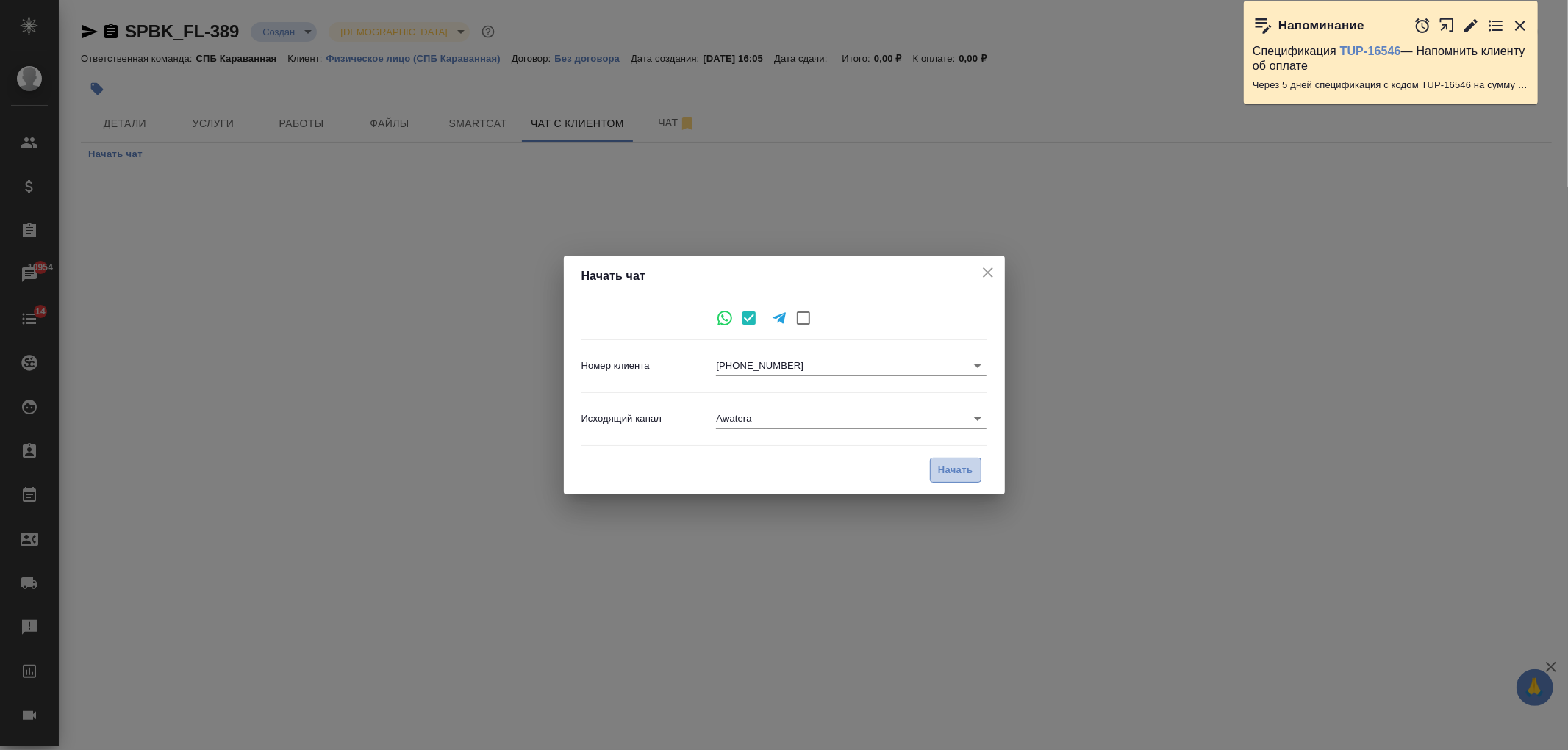
click at [956, 458] on button "Начать" at bounding box center [956, 470] width 52 height 26
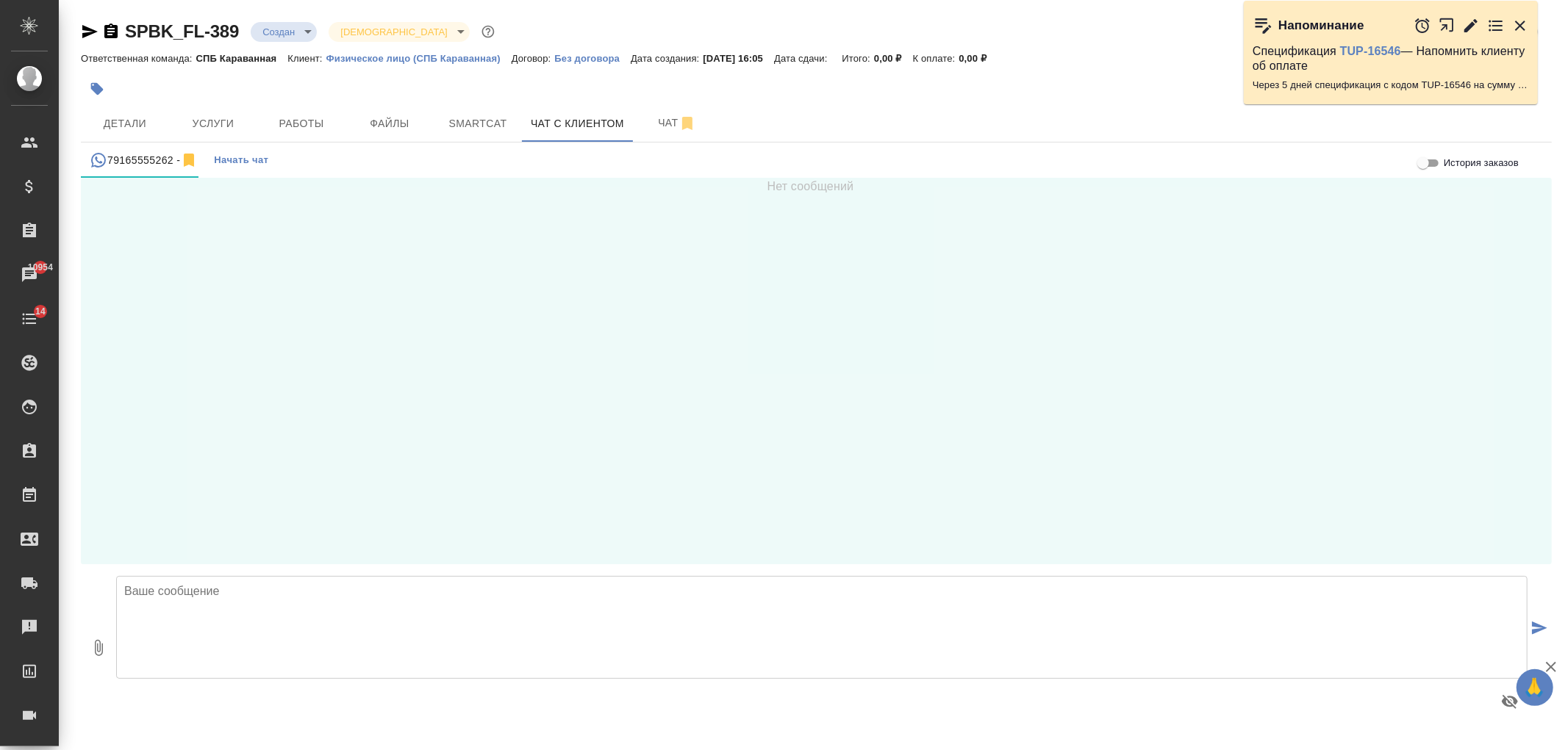
click at [251, 641] on textarea at bounding box center [822, 627] width 1411 height 103
click at [538, 600] on textarea "Добрый день! Меня зовут Арина, я менеджер компании AWATERA." at bounding box center [822, 627] width 1411 height 103
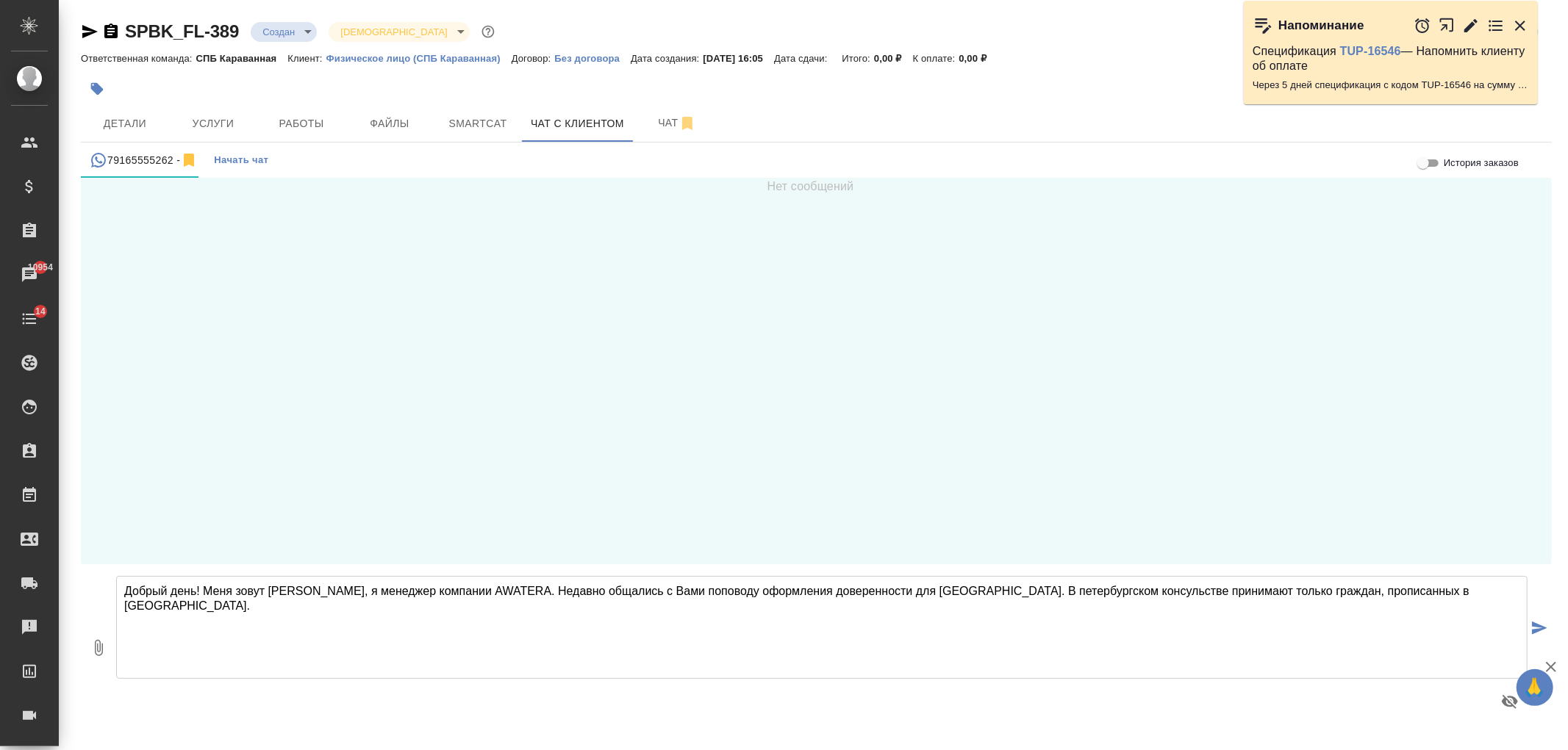
click at [1193, 594] on textarea "Добрый день! Меня зовут Арина, я менеджер компании AWATERA. Недавно общались с …" at bounding box center [822, 627] width 1411 height 103
click at [1247, 595] on textarea "Добрый день! Меня зовут Арина, я менеджер компании AWATERA. Недавно общались с …" at bounding box center [822, 627] width 1411 height 103
click at [1433, 596] on textarea "Добрый день! Меня зовут Арина, я менеджер компании AWATERA. Недавно общались с …" at bounding box center [822, 627] width 1411 height 103
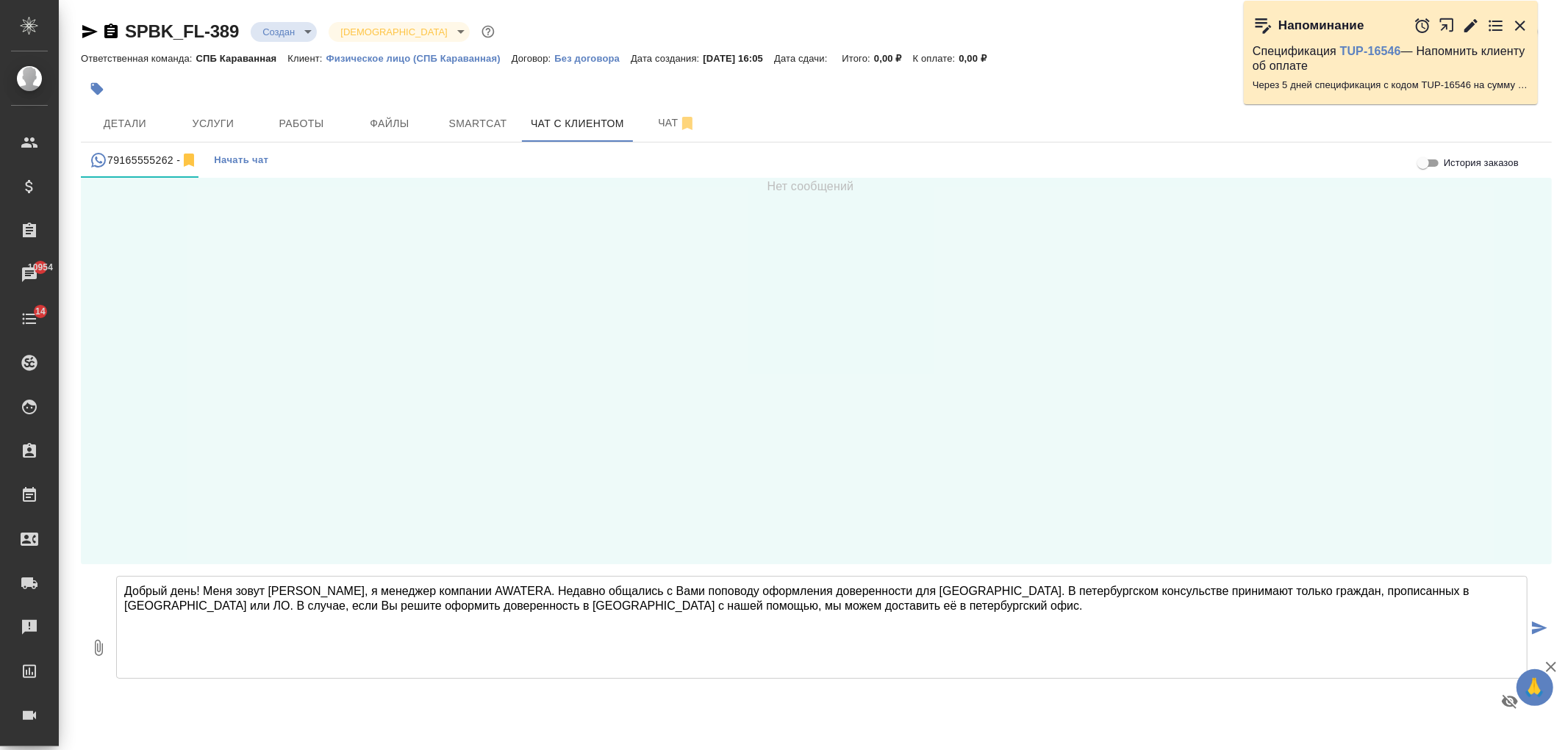
drag, startPoint x: 1471, startPoint y: 590, endPoint x: 1460, endPoint y: 640, distance: 51.2
click at [1460, 640] on textarea "Добрый день! Меня зовут Арина, я менеджер компании AWATERA. Недавно общались с …" at bounding box center [822, 627] width 1411 height 103
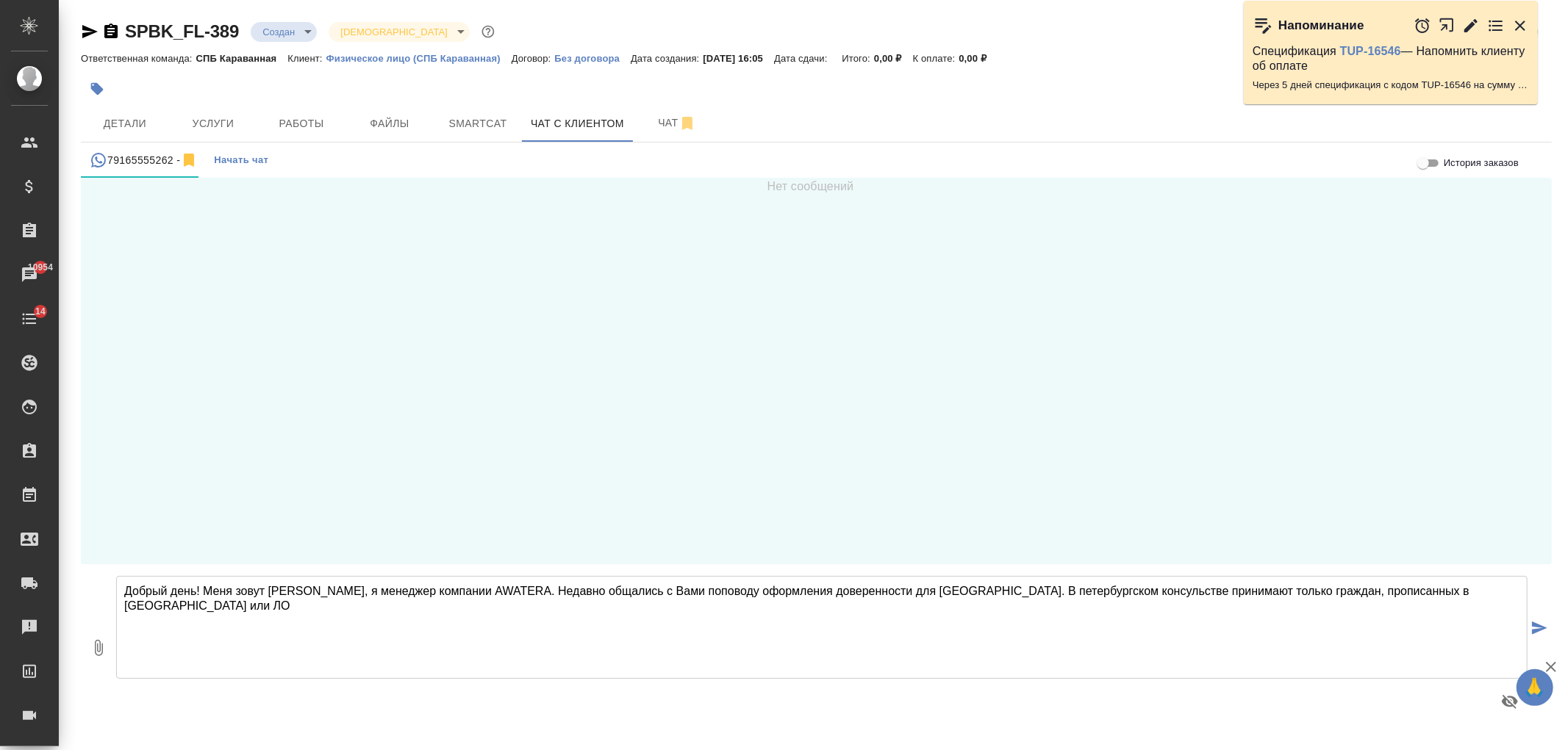
type textarea "Добрый день! Меня зовут Арина, я менеджер компании AWATERA. Недавно общались с …"
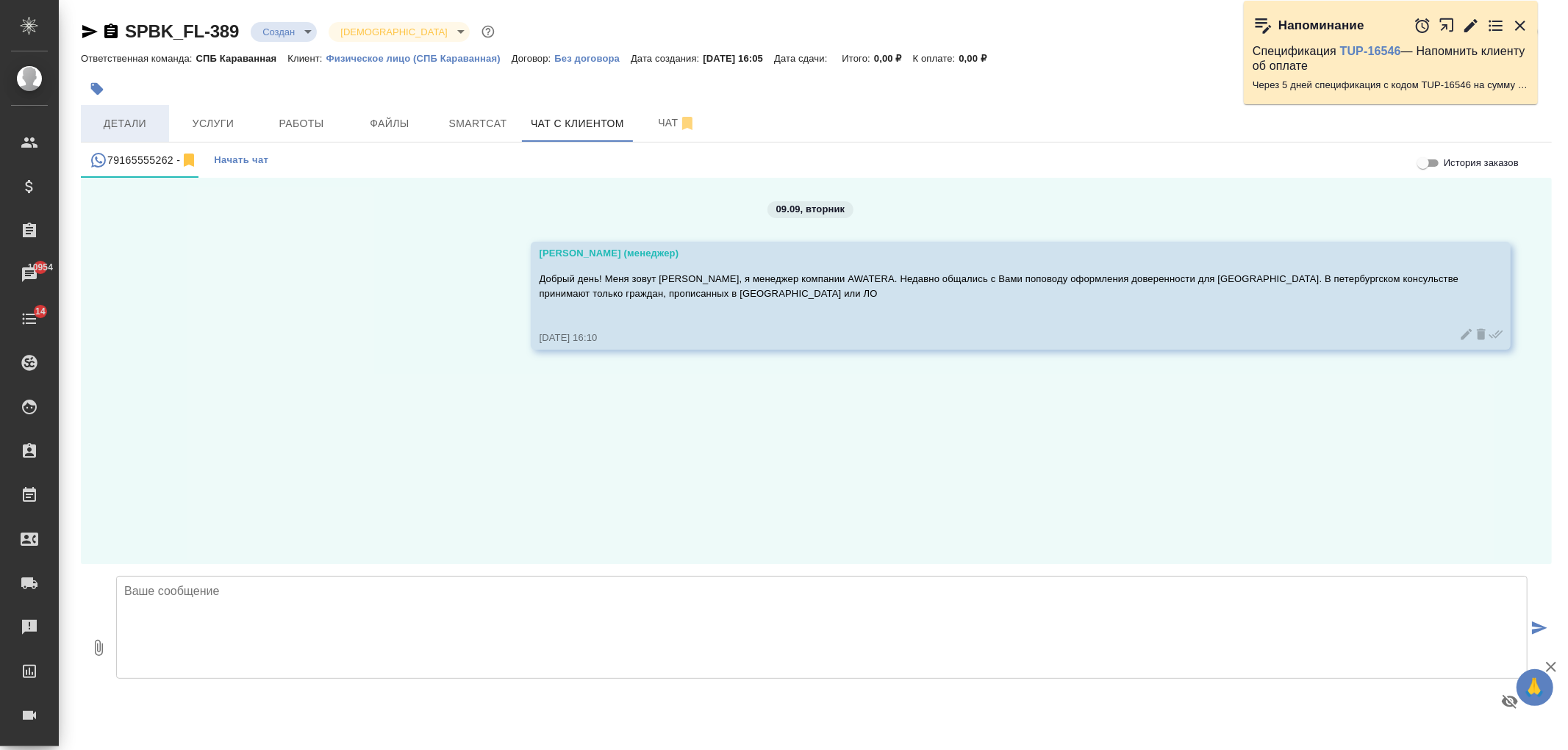
click at [141, 119] on span "Детали" at bounding box center [125, 124] width 71 height 18
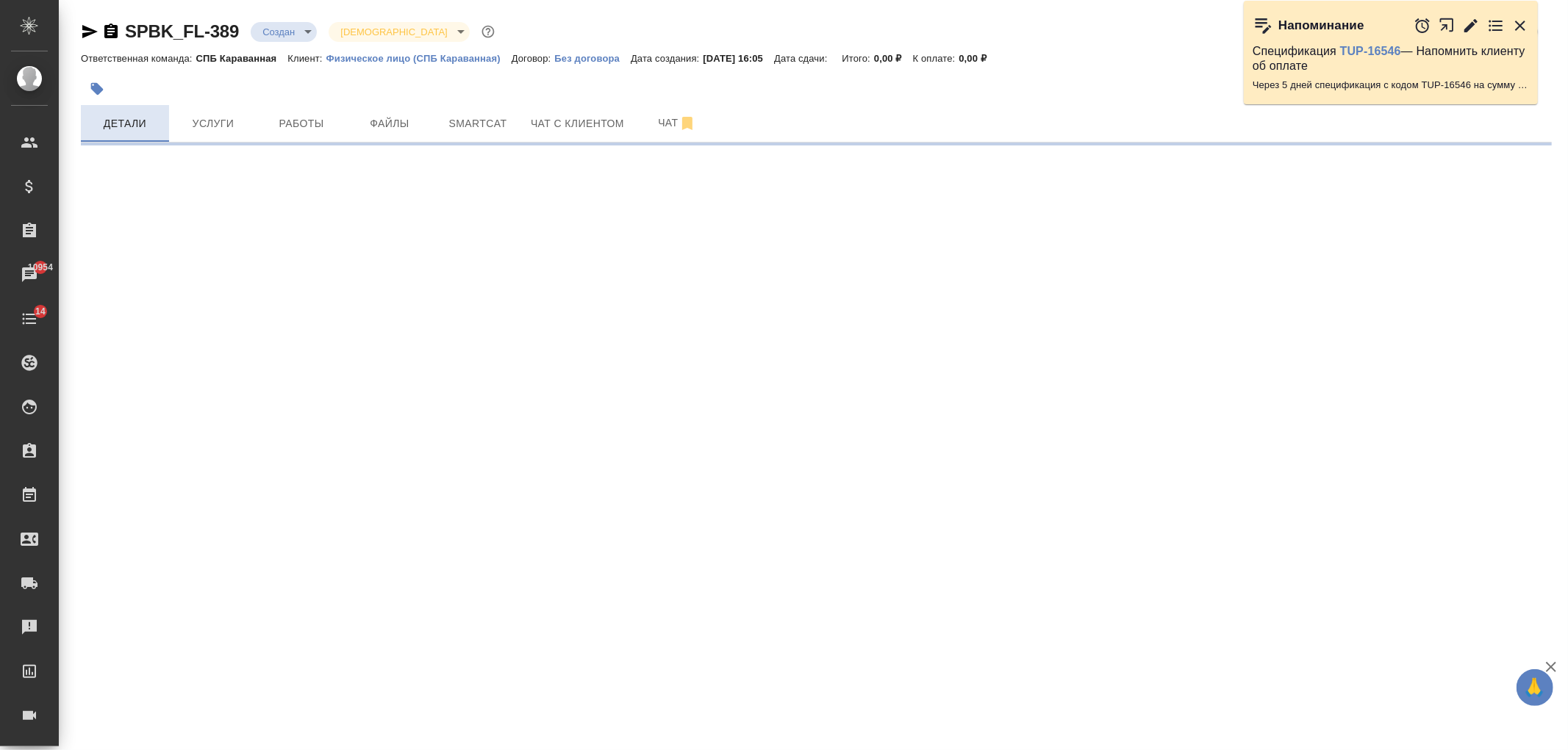
select select "RU"
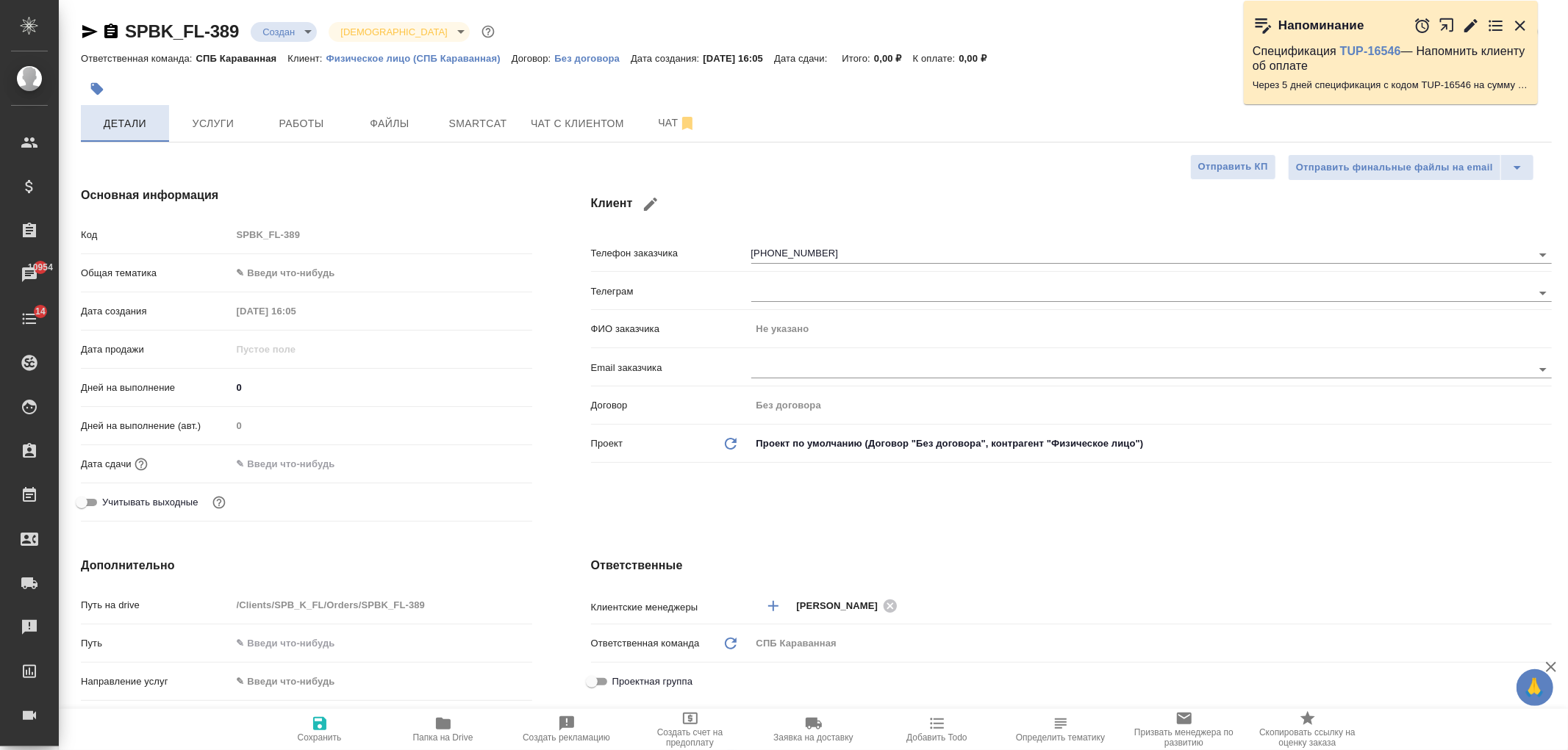
type textarea "x"
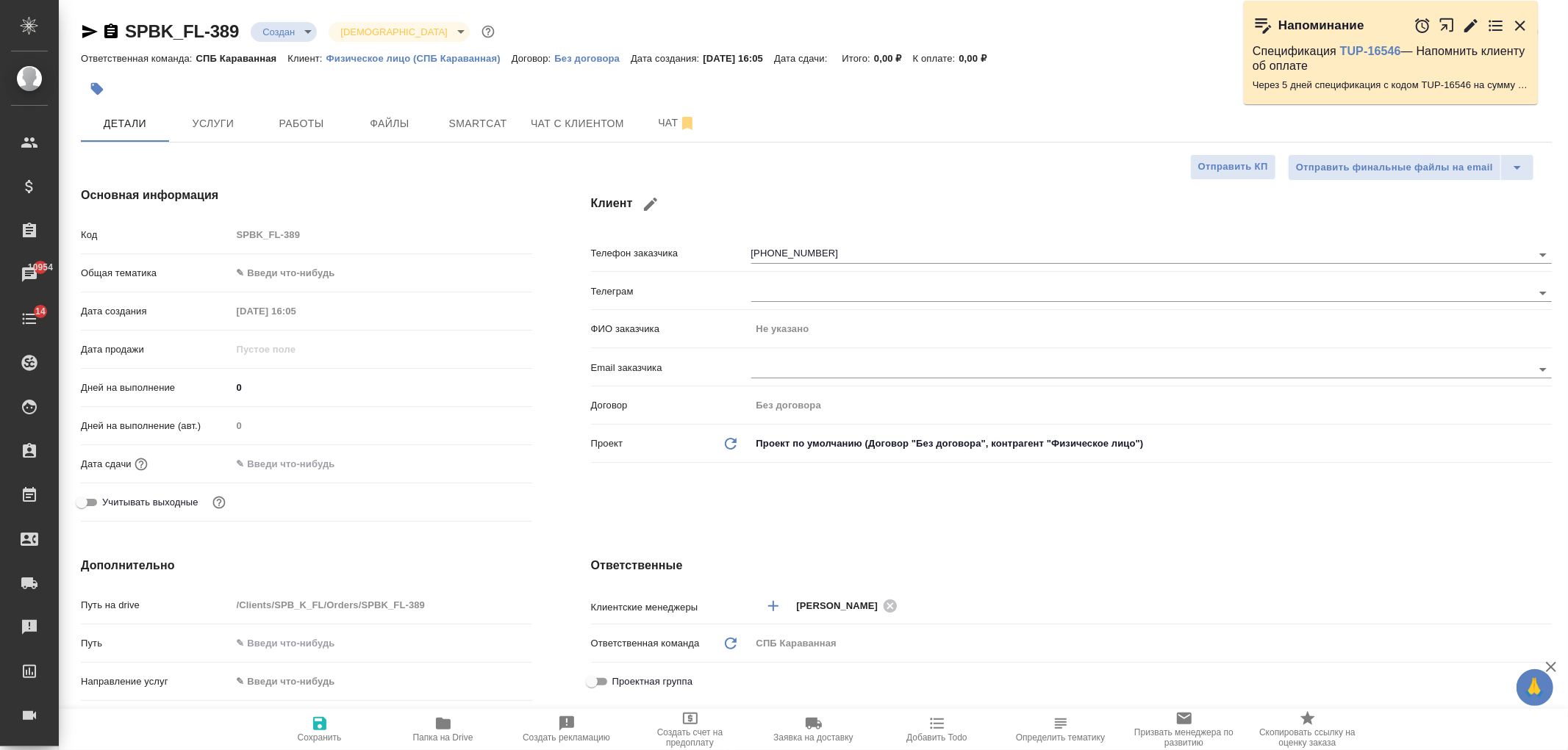
type textarea "x"
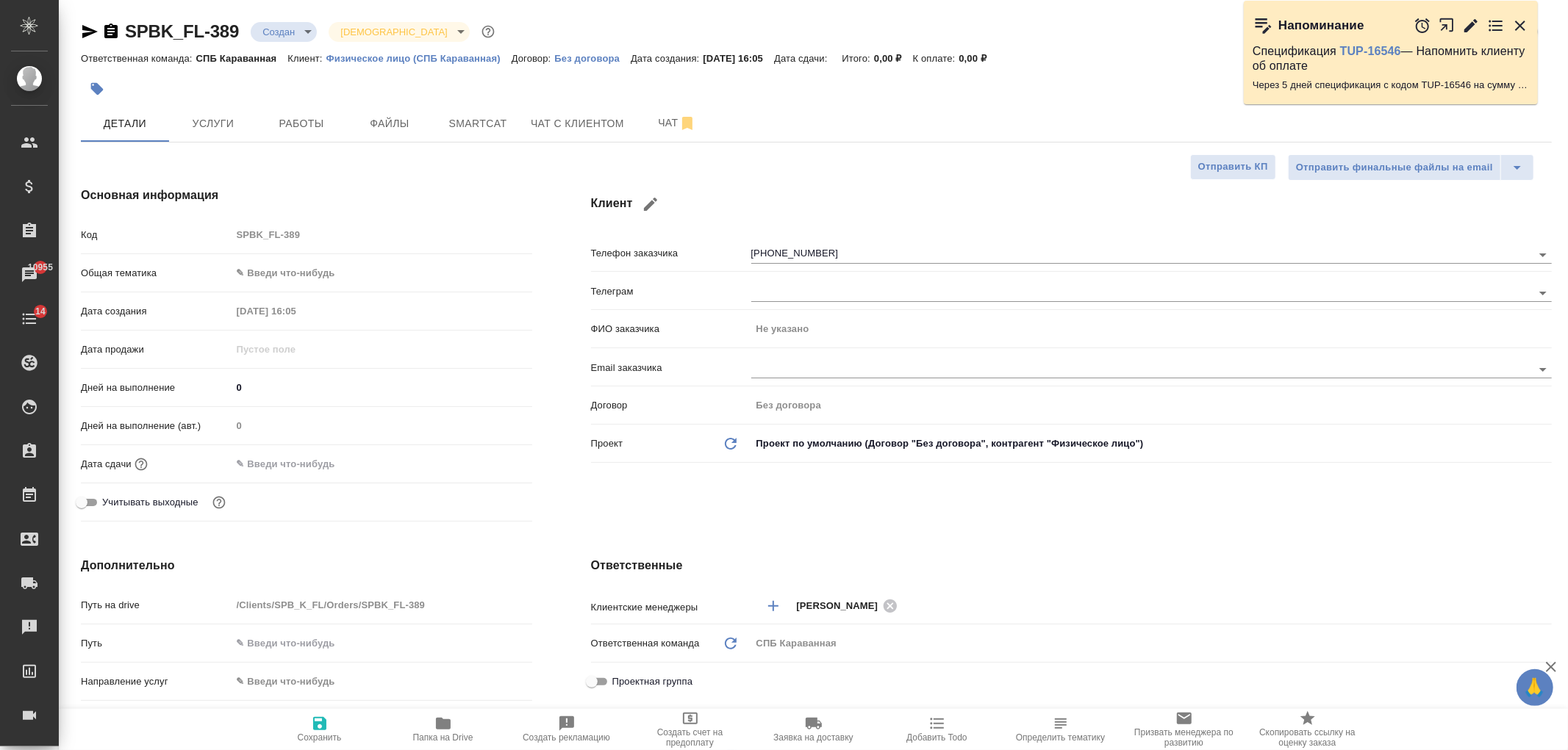
type textarea "x"
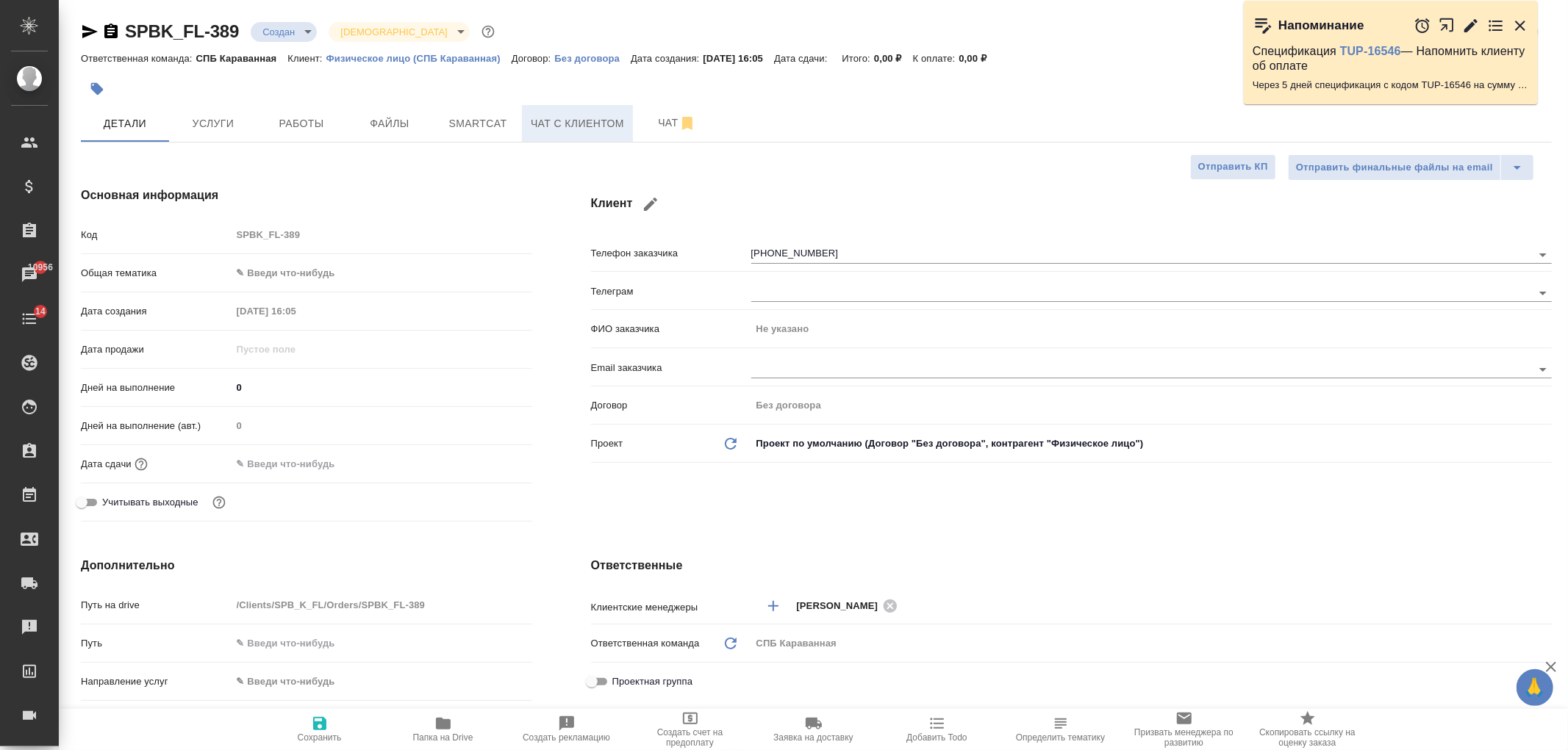
click at [556, 124] on span "Чат с клиентом" at bounding box center [578, 124] width 93 height 18
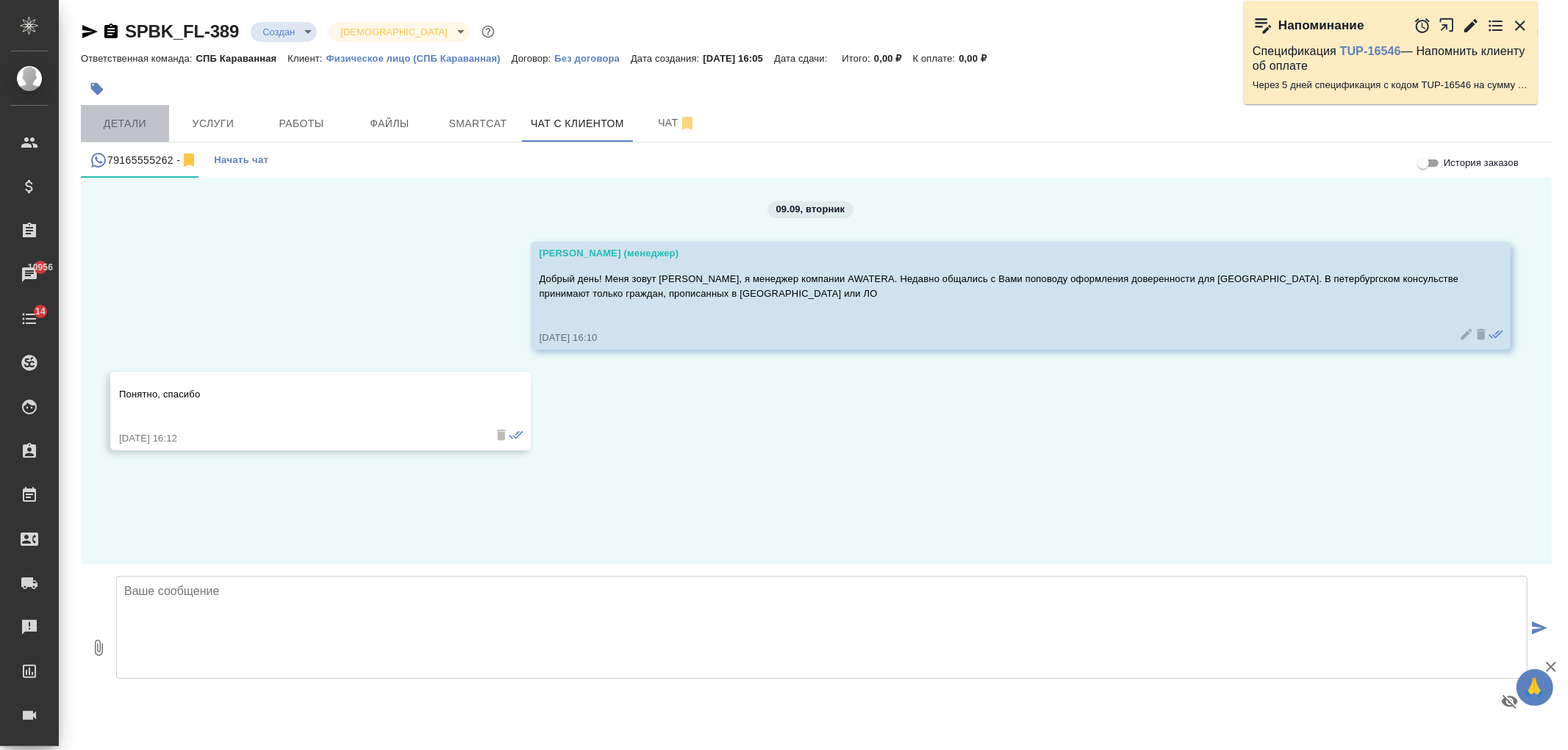
click at [127, 121] on span "Детали" at bounding box center [125, 124] width 71 height 18
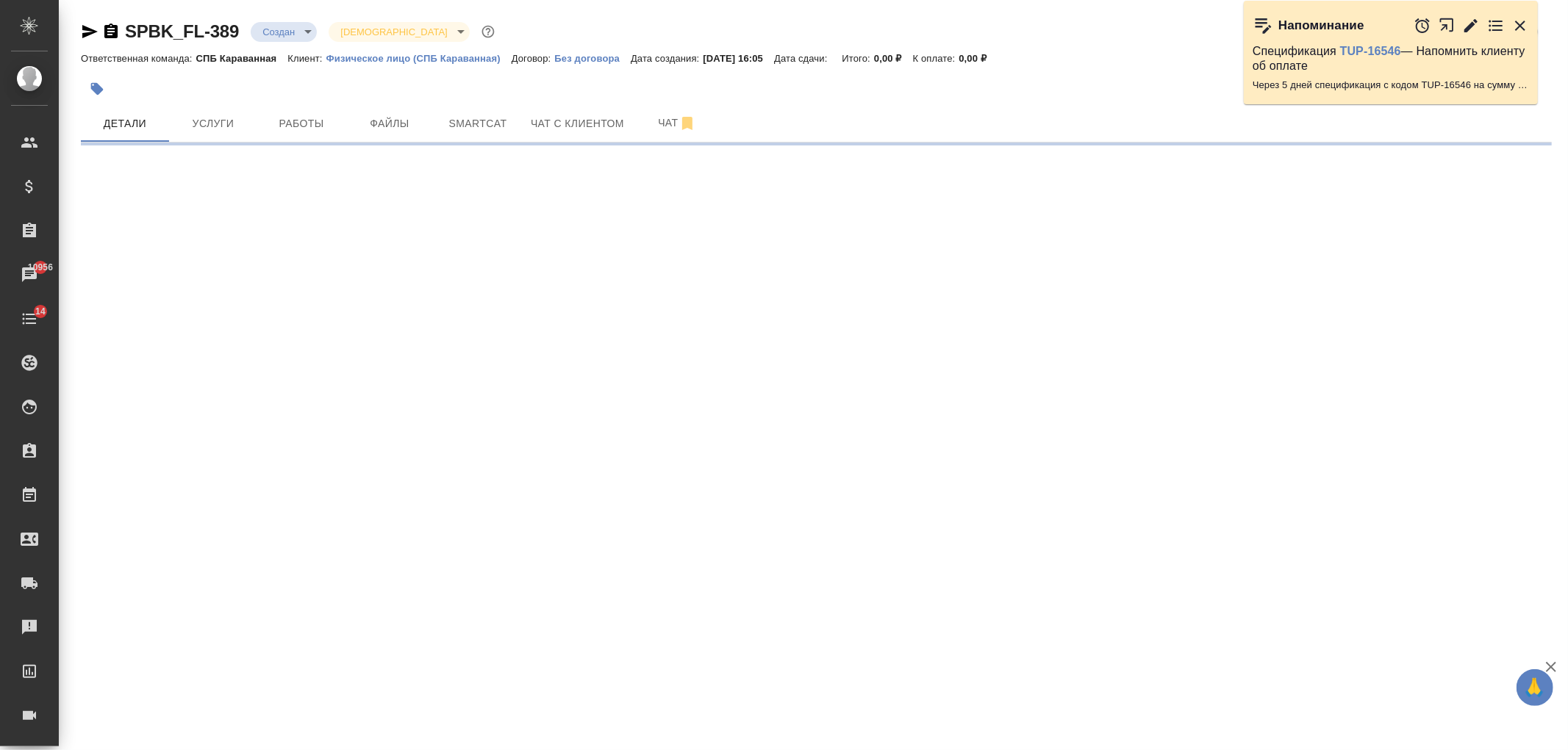
select select "RU"
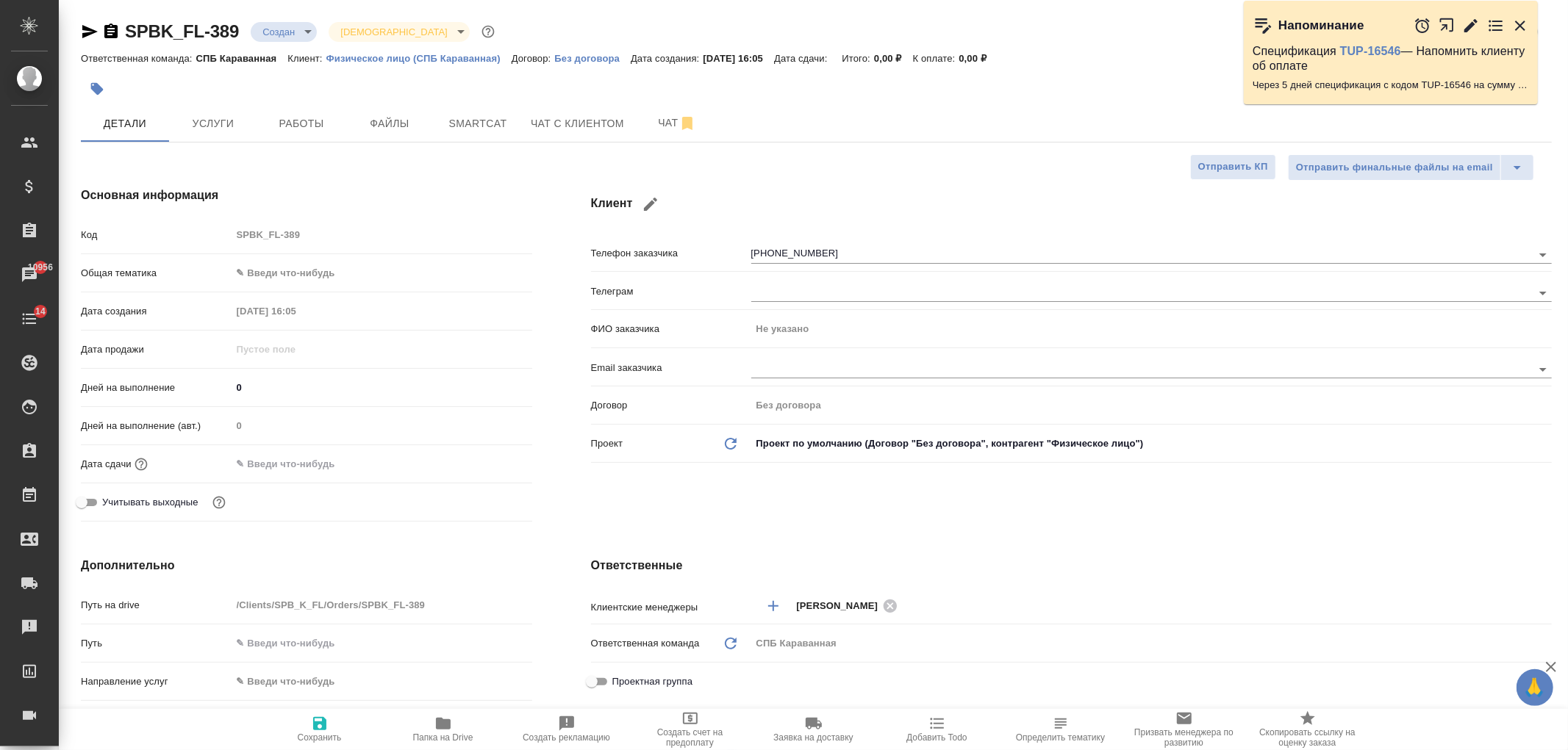
type textarea "x"
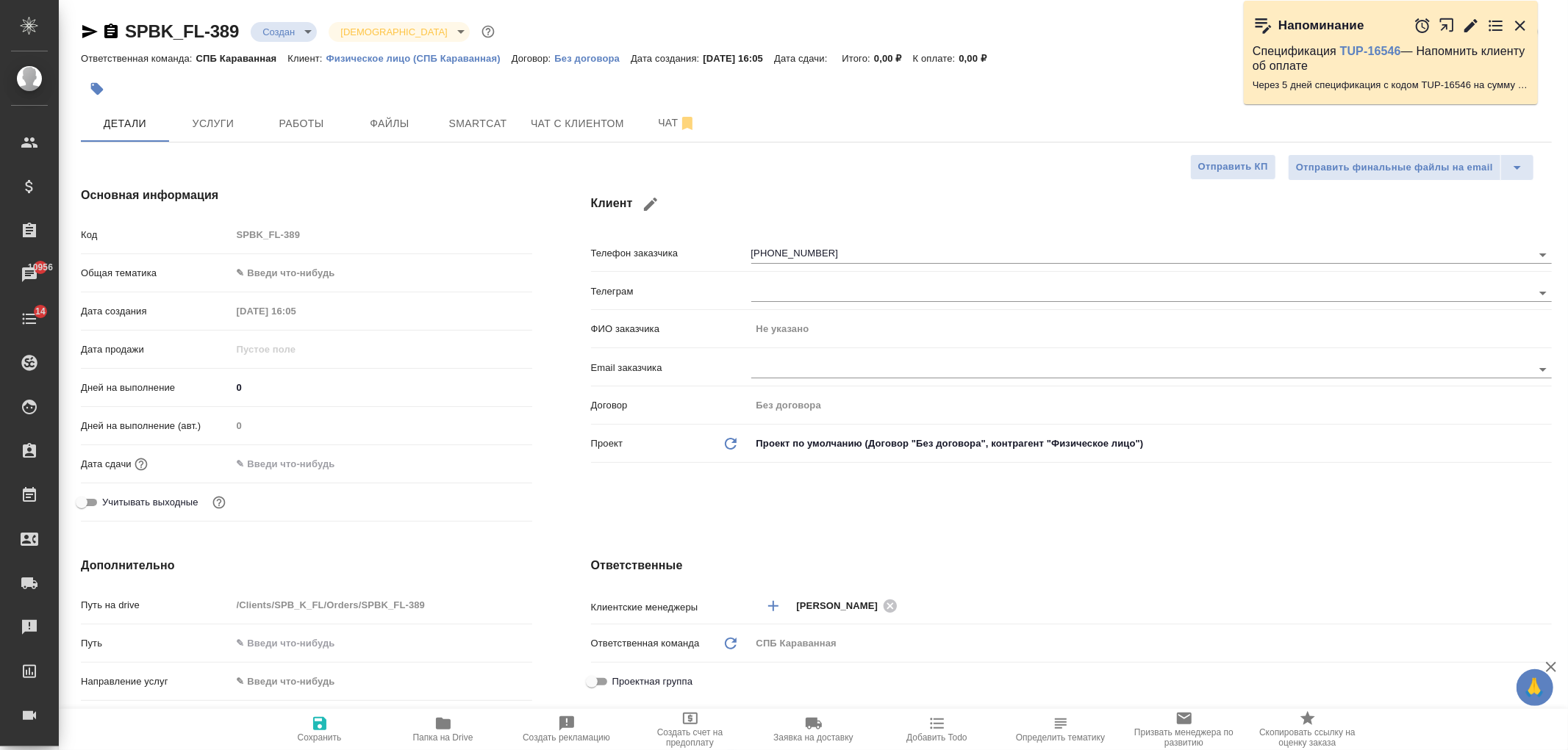
type textarea "x"
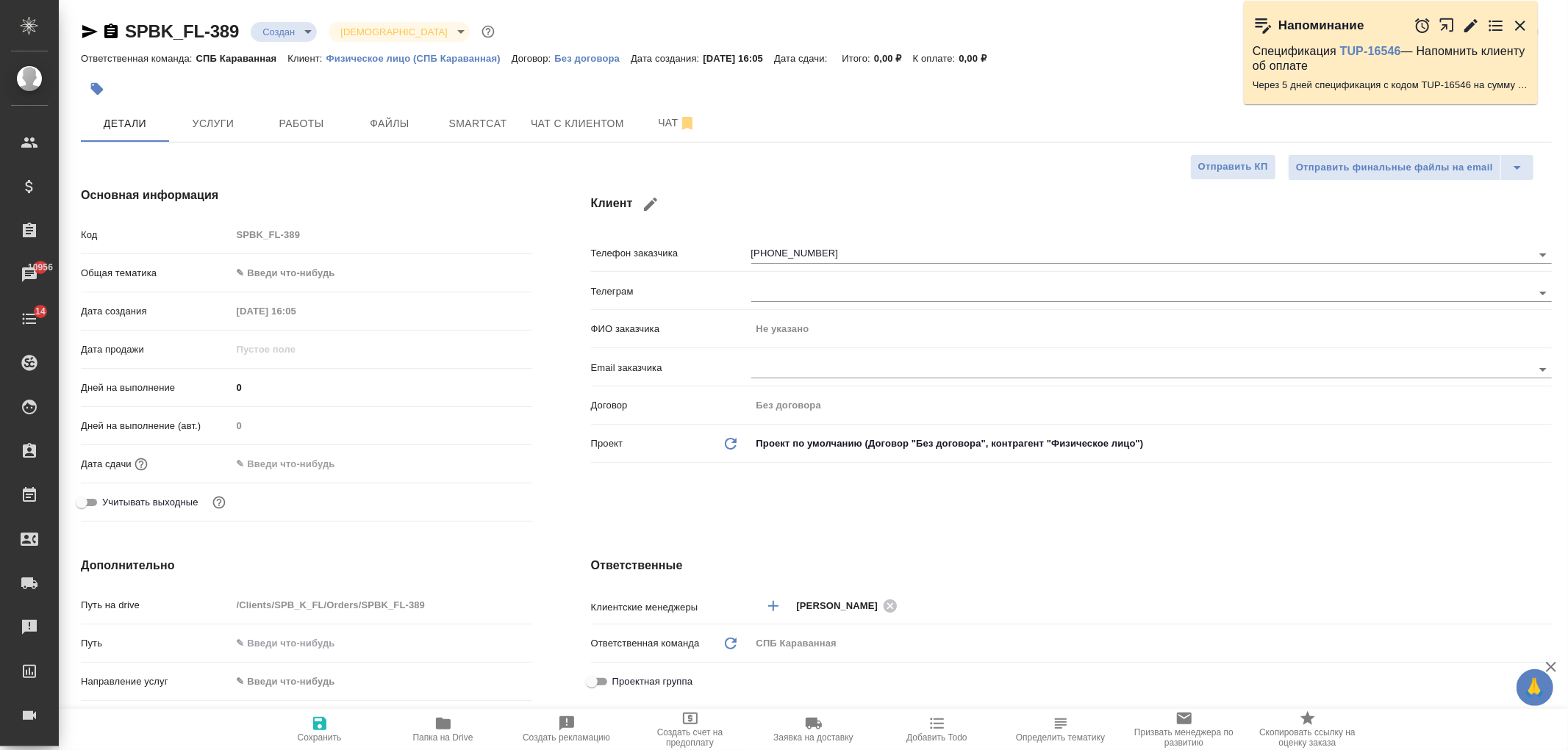
type textarea "x"
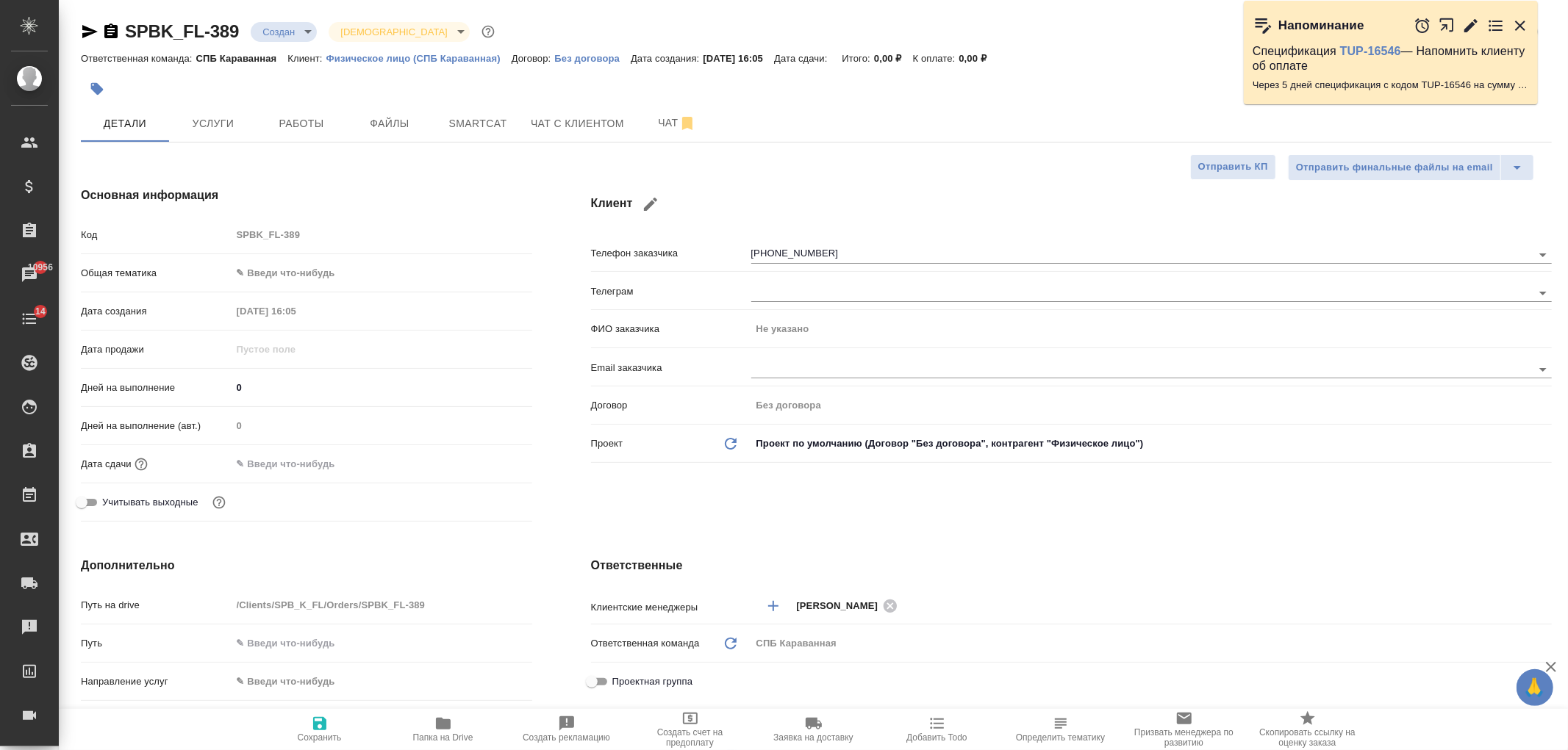
type textarea "x"
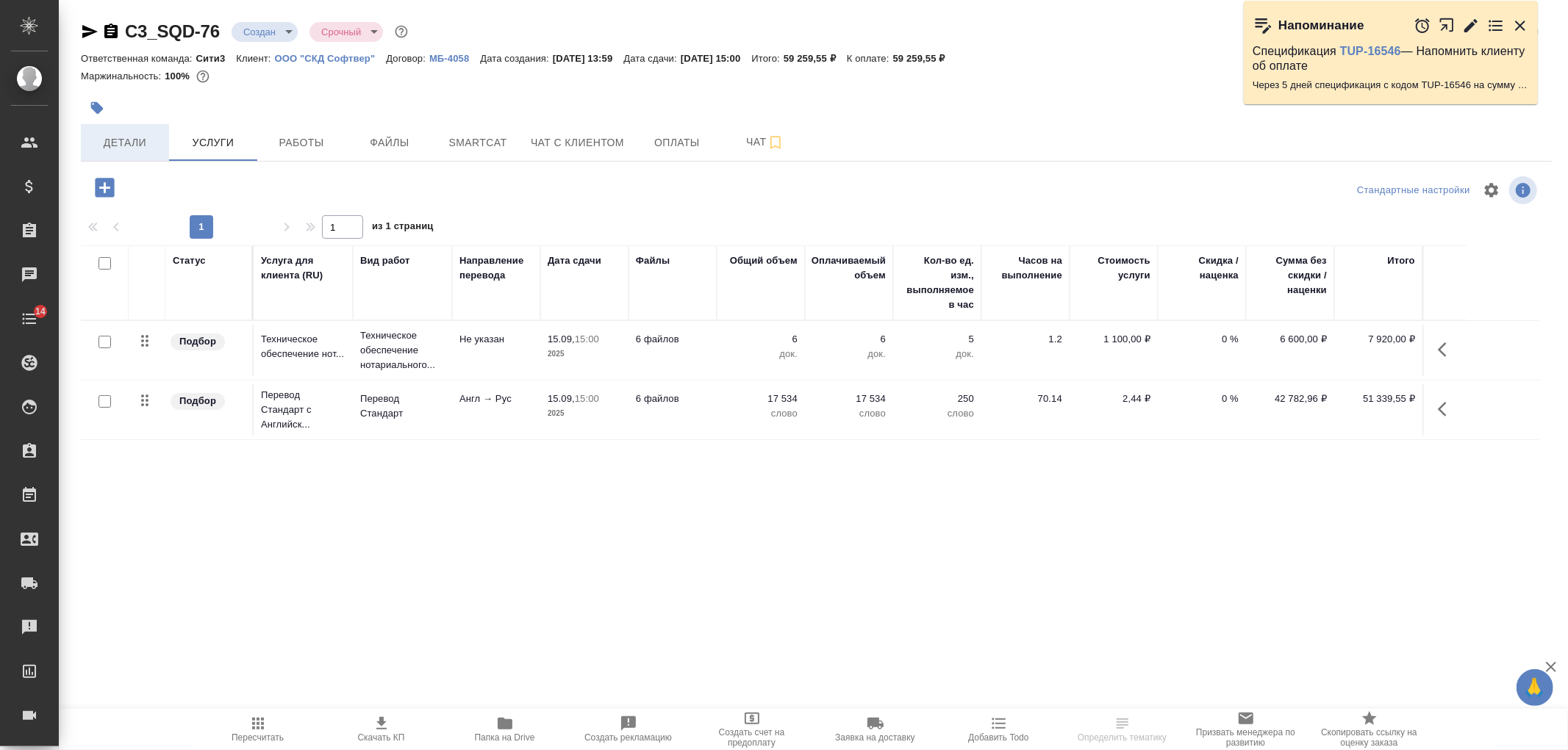
click at [128, 137] on span "Детали" at bounding box center [125, 143] width 71 height 18
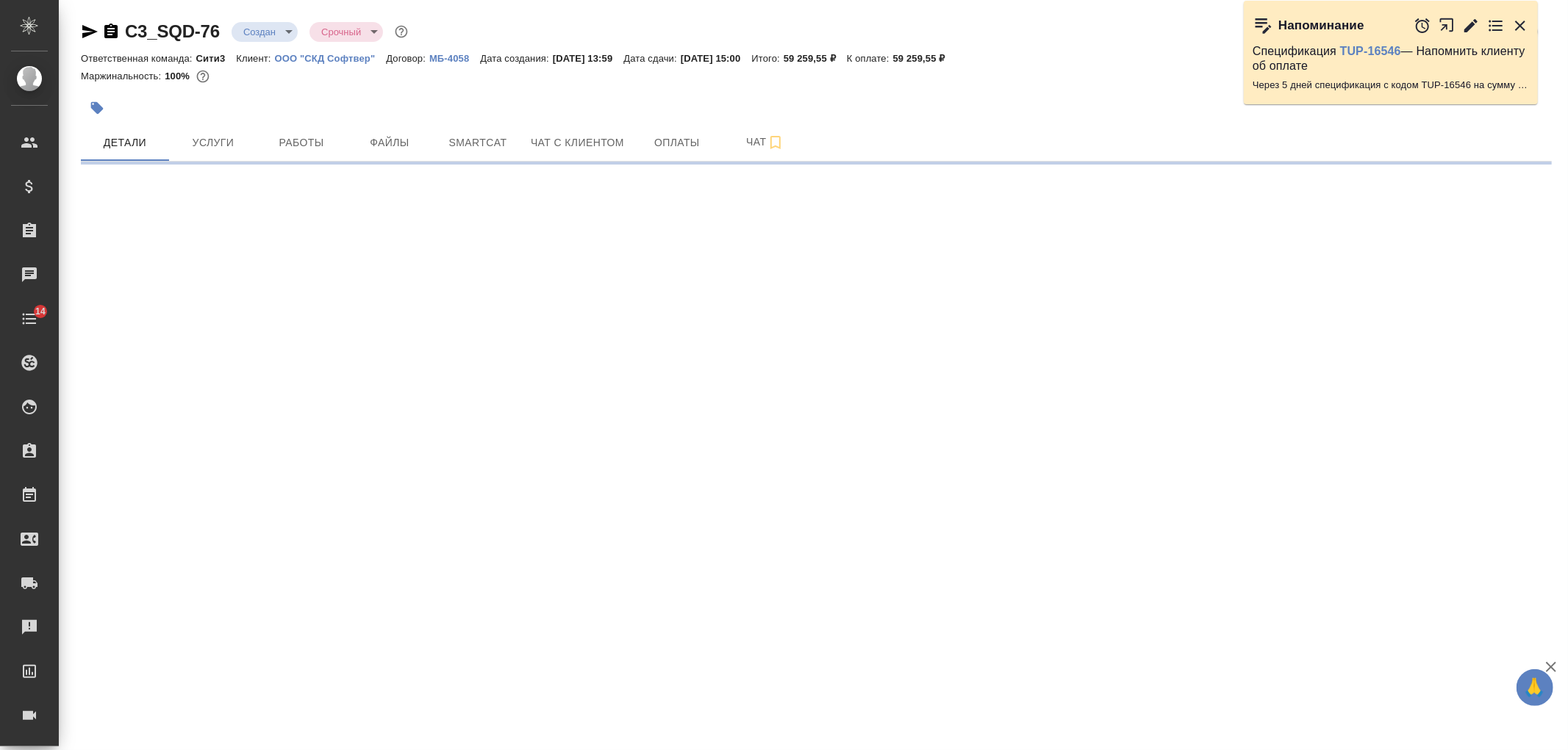
select select "RU"
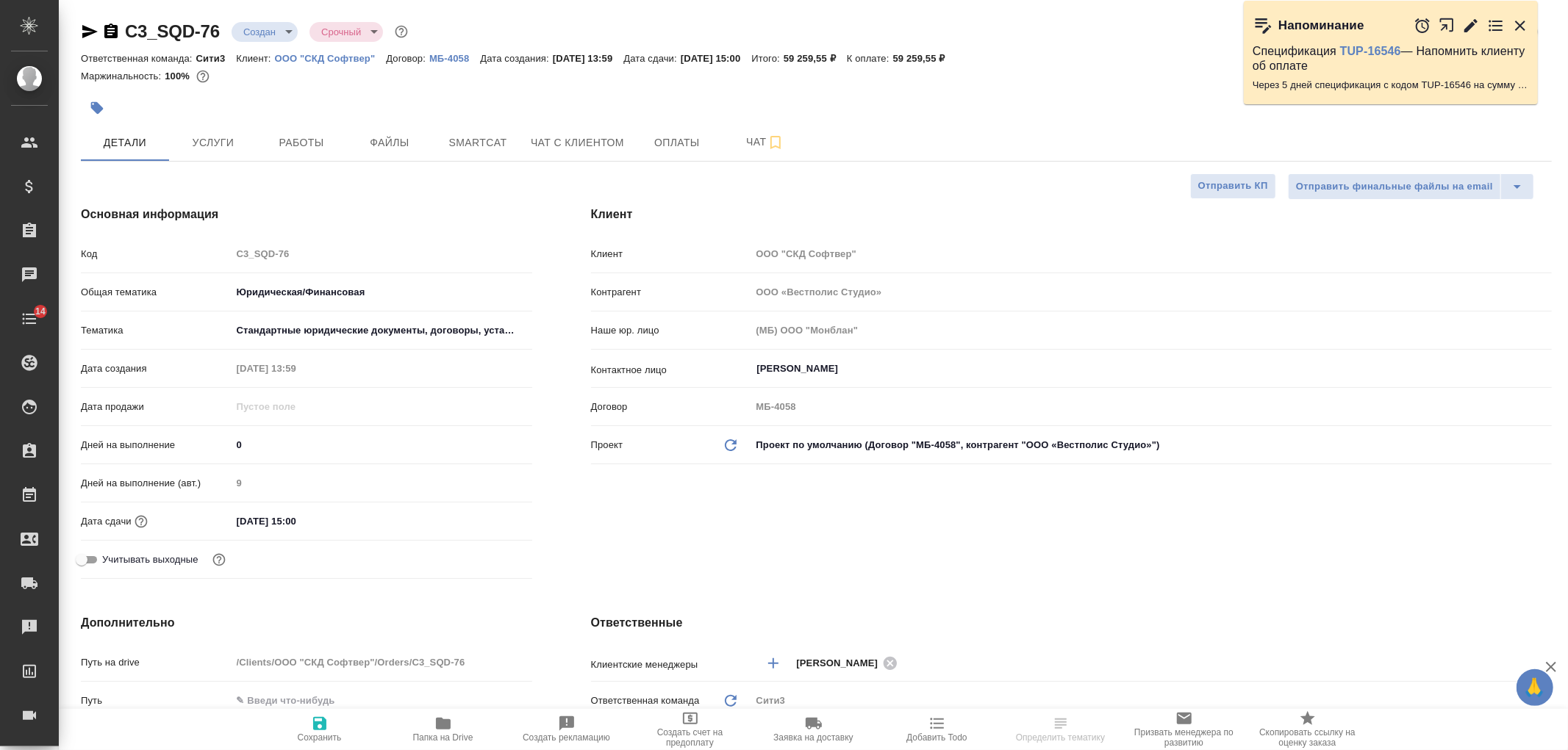
type textarea "x"
click at [238, 145] on span "Услуги" at bounding box center [213, 143] width 71 height 18
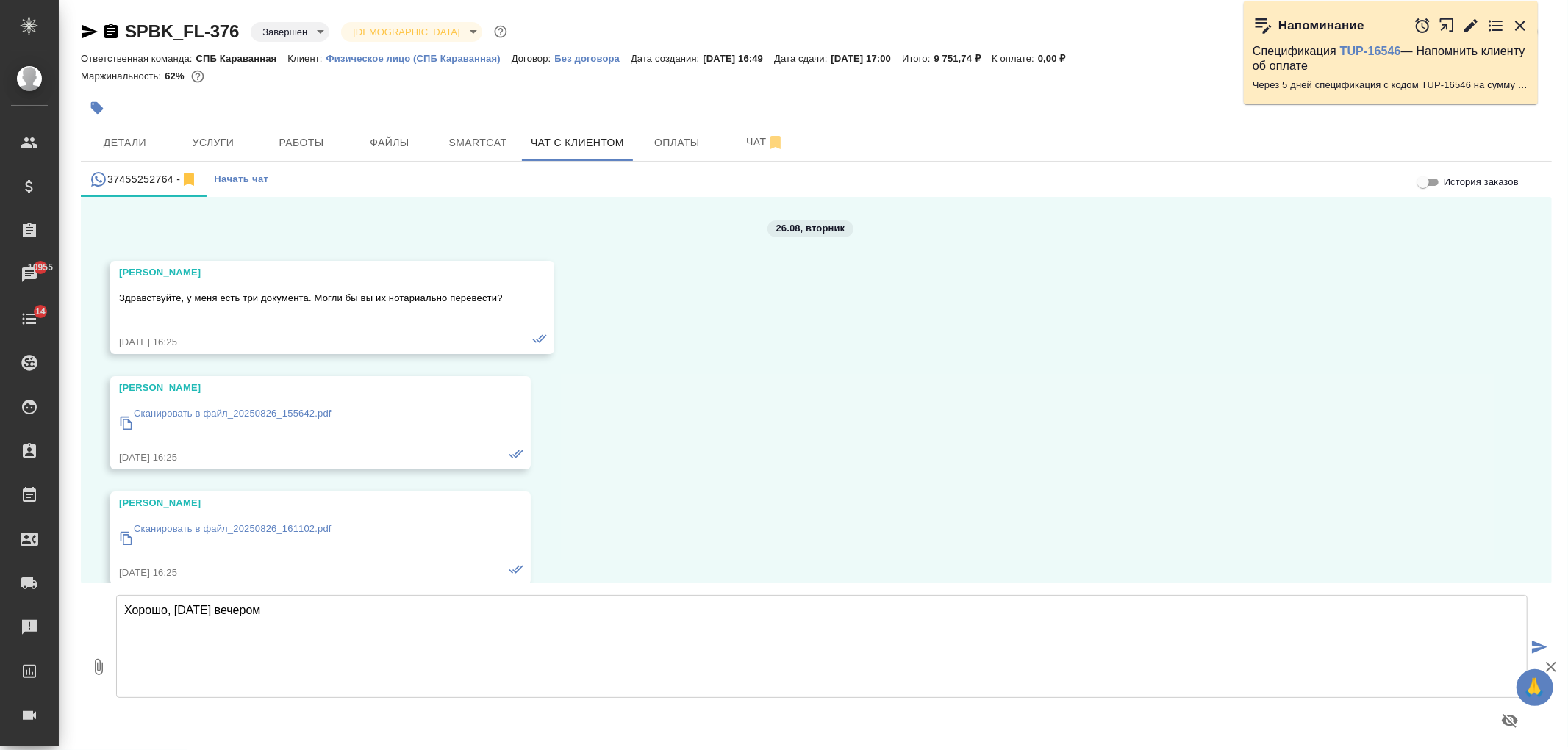
scroll to position [3222, 0]
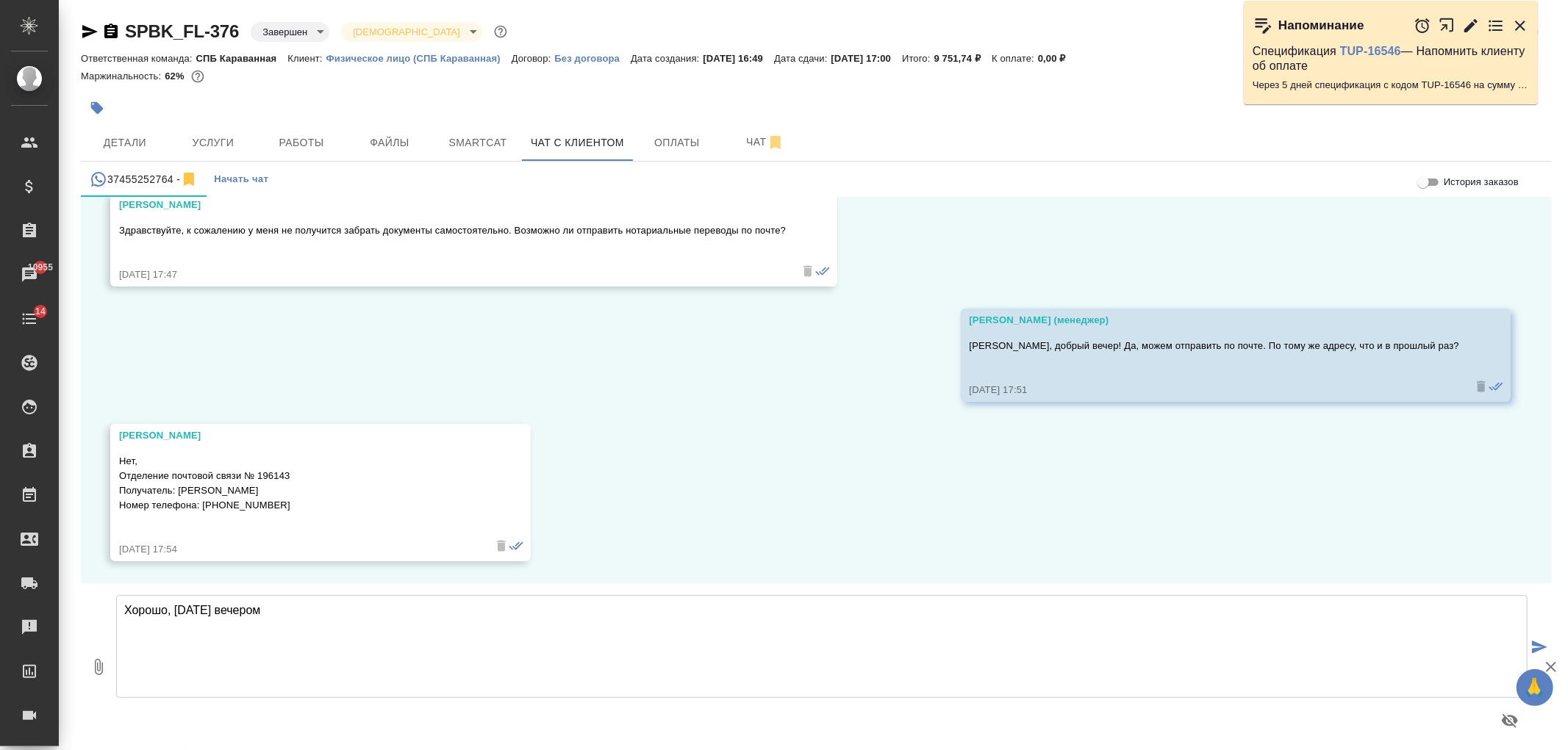
click at [305, 618] on textarea "Хорошо, [DATE] вечером" at bounding box center [822, 646] width 1411 height 103
drag, startPoint x: 218, startPoint y: 612, endPoint x: 349, endPoint y: 618, distance: 131.1
click at [349, 618] on textarea "Хорошо, [DATE] вечером отправлю" at bounding box center [822, 646] width 1411 height 103
drag, startPoint x: 171, startPoint y: 613, endPoint x: 112, endPoint y: 626, distance: 60.4
click at [112, 626] on div "0 Хорошо, сегодня отправлю и пришлю код Хорошо, сегодня отправлю и пришлю код" at bounding box center [816, 666] width 1471 height 167
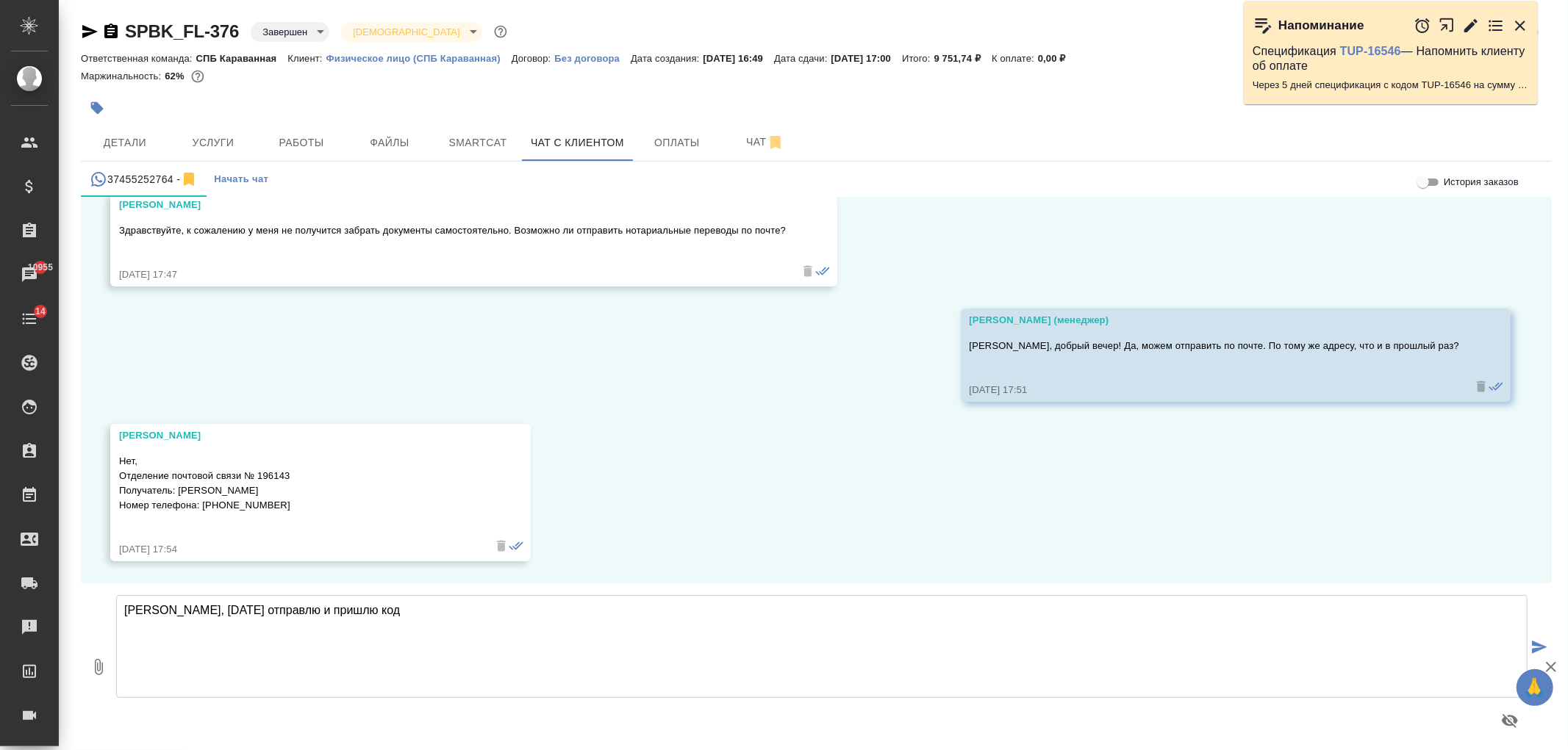
click at [371, 629] on textarea "Артур, сегодня отправлю и пришлю код" at bounding box center [822, 646] width 1411 height 103
drag, startPoint x: 158, startPoint y: 610, endPoint x: 98, endPoint y: 618, distance: 60.5
click at [99, 618] on div "0 Артур, сегодня отправлю Артур, сегодня отправлю" at bounding box center [816, 666] width 1471 height 167
type textarea "Хорошо, сегодня отправлю"
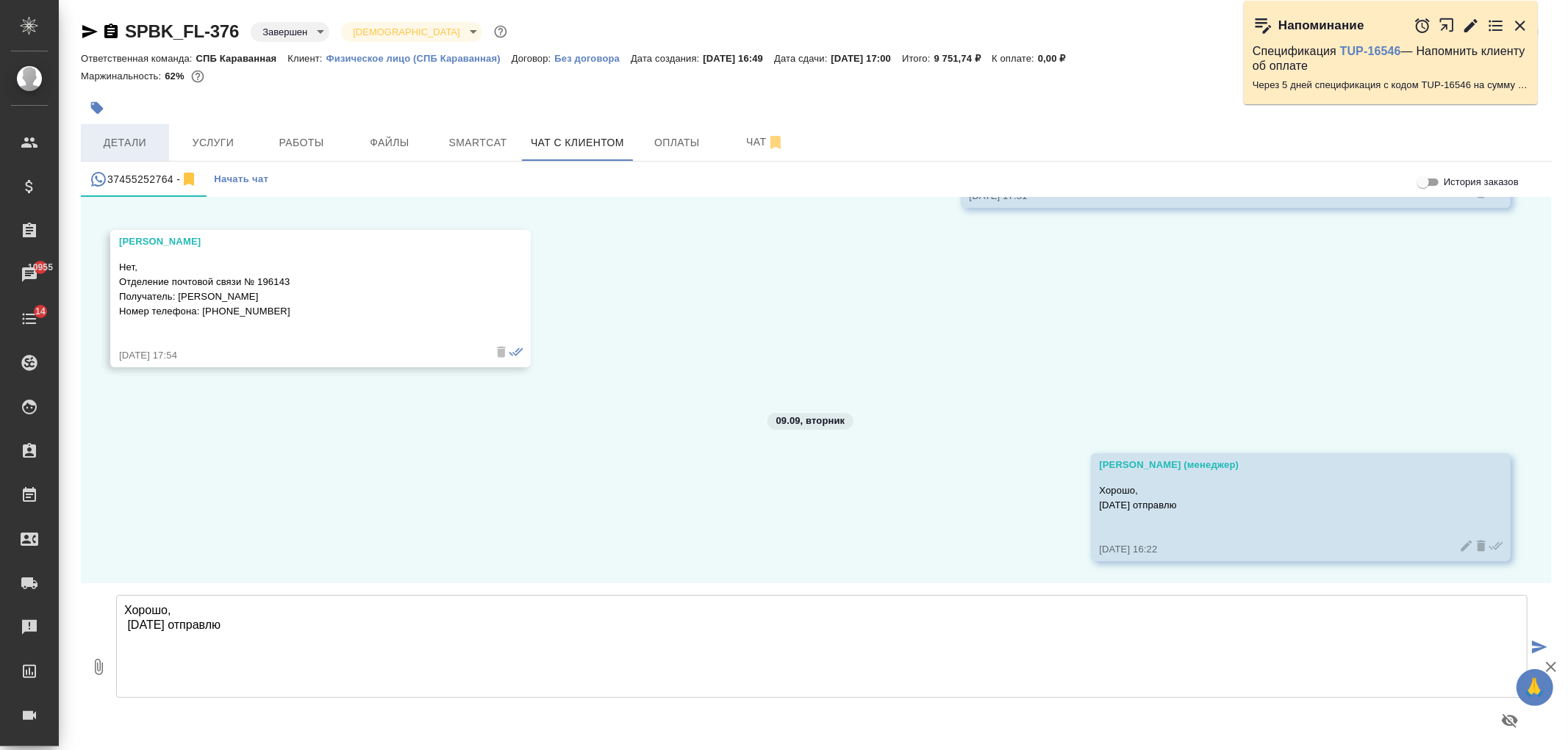
scroll to position [3417, 0]
click at [135, 137] on span "Детали" at bounding box center [125, 143] width 71 height 18
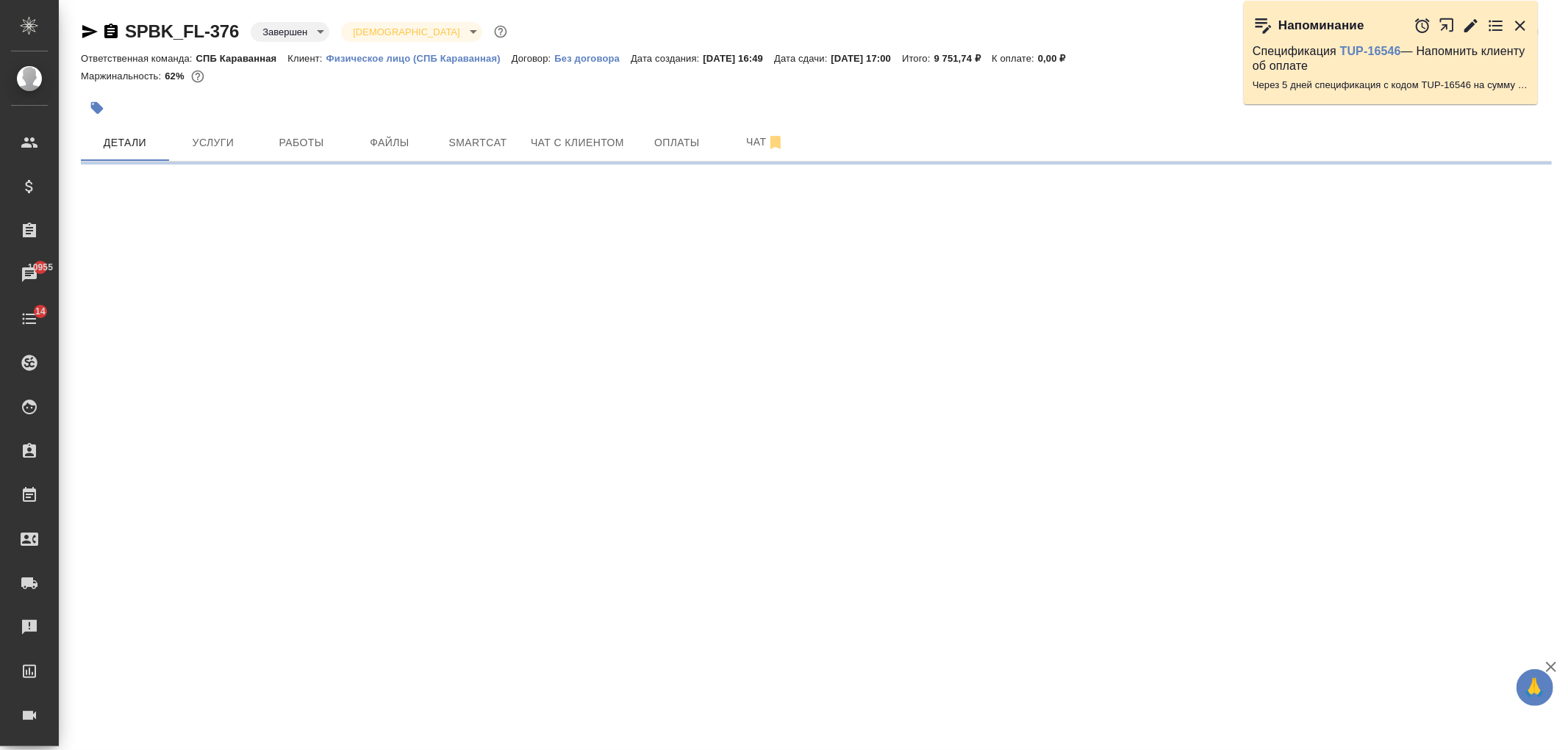
select select "RU"
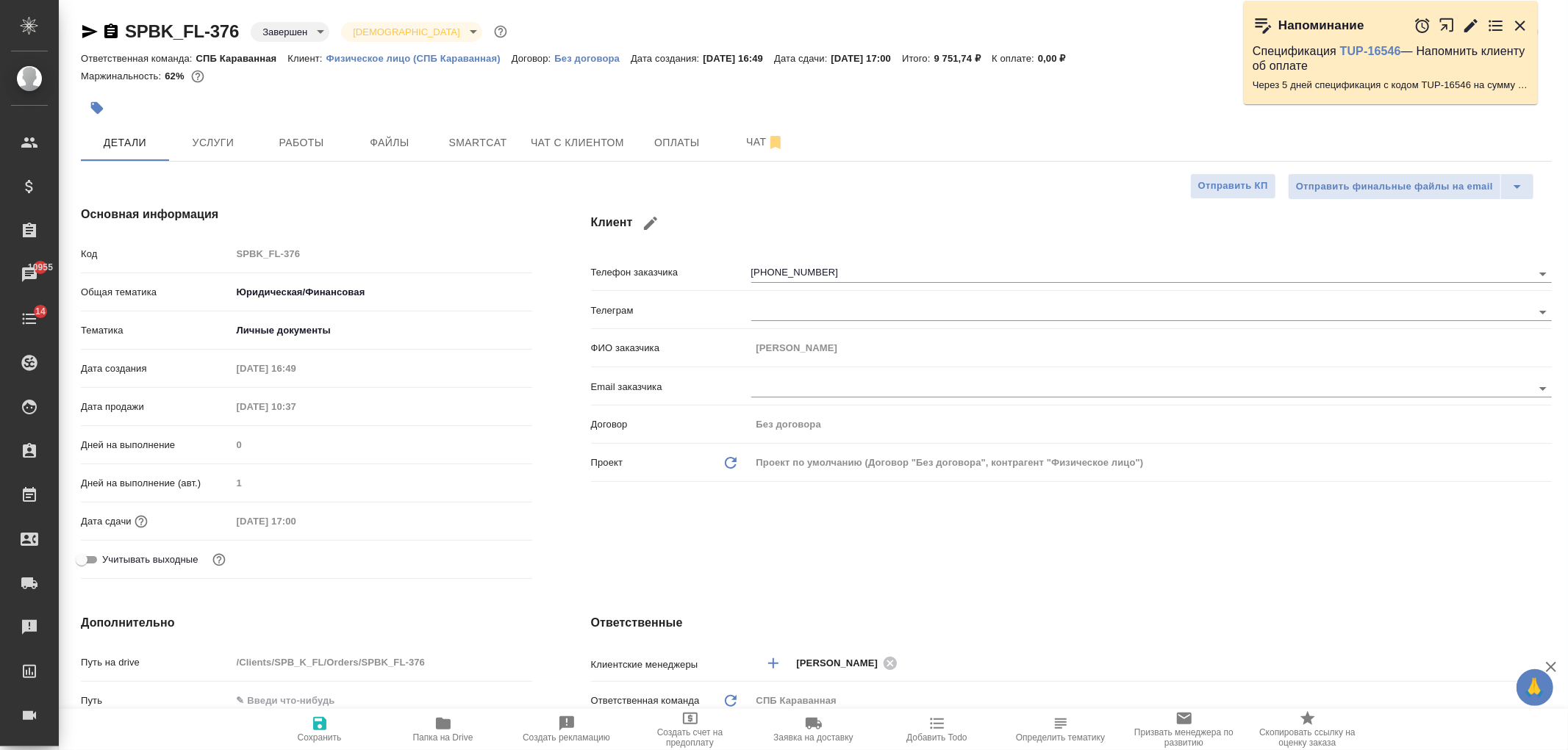
type textarea "x"
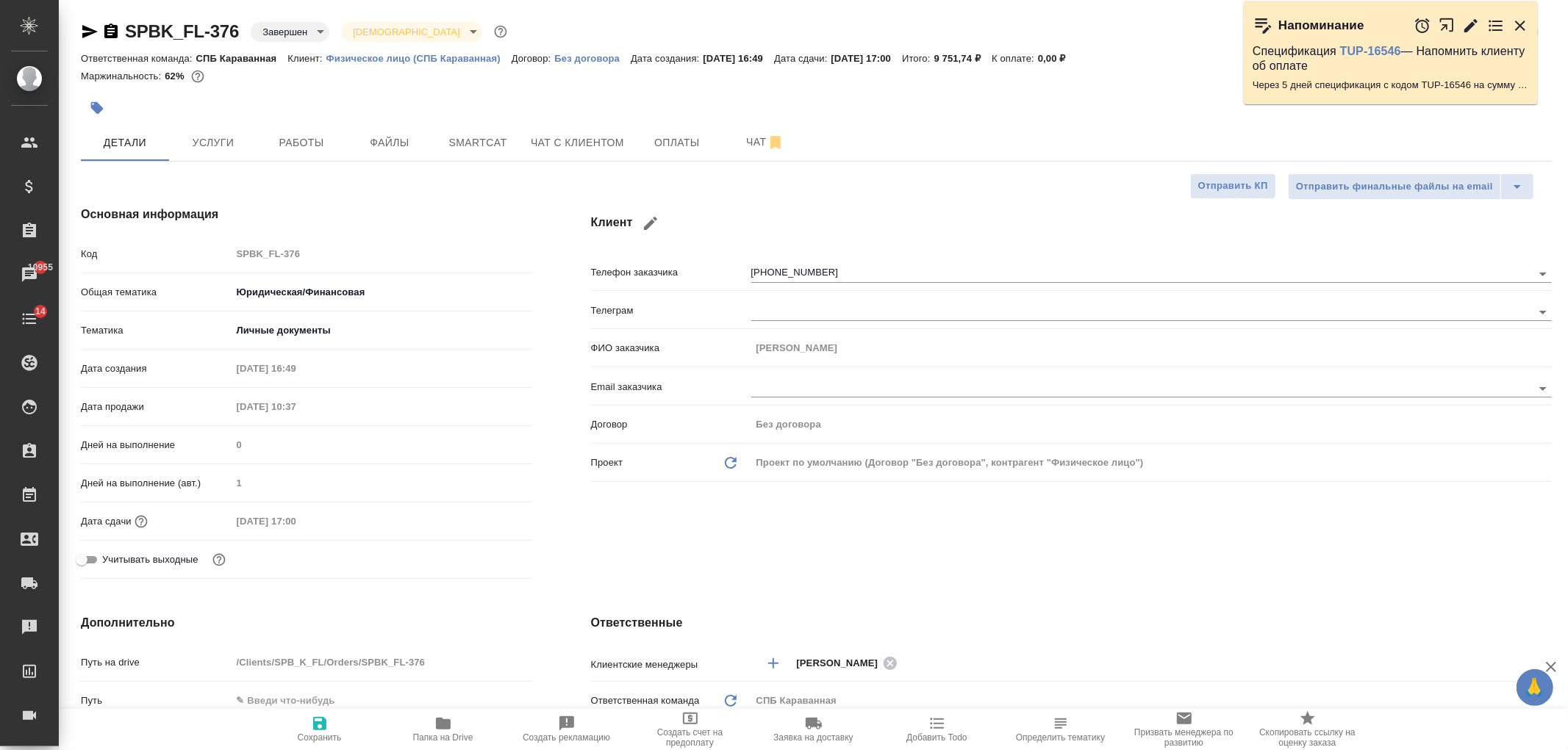
type textarea "x"
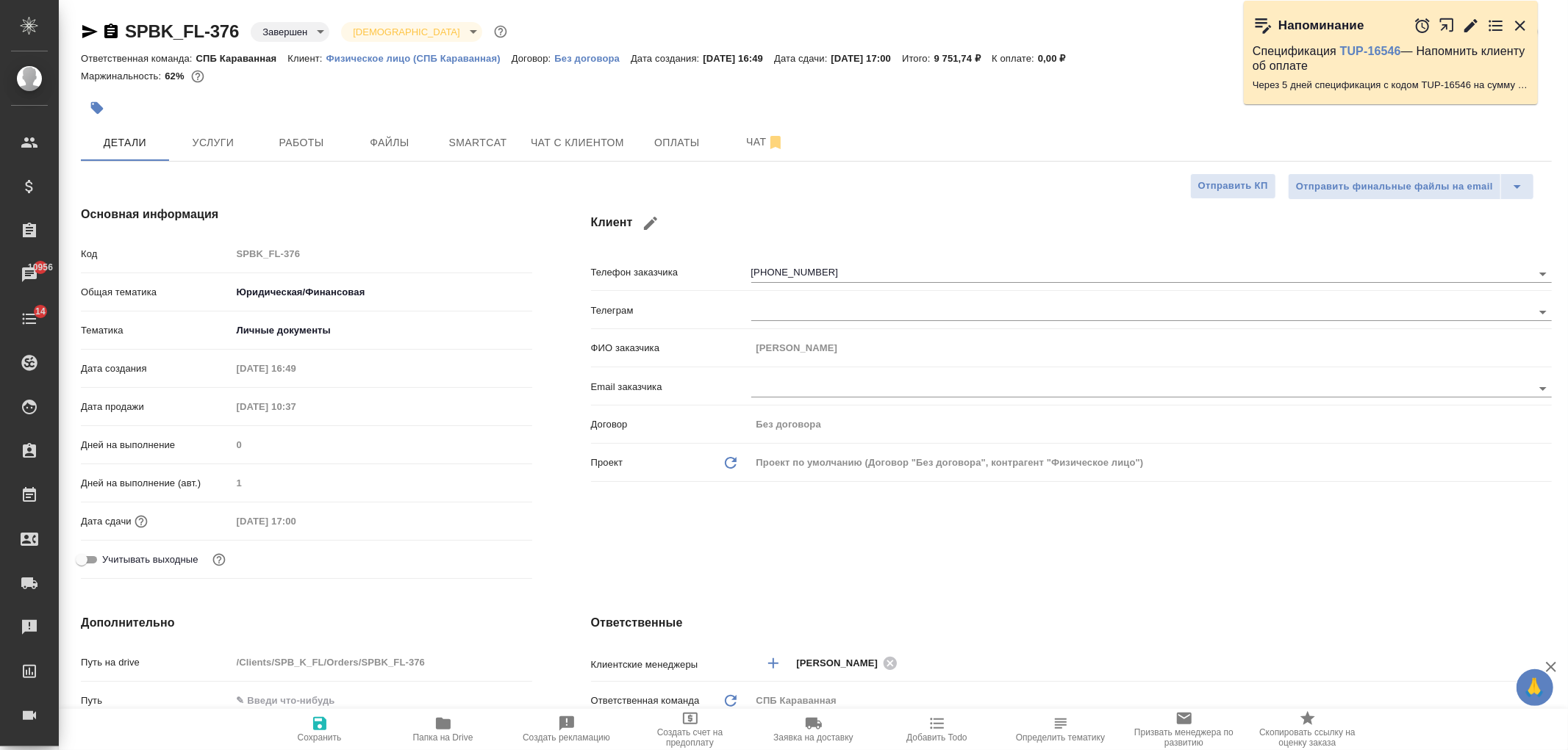
type textarea "x"
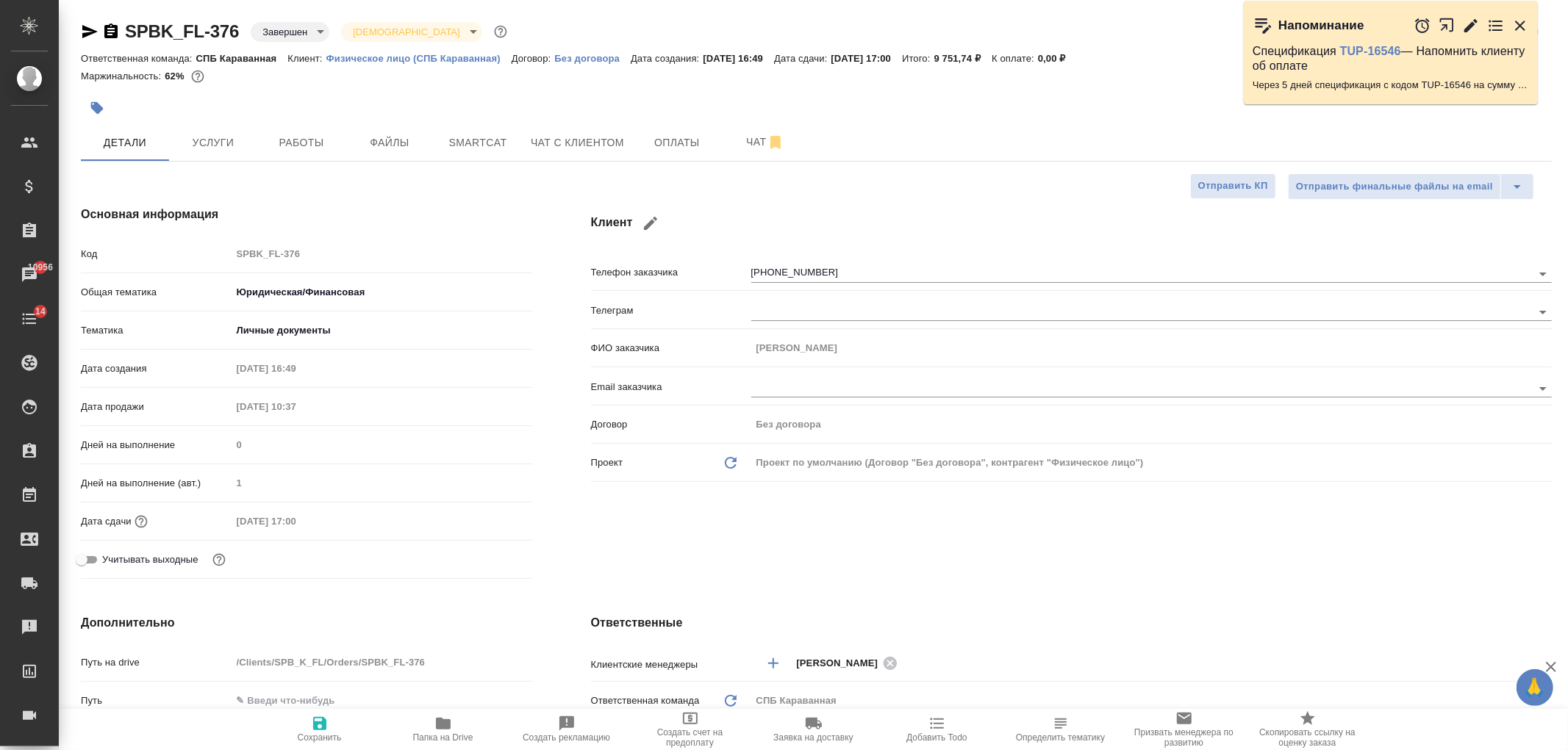
type textarea "x"
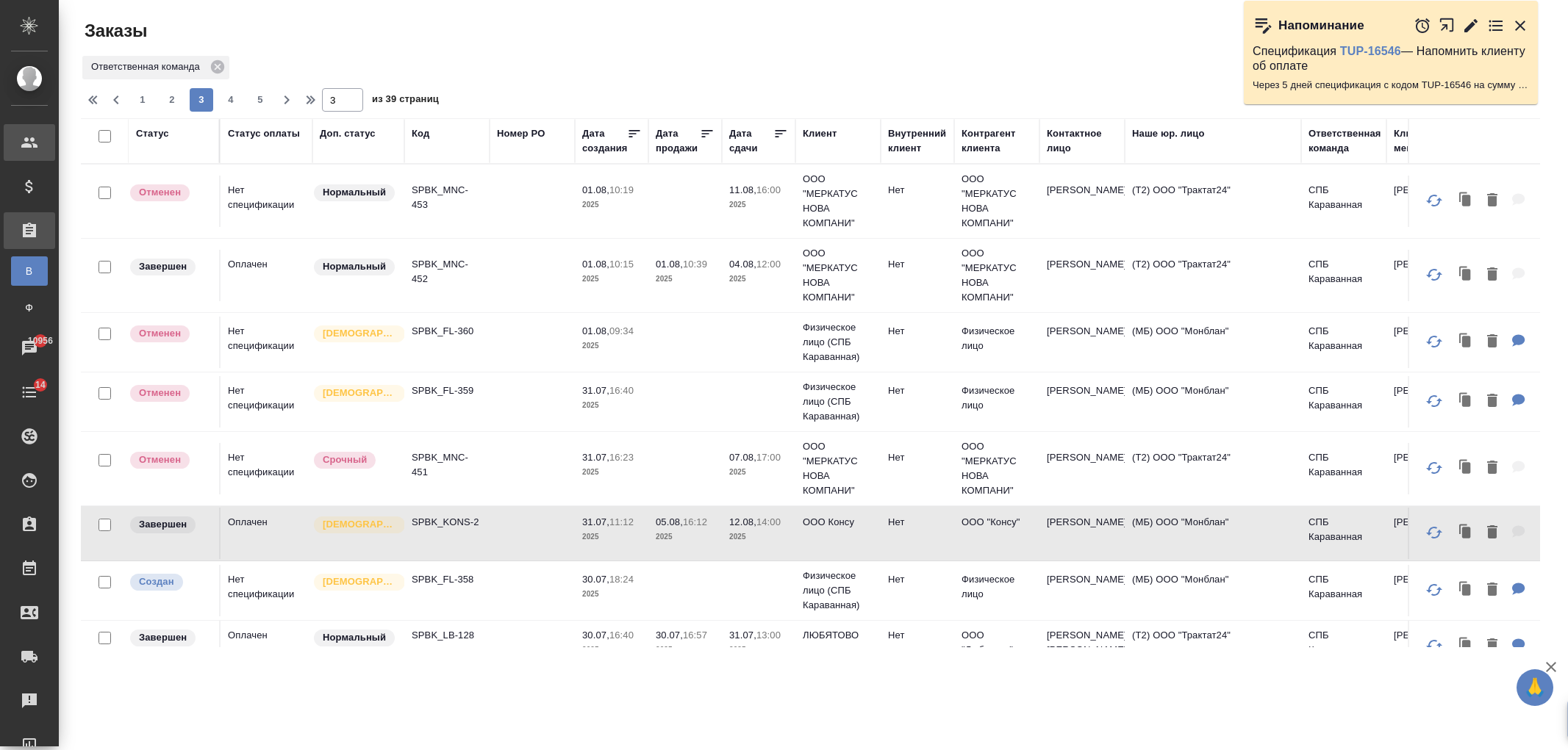
click at [29, 145] on div "Клиенты" at bounding box center [11, 142] width 37 height 22
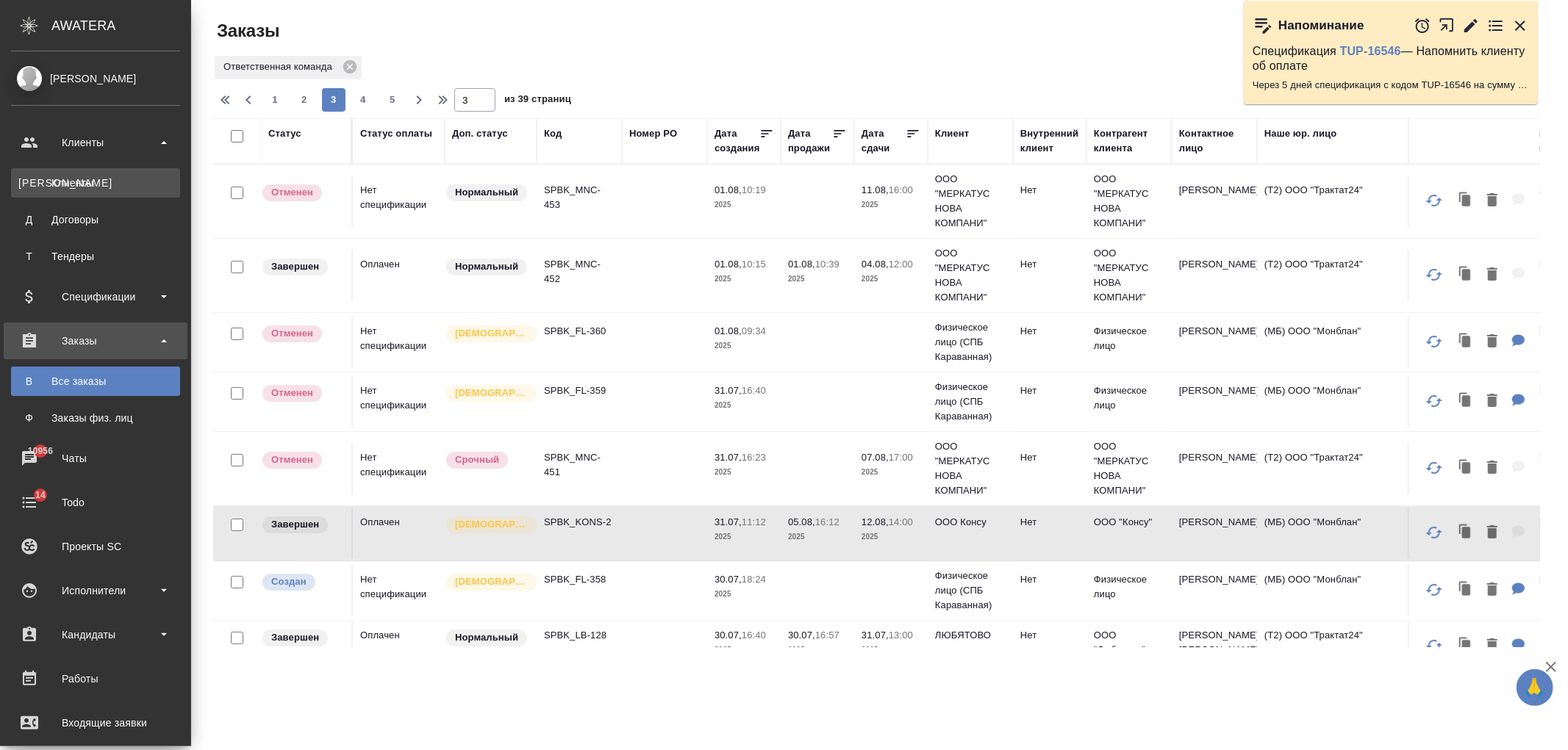
click at [101, 189] on div "Клиенты" at bounding box center [96, 183] width 155 height 15
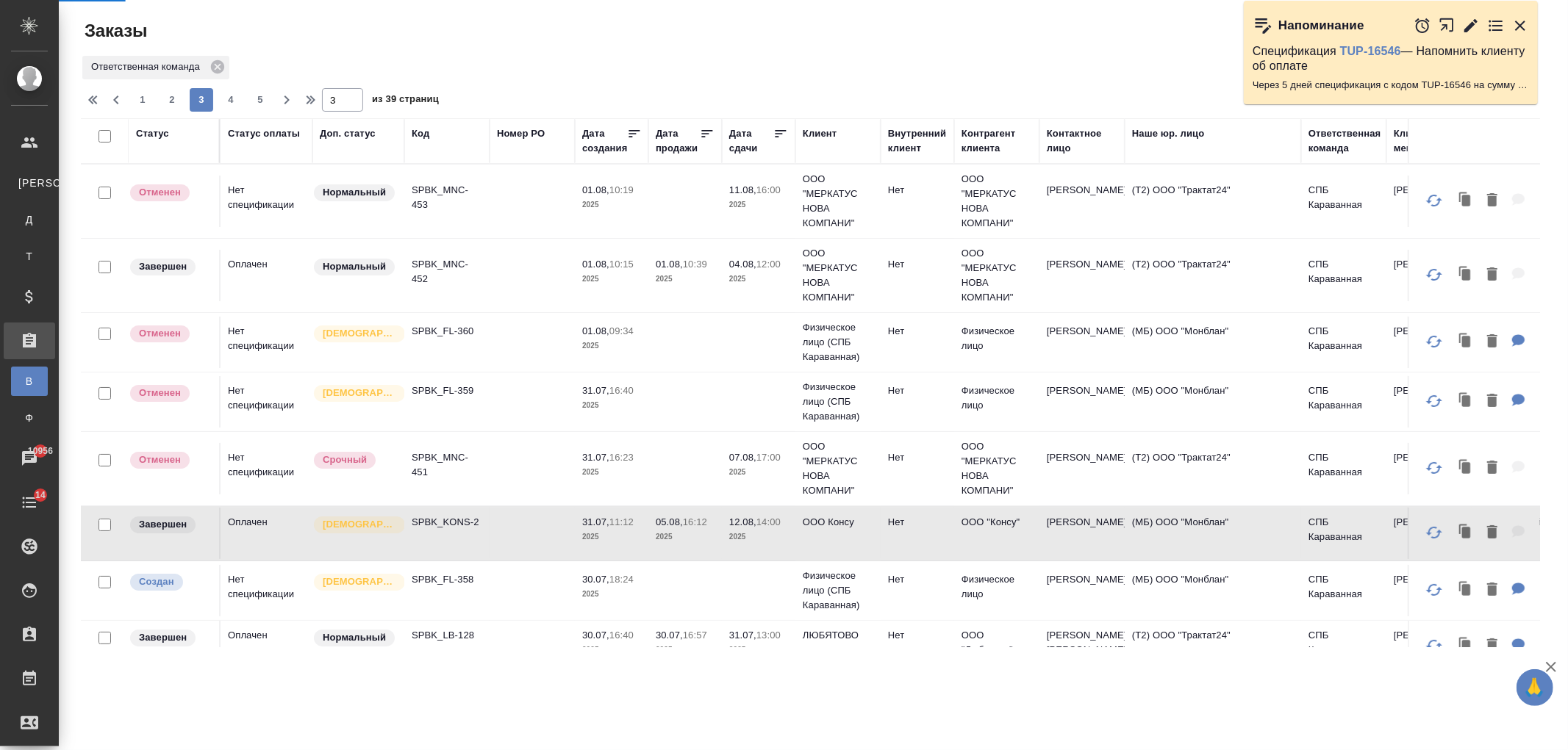
select select "RU"
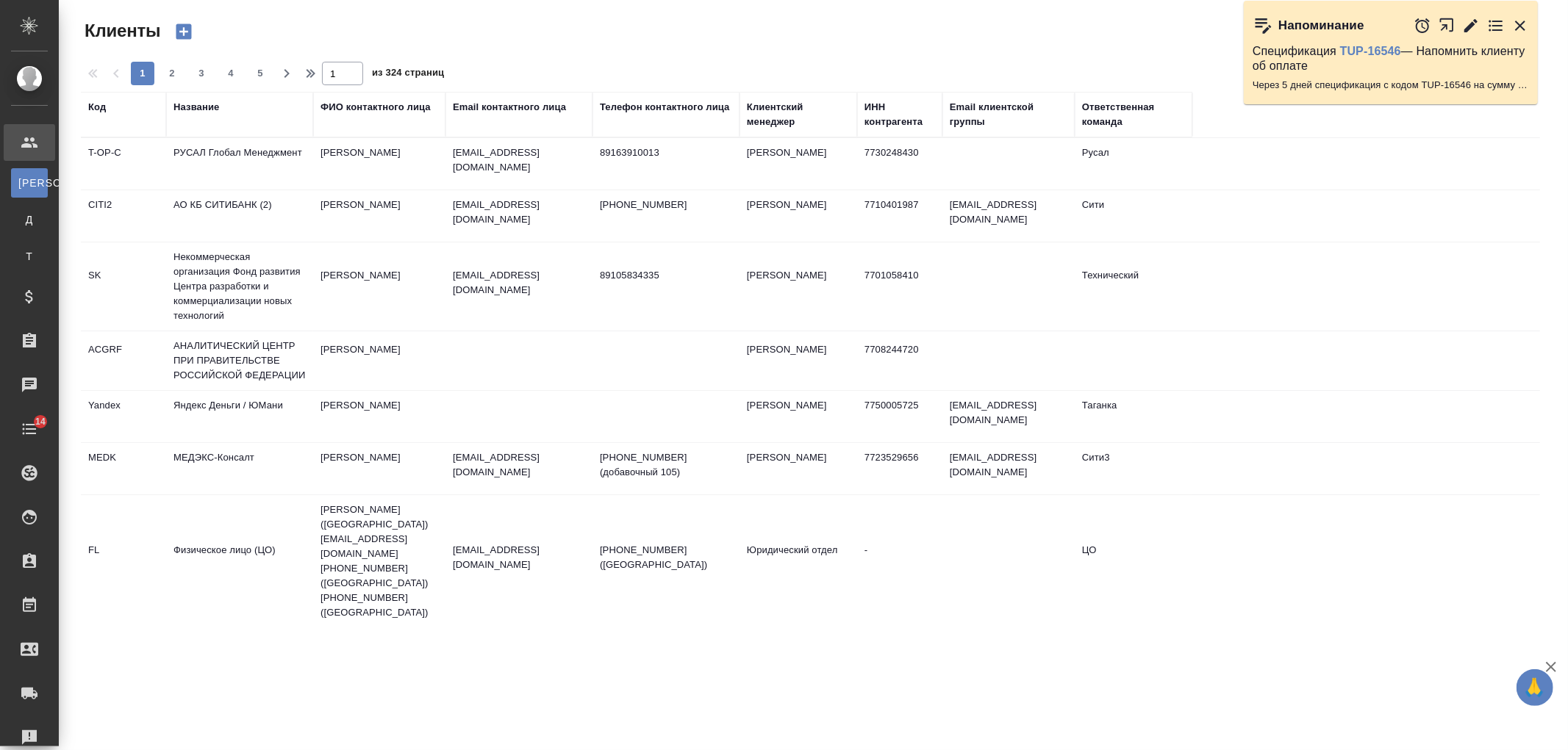
click at [201, 98] on th "Название" at bounding box center [239, 115] width 147 height 46
click at [207, 100] on div "Название" at bounding box center [196, 107] width 46 height 15
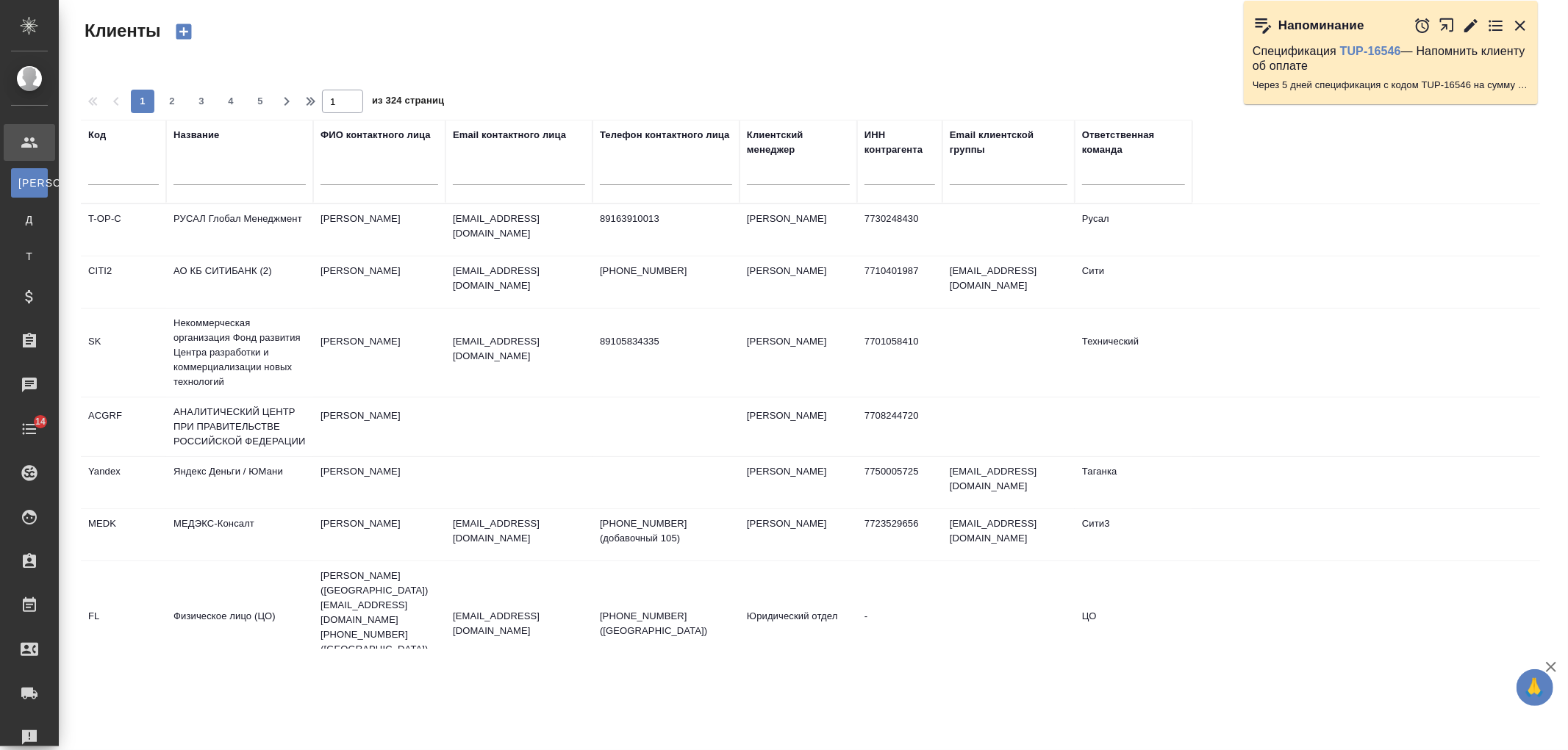
click at [238, 167] on input "text" at bounding box center [239, 176] width 132 height 18
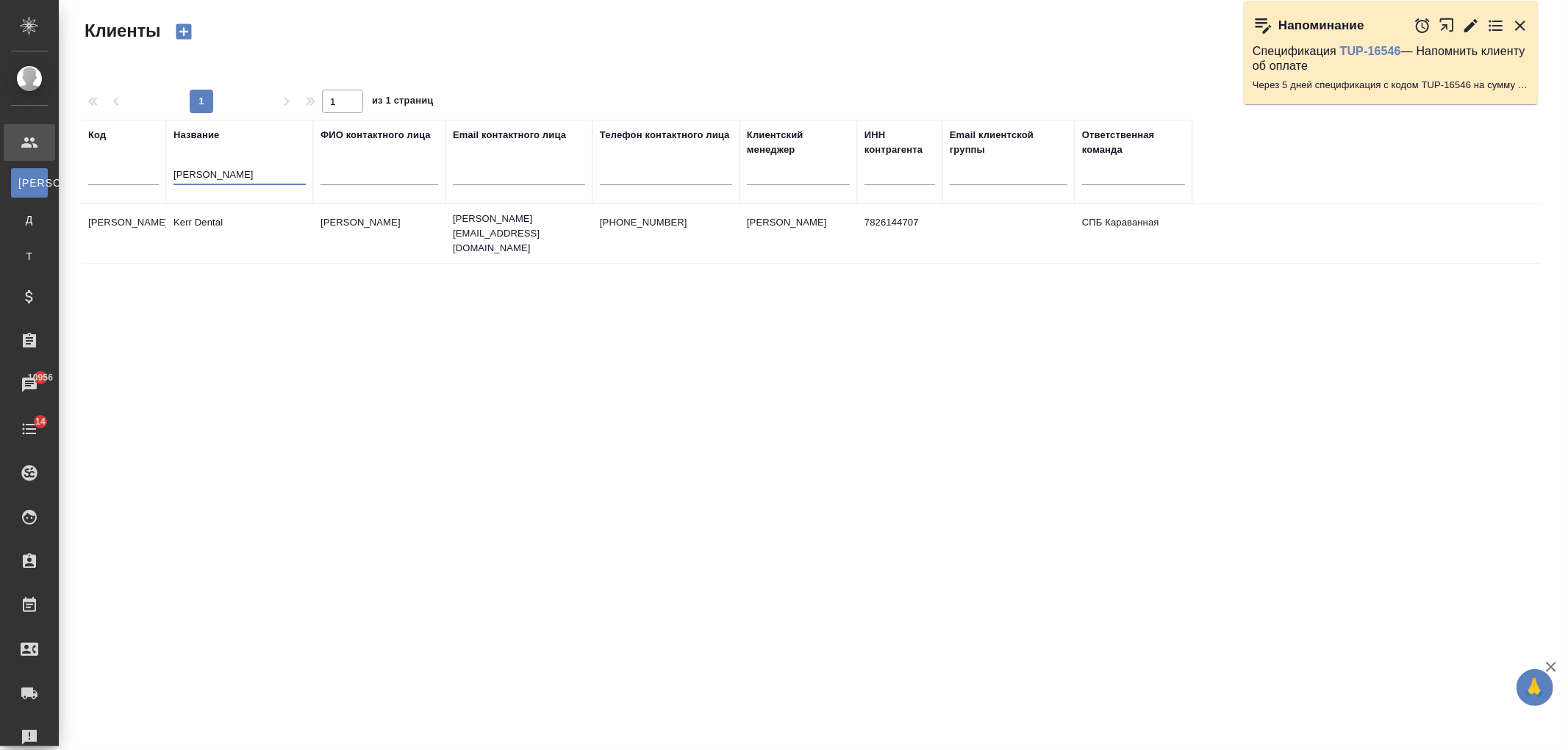
type input "kerr"
click at [253, 231] on td "Kerr Dental" at bounding box center [239, 233] width 147 height 51
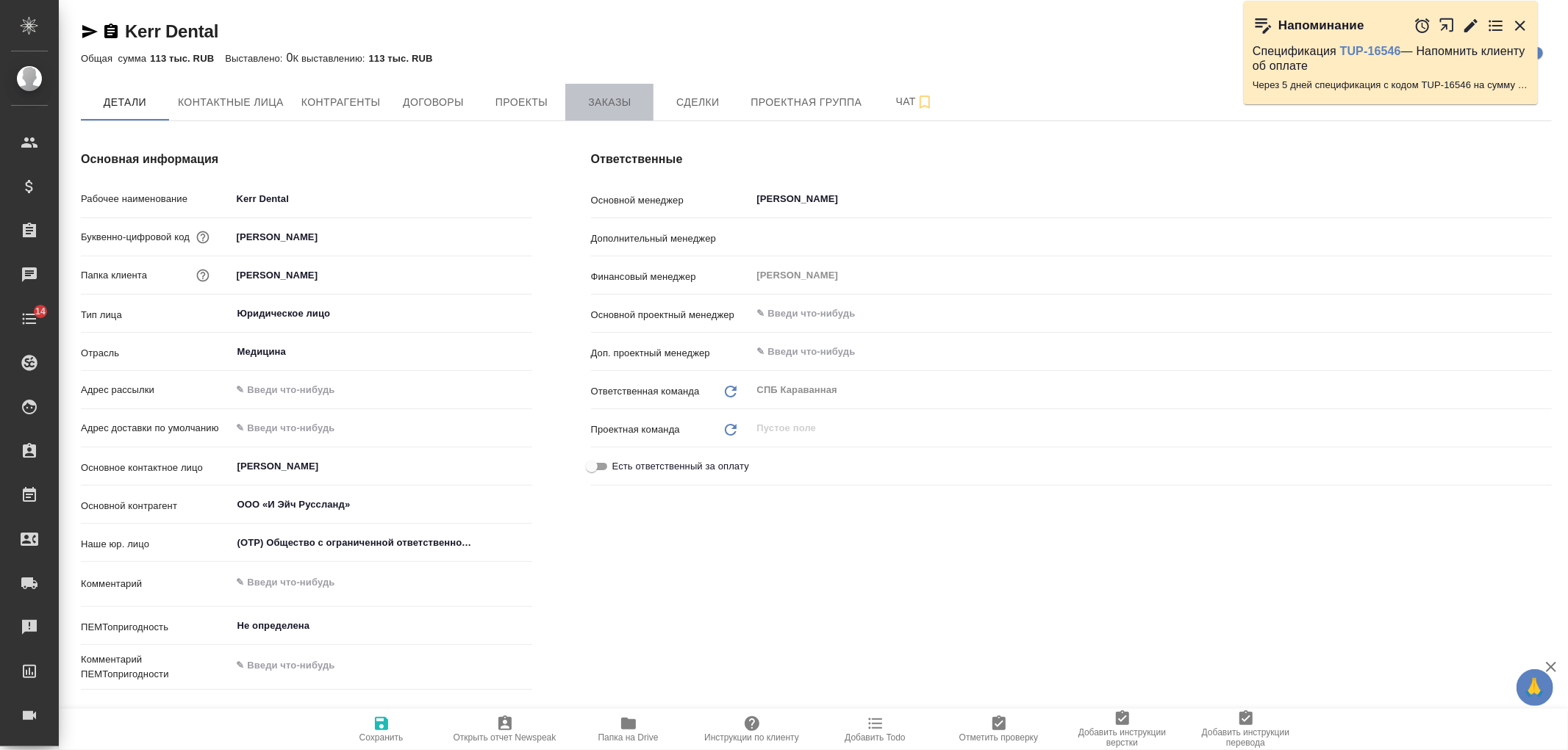
click at [592, 93] on span "Заказы" at bounding box center [609, 102] width 71 height 18
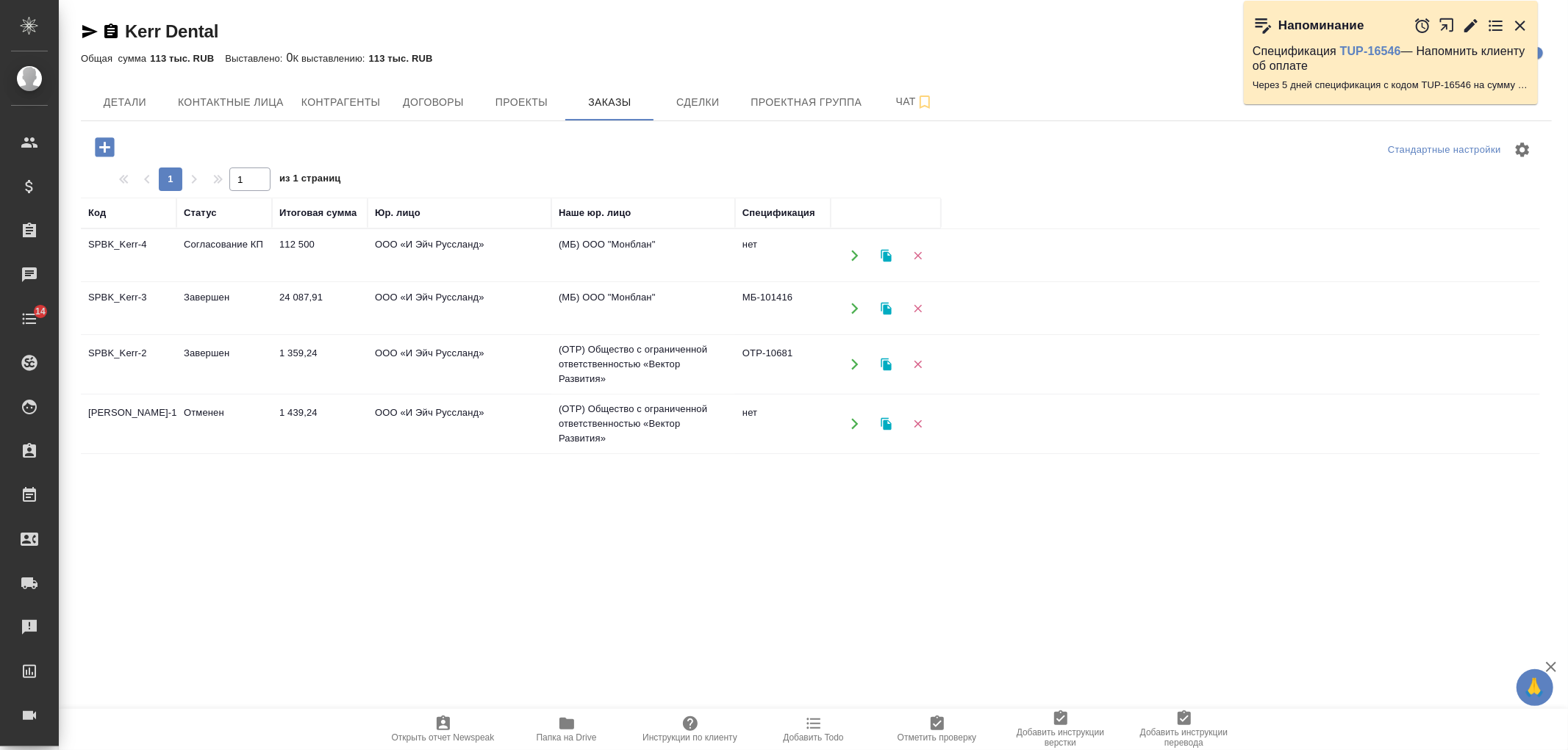
click at [385, 260] on td "ООО «И Эйч Руссланд»" at bounding box center [459, 256] width 184 height 51
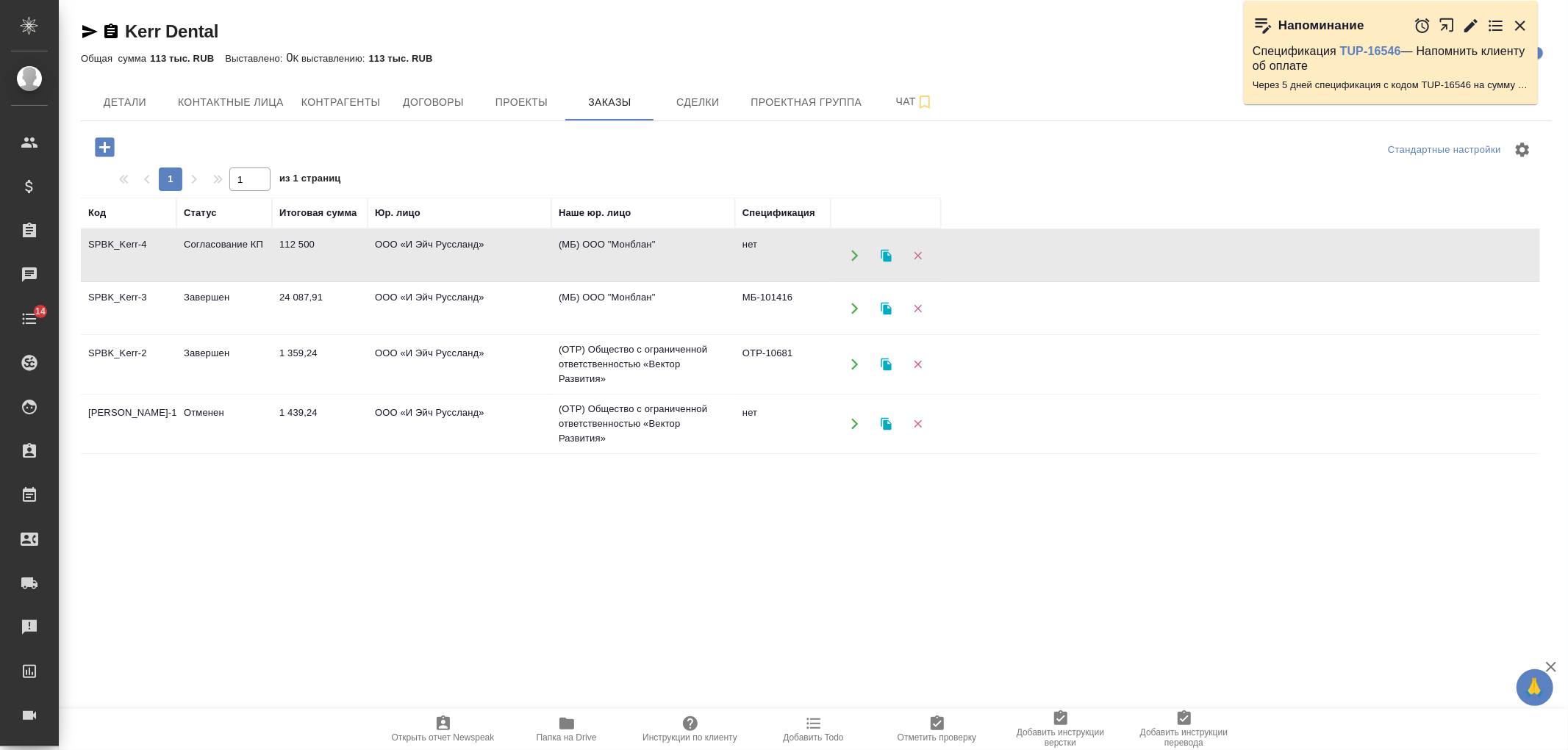
click at [385, 260] on td "ООО «И Эйч Руссланд»" at bounding box center [459, 256] width 184 height 51
click at [253, 115] on button "Контактные лица" at bounding box center [230, 102] width 124 height 37
select select "RU"
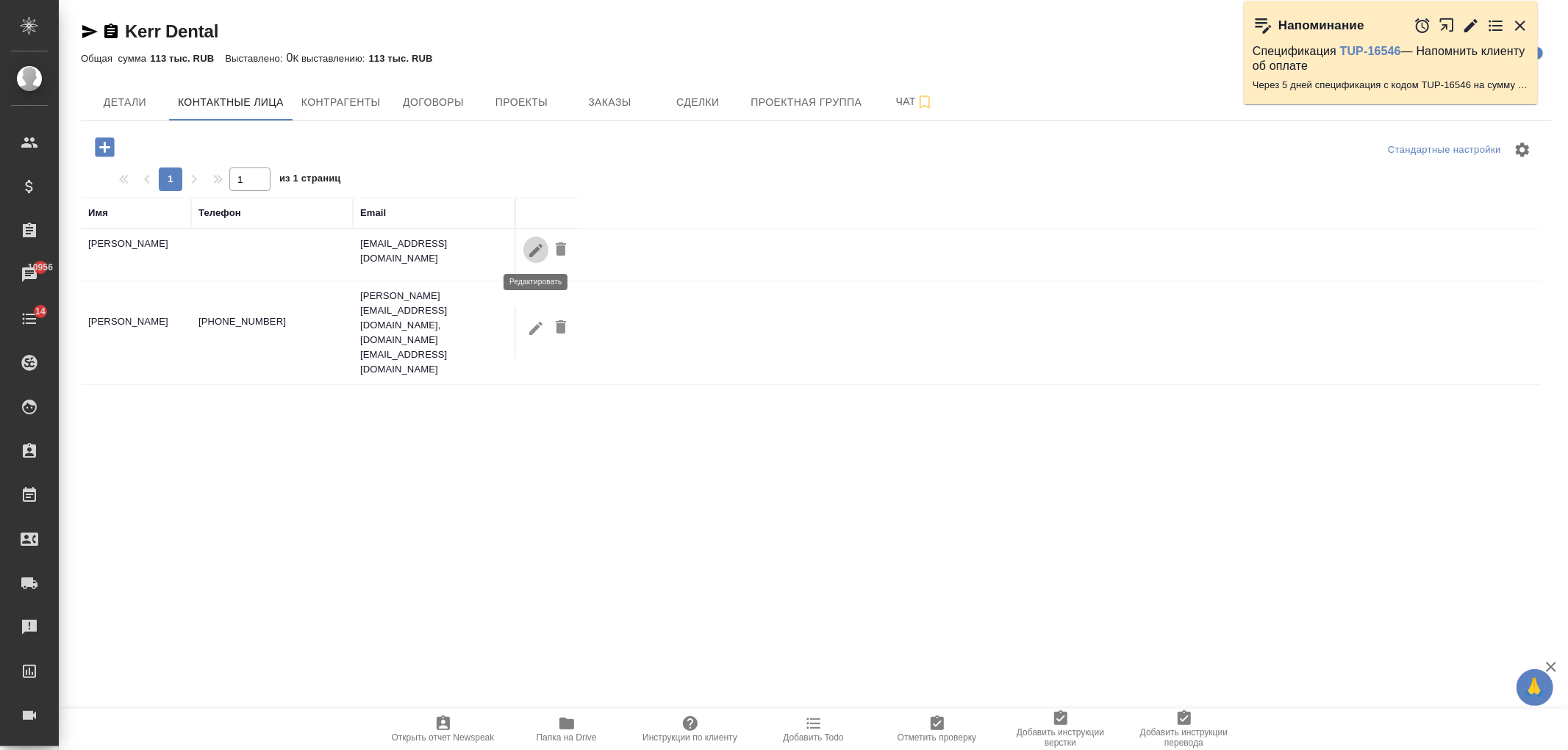
click at [539, 252] on icon "button" at bounding box center [535, 250] width 17 height 17
type input "Полина"
type input "Мельникова"
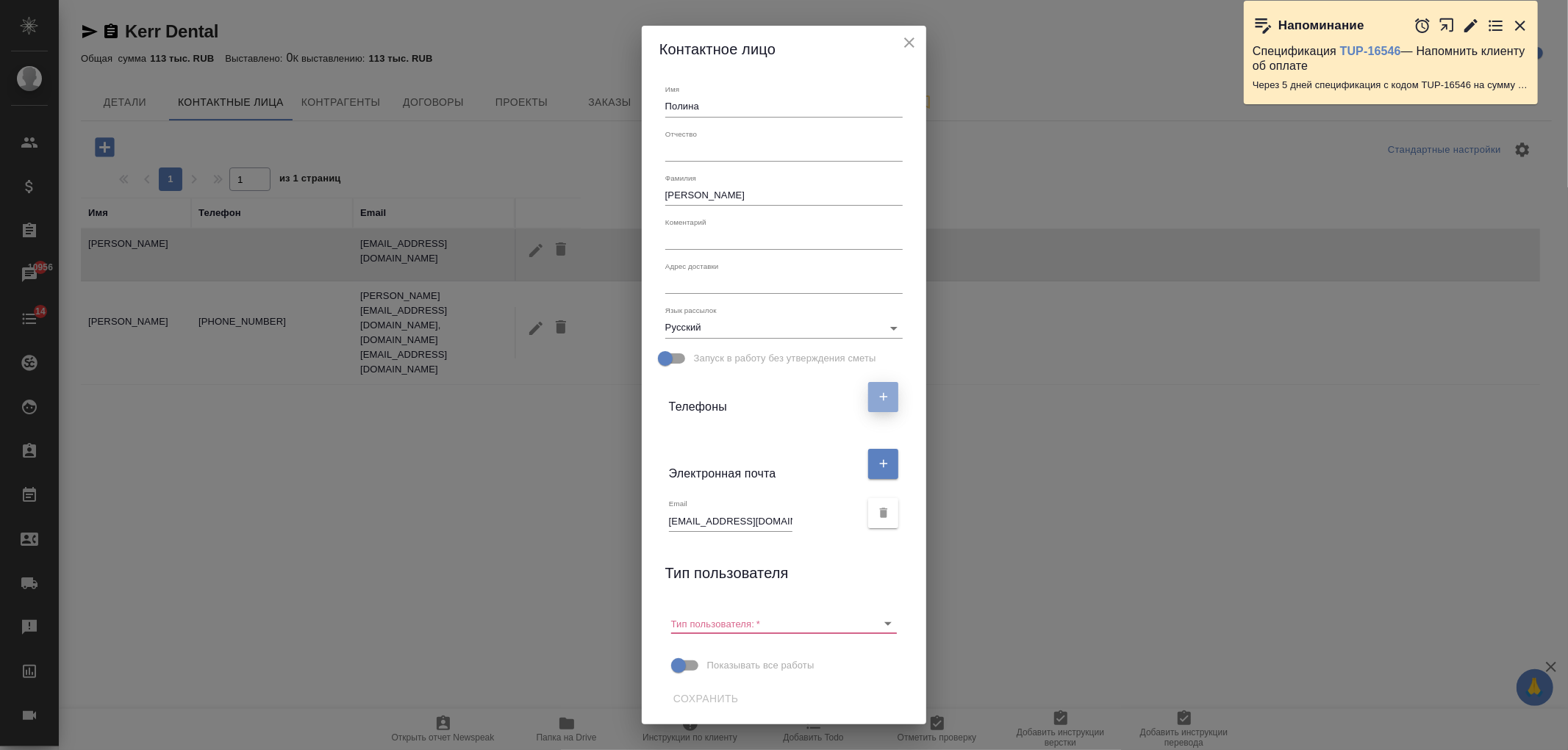
click at [882, 407] on button "button" at bounding box center [883, 397] width 30 height 30
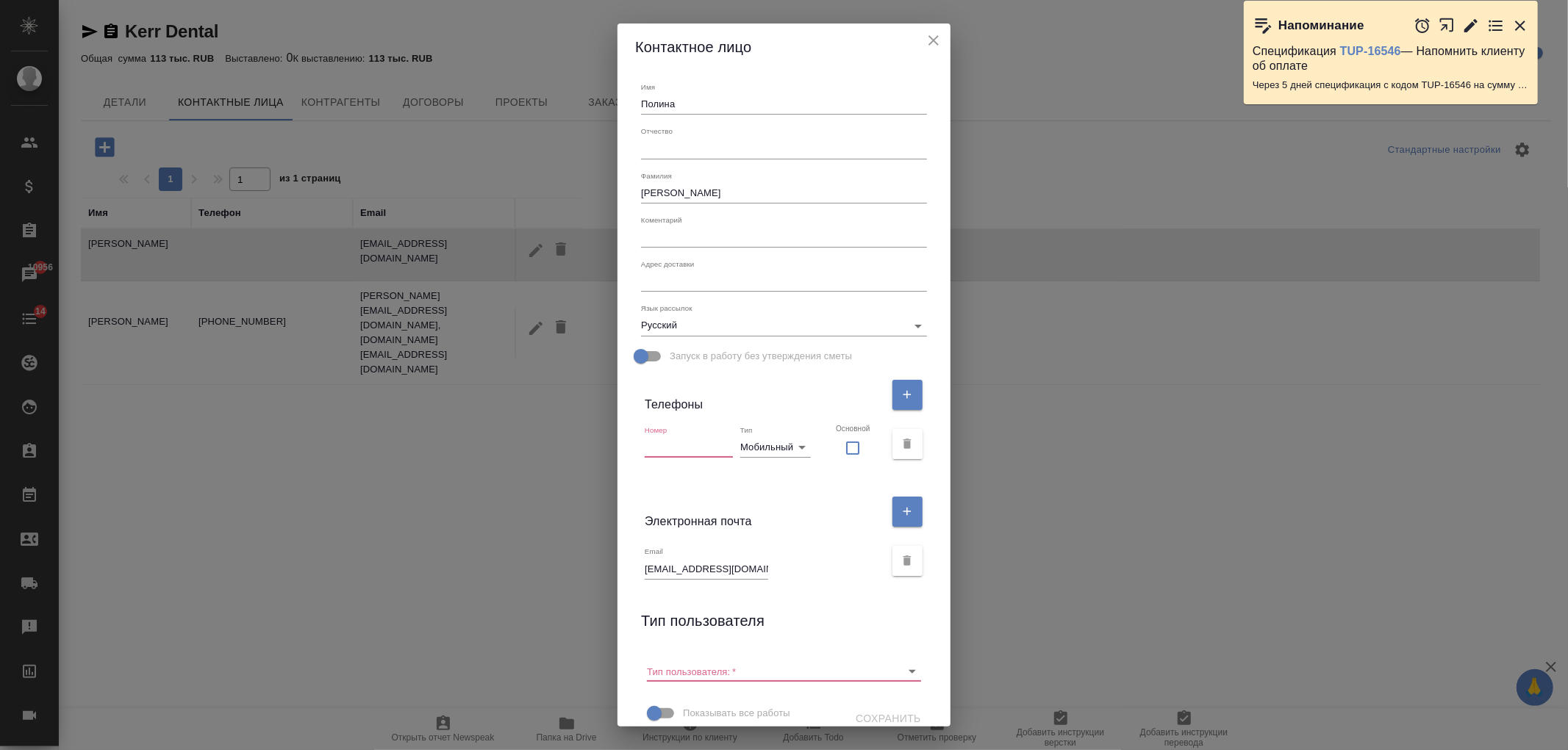
click at [673, 450] on input "text" at bounding box center [689, 447] width 88 height 21
paste input "+7 931 979 16 05"
type input "+7 931 979 16 05"
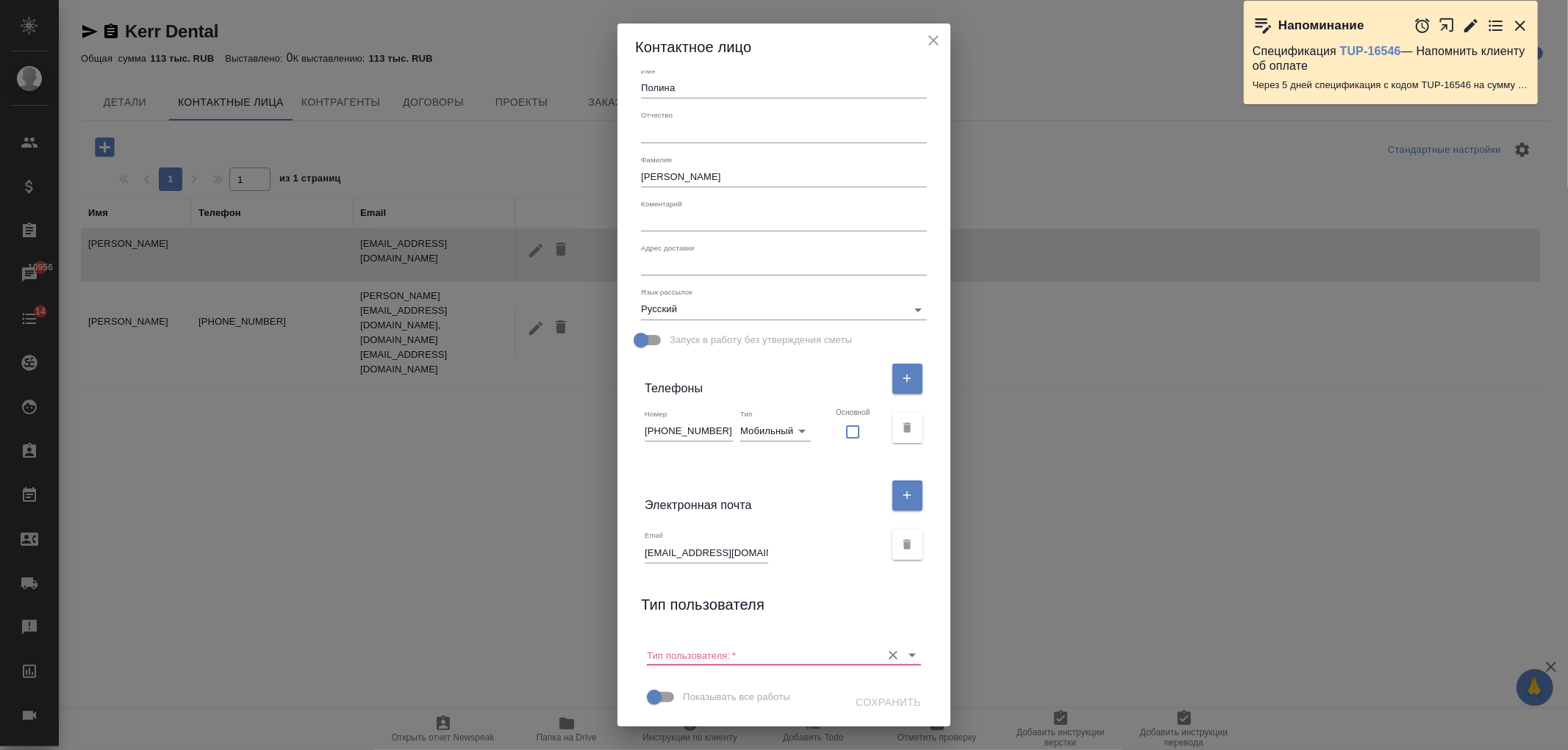
click at [882, 661] on div at bounding box center [902, 655] width 38 height 21
click at [903, 650] on icon "Open" at bounding box center [912, 654] width 17 height 17
click at [710, 684] on p "Пользователь" at bounding box center [701, 685] width 63 height 15
type input "Пользователь"
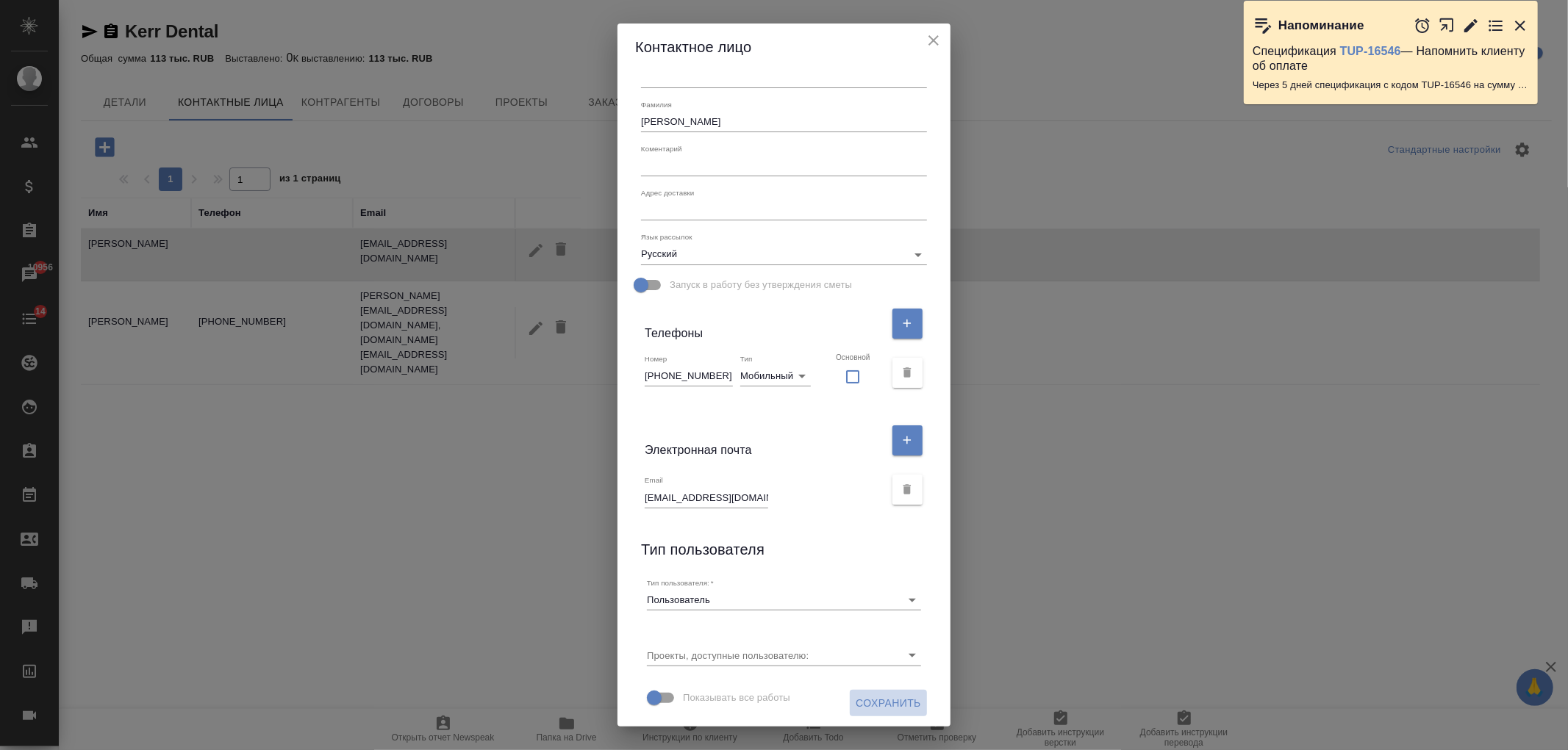
click at [875, 699] on span "Сохранить" at bounding box center [888, 703] width 66 height 18
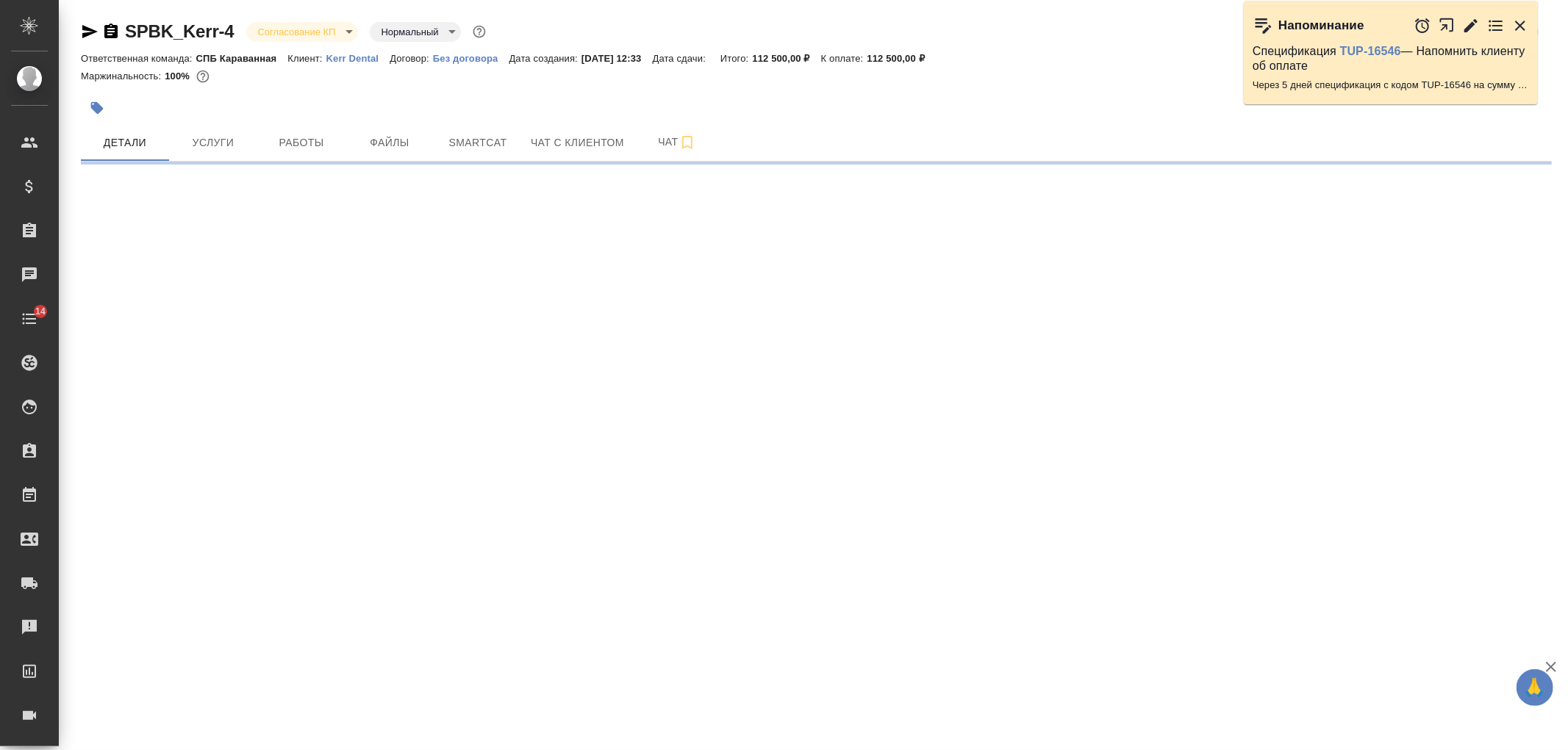
select select "RU"
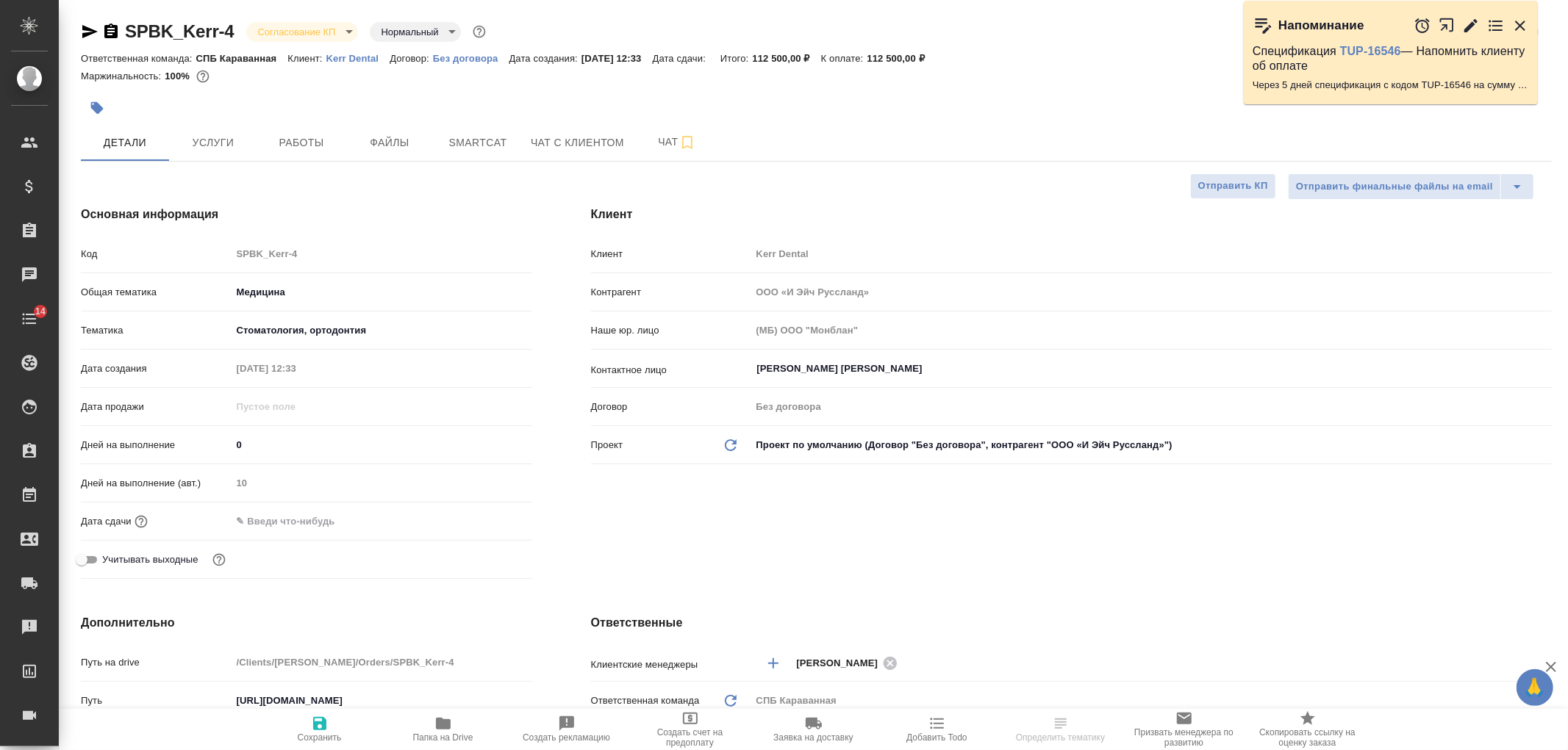
type textarea "x"
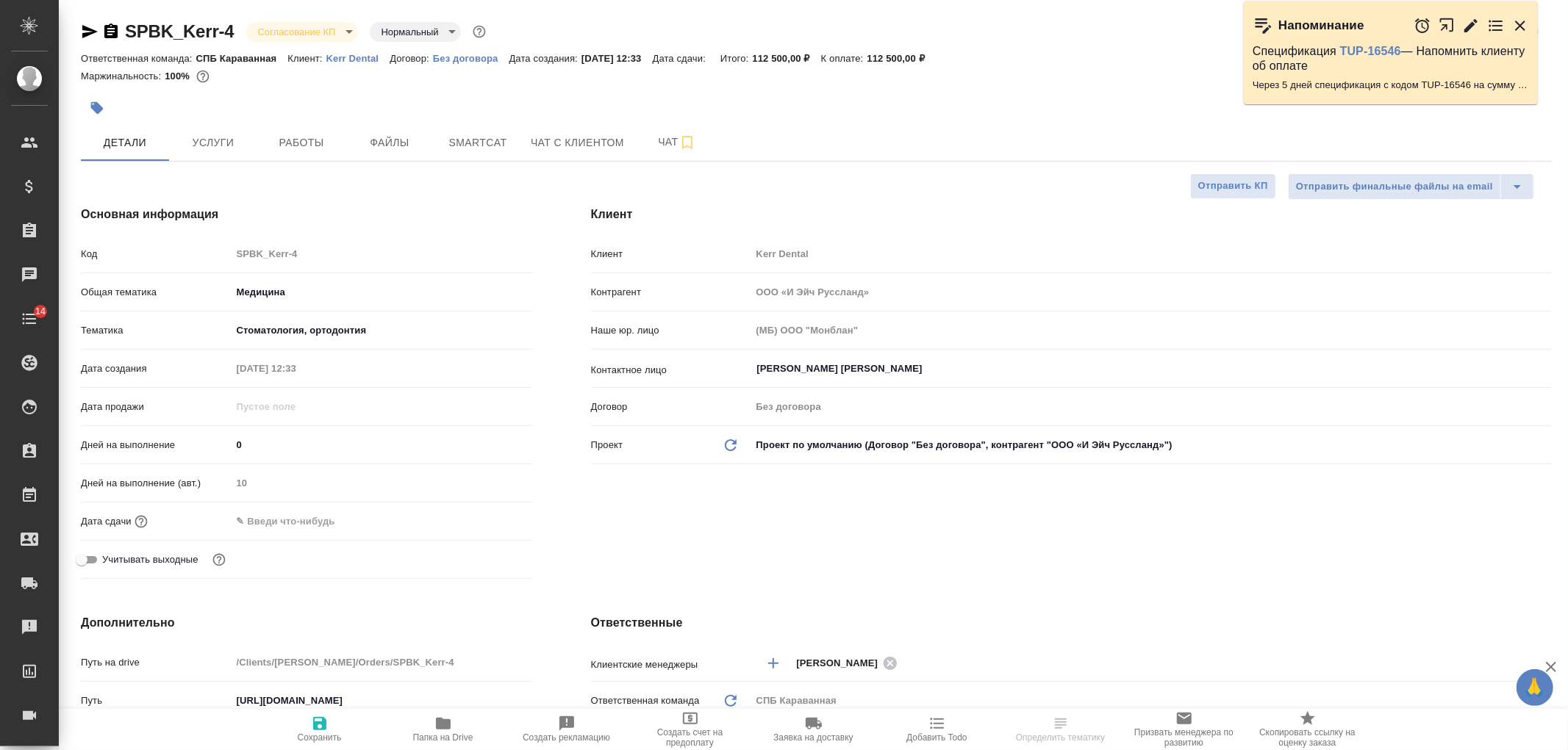
type textarea "x"
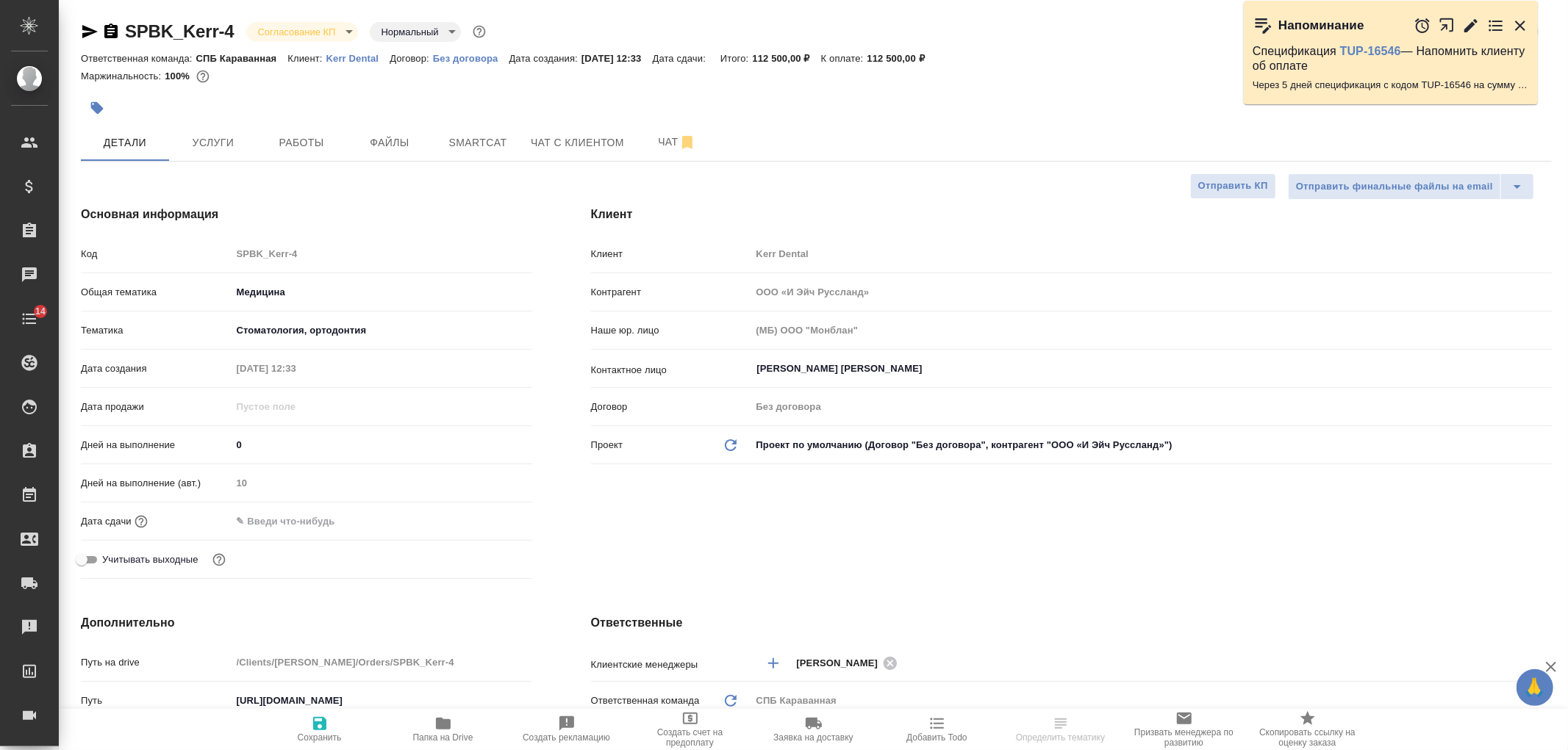
type textarea "x"
select select "RU"
type textarea "x"
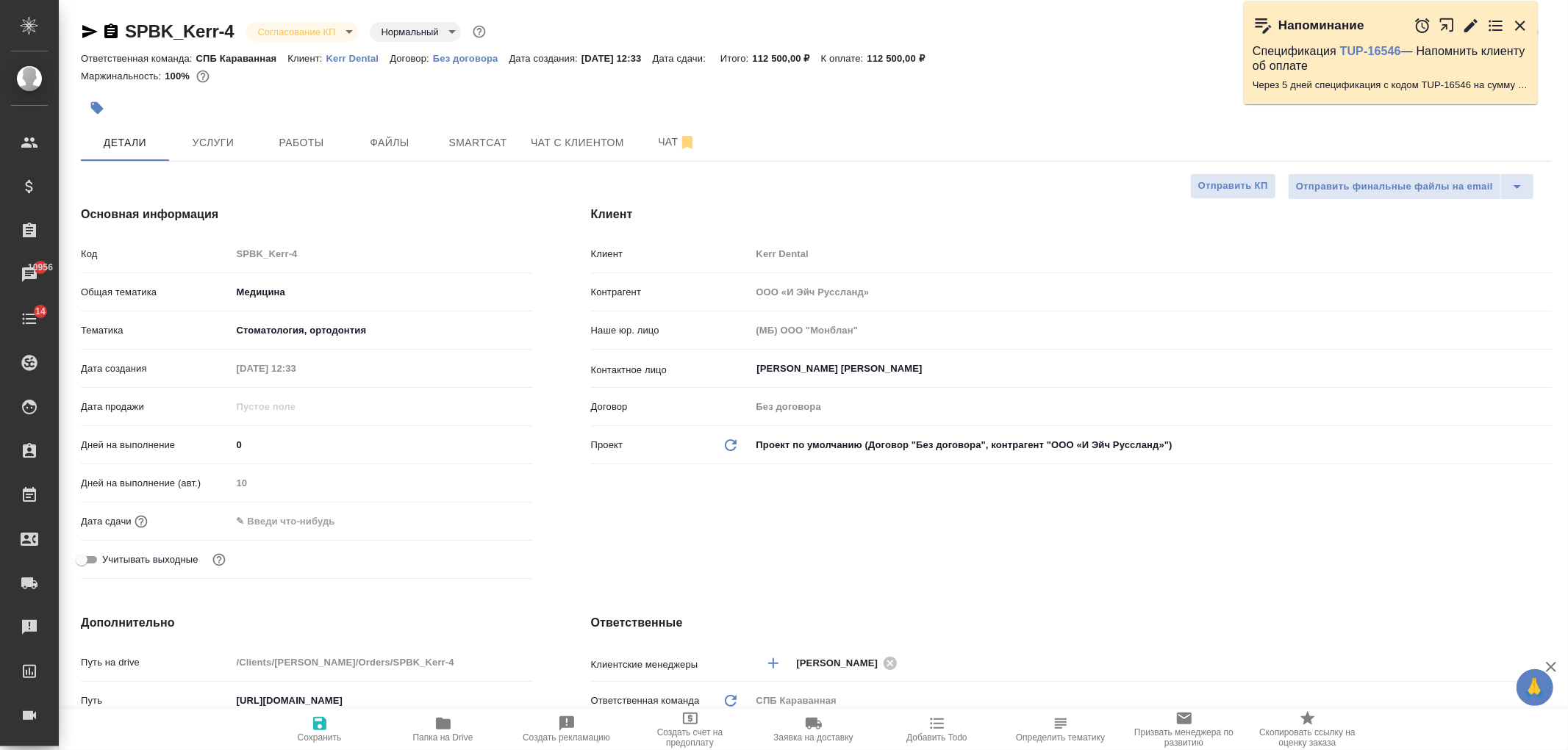
type textarea "x"
